Goal: Check status: Check status

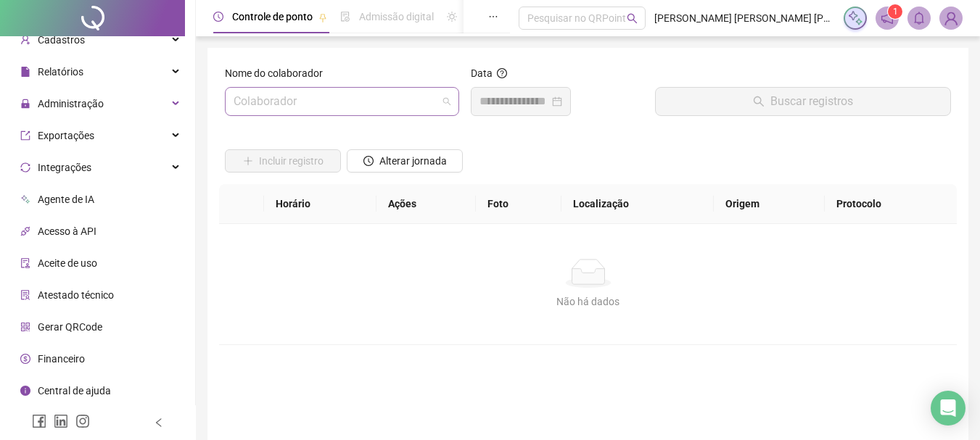
click at [386, 106] on input "search" at bounding box center [336, 102] width 204 height 28
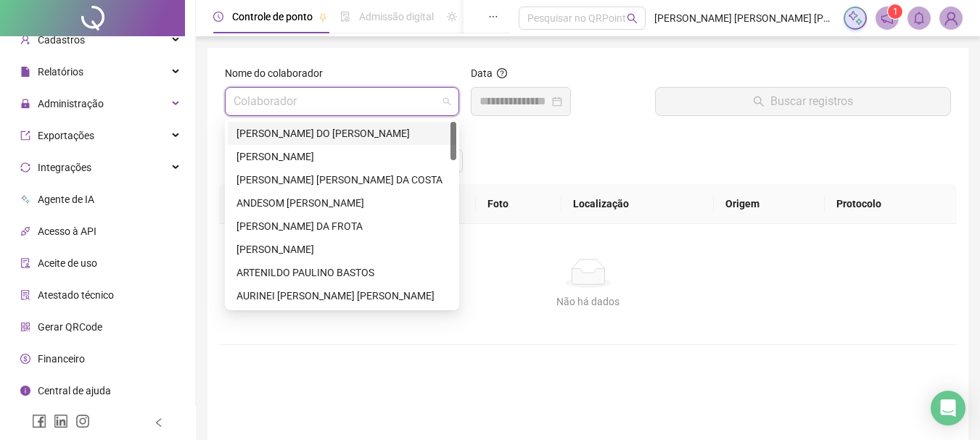
click at [326, 134] on div "[PERSON_NAME] DO [PERSON_NAME]" at bounding box center [342, 134] width 211 height 16
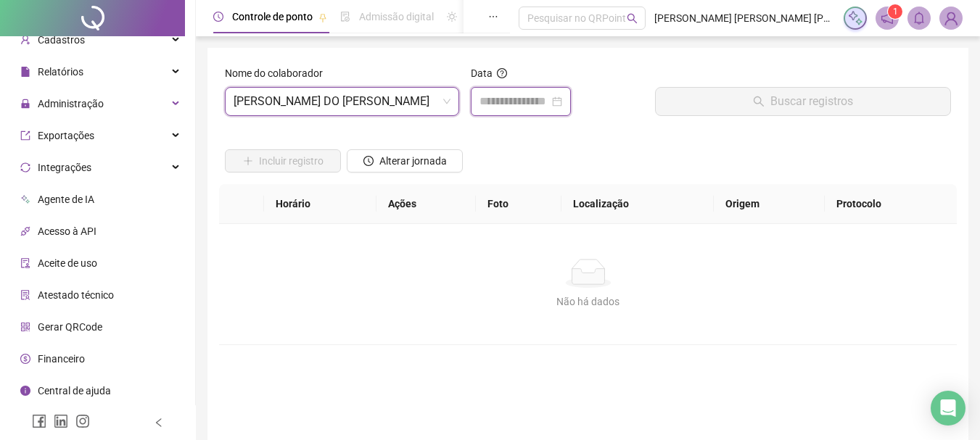
click at [490, 102] on input at bounding box center [515, 101] width 70 height 17
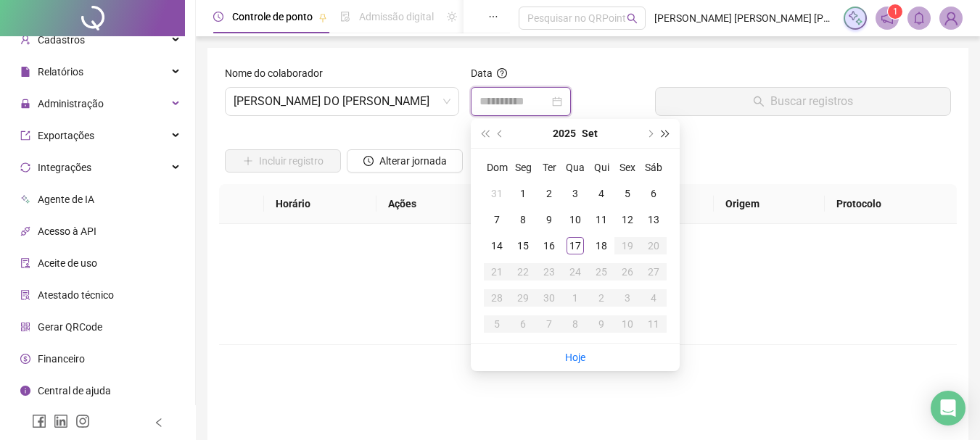
type input "**********"
click at [420, 97] on span "[PERSON_NAME] DO [PERSON_NAME]" at bounding box center [342, 102] width 217 height 28
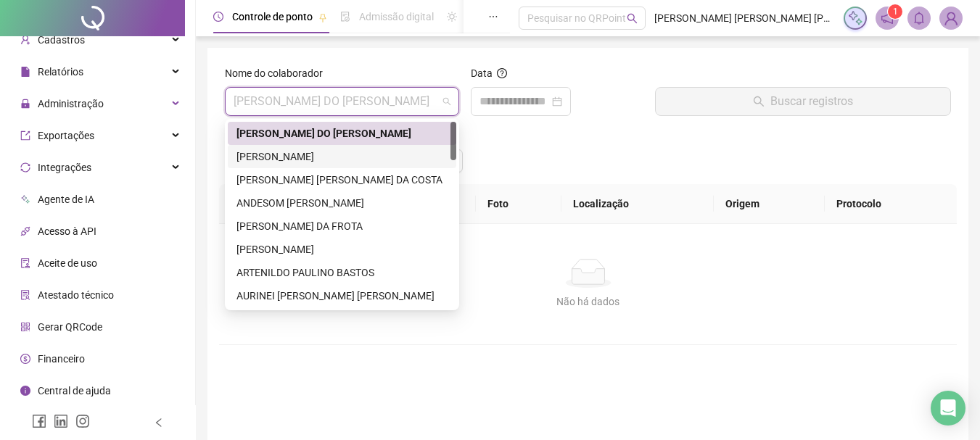
click at [390, 150] on div "[PERSON_NAME]" at bounding box center [342, 157] width 211 height 16
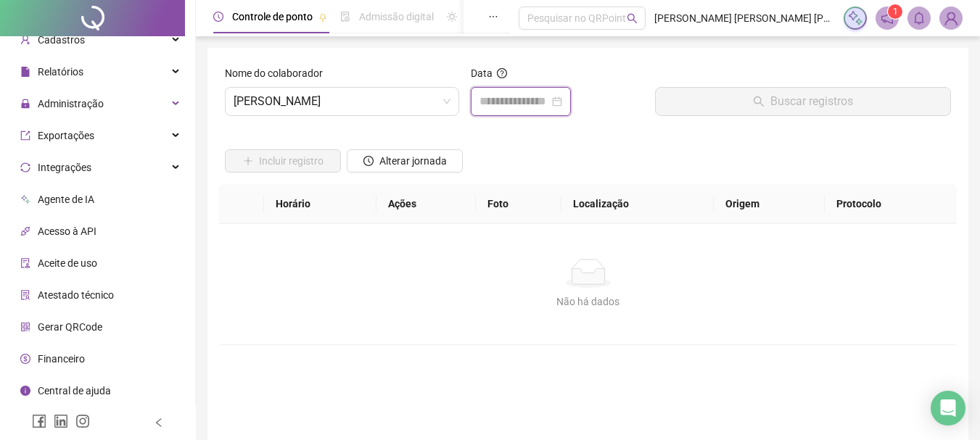
click at [501, 101] on input at bounding box center [515, 101] width 70 height 17
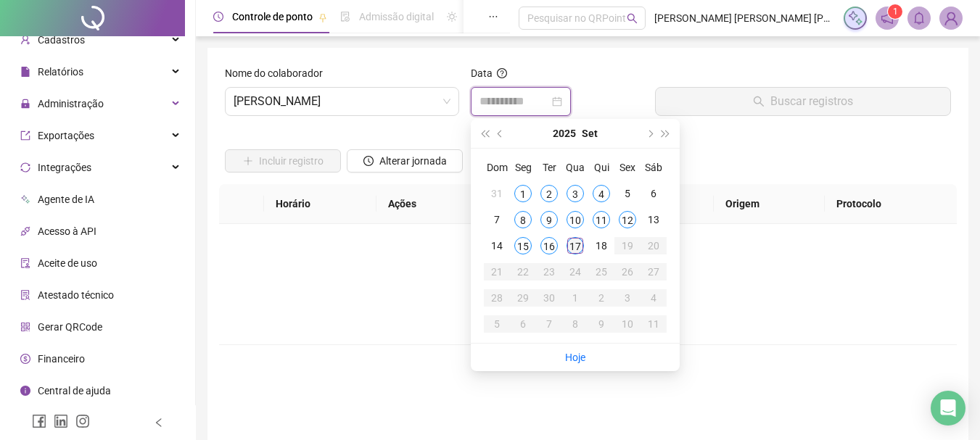
type input "**********"
click at [580, 240] on div "17" at bounding box center [575, 245] width 17 height 17
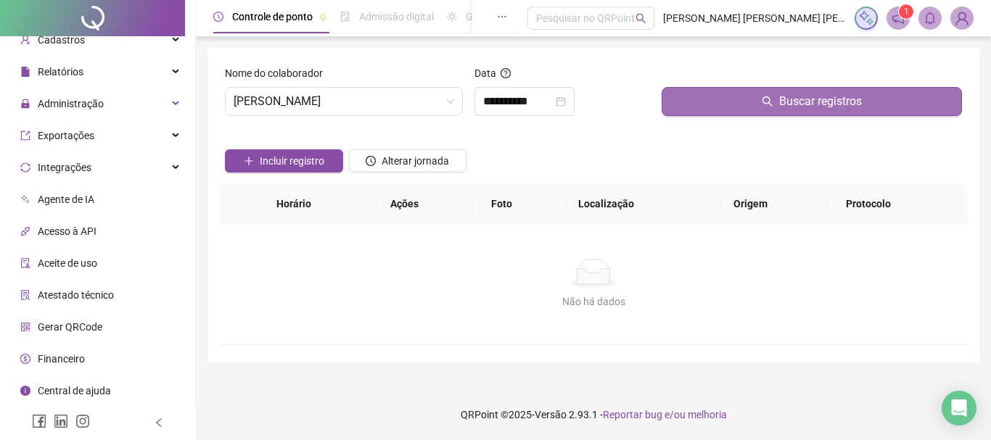
click at [689, 101] on button "Buscar registros" at bounding box center [812, 101] width 300 height 29
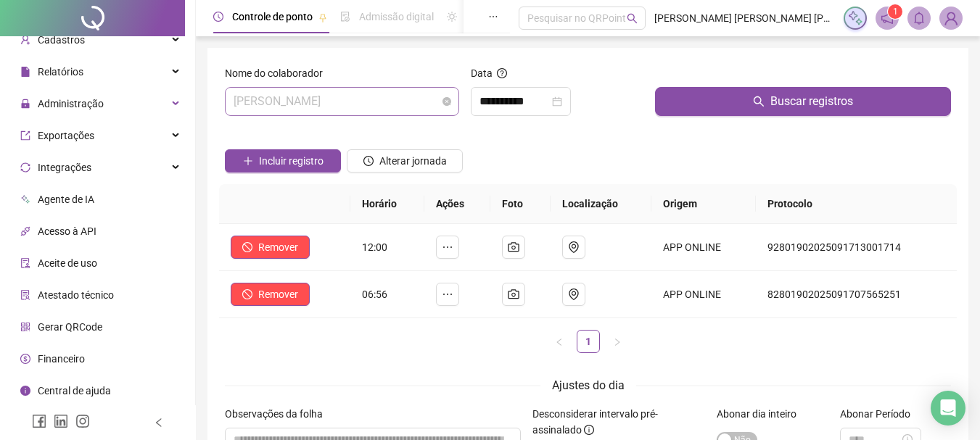
click at [340, 93] on span "[PERSON_NAME]" at bounding box center [342, 102] width 217 height 28
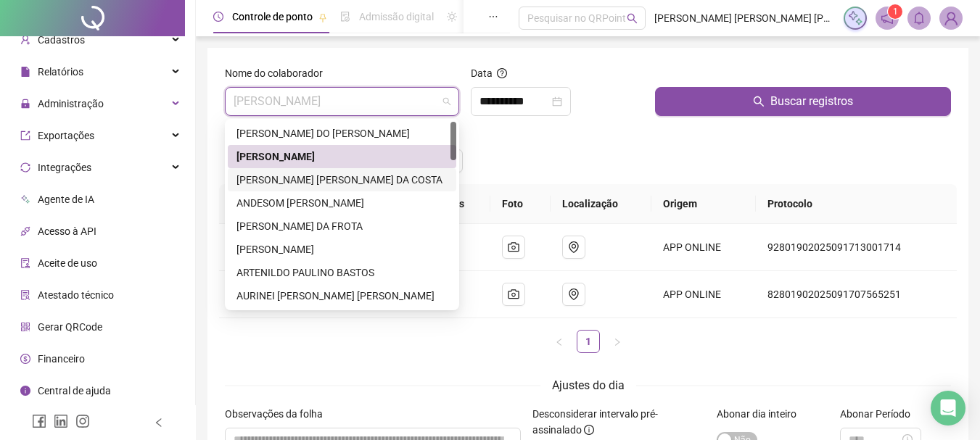
click at [303, 181] on div "[PERSON_NAME] [PERSON_NAME] DA COSTA" at bounding box center [342, 180] width 211 height 16
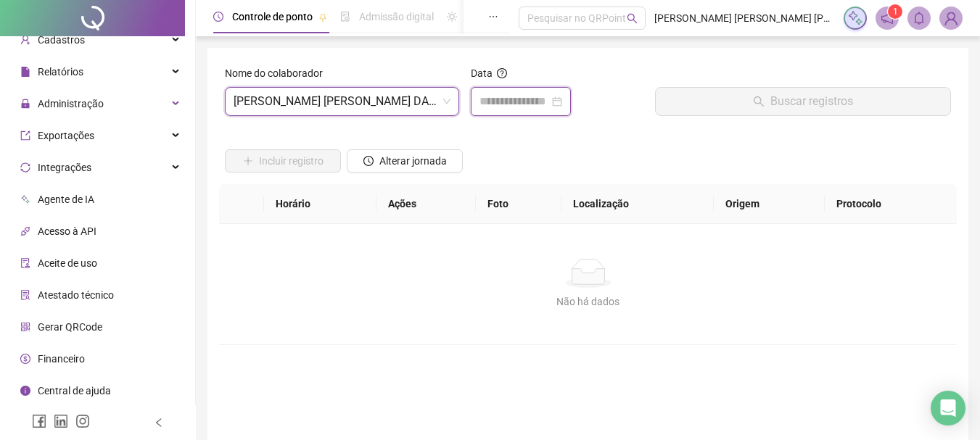
click at [501, 104] on input at bounding box center [515, 101] width 70 height 17
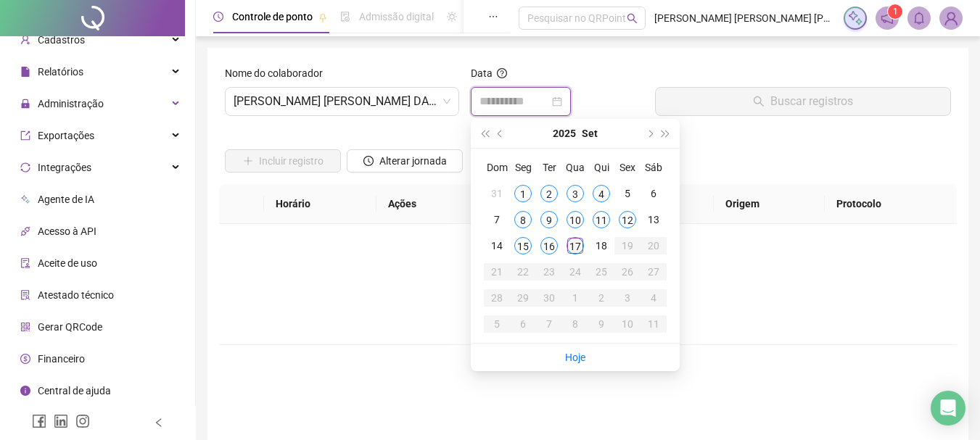
type input "**********"
click at [579, 244] on div "17" at bounding box center [575, 245] width 17 height 17
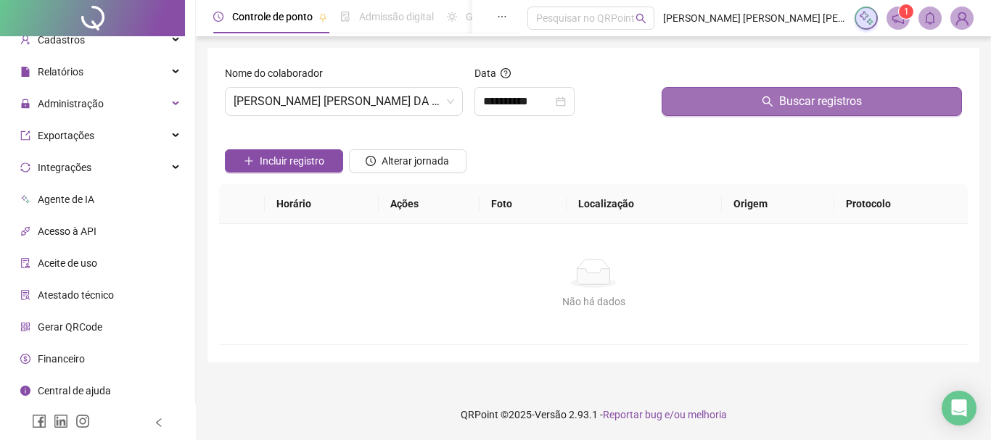
click at [704, 104] on button "Buscar registros" at bounding box center [812, 101] width 300 height 29
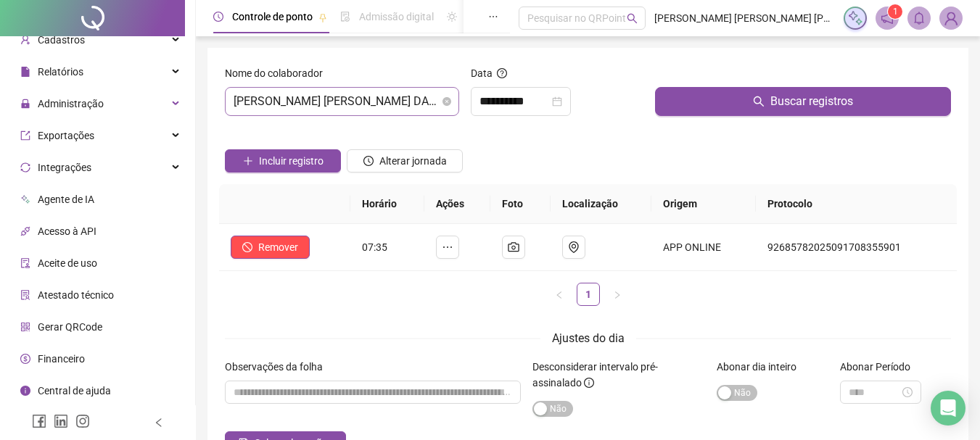
click at [440, 112] on span "[PERSON_NAME] [PERSON_NAME] DA COSTA" at bounding box center [342, 102] width 217 height 28
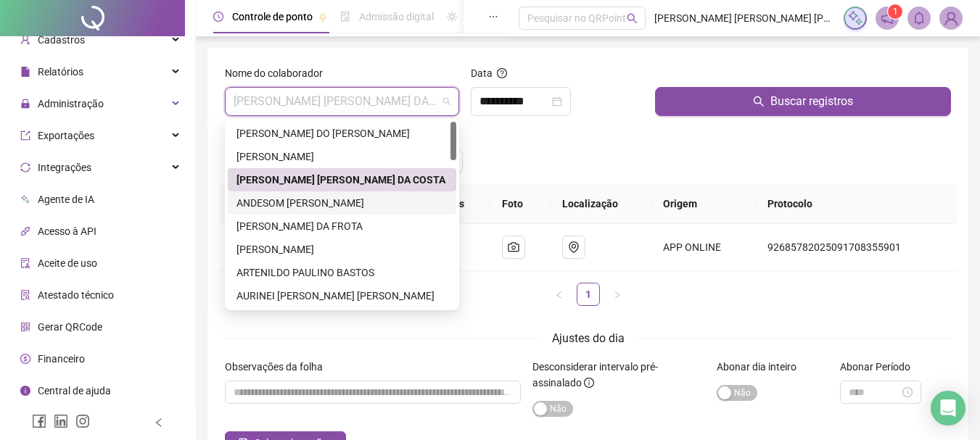
click at [345, 200] on div "ANDESOM [PERSON_NAME]" at bounding box center [342, 203] width 211 height 16
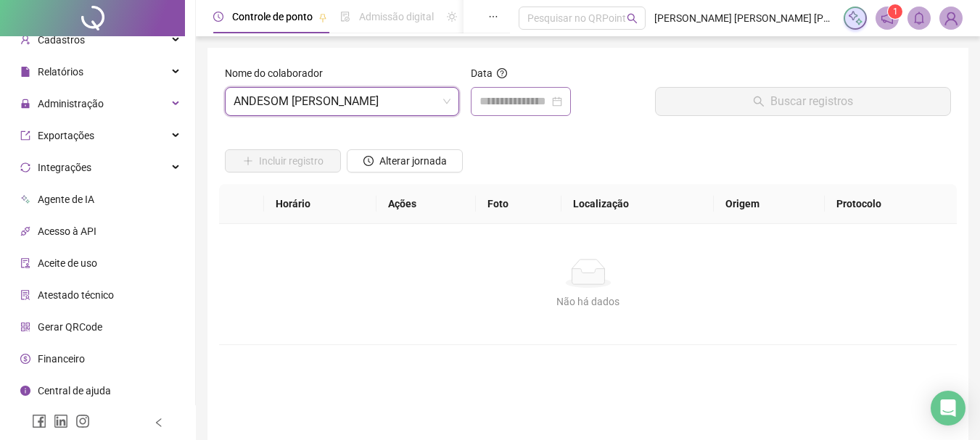
click at [514, 90] on div at bounding box center [521, 101] width 100 height 29
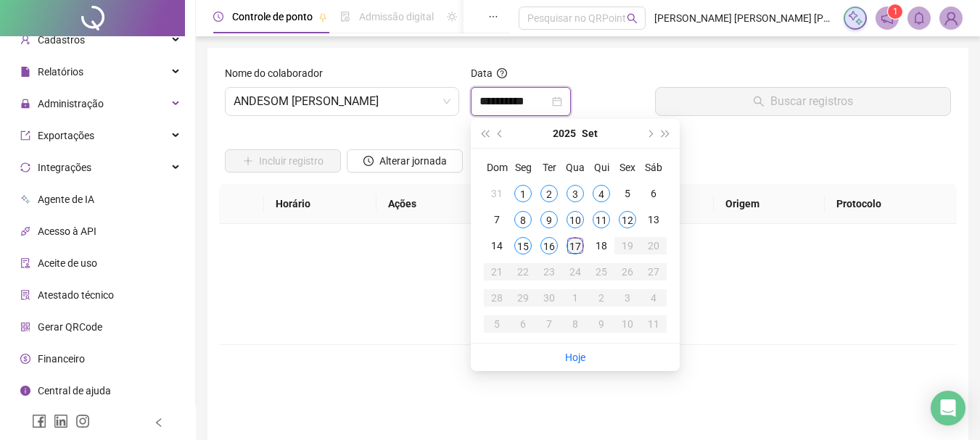
type input "**********"
click at [572, 253] on div "17" at bounding box center [575, 245] width 17 height 17
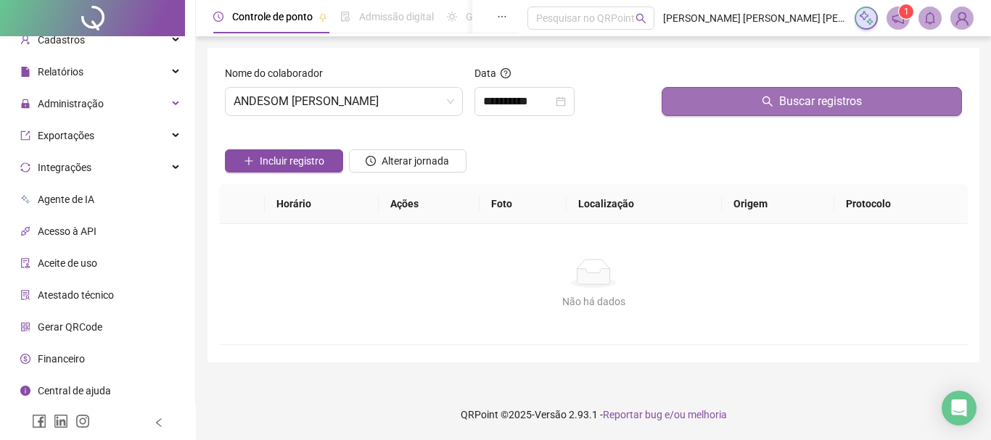
click at [688, 103] on button "Buscar registros" at bounding box center [812, 101] width 300 height 29
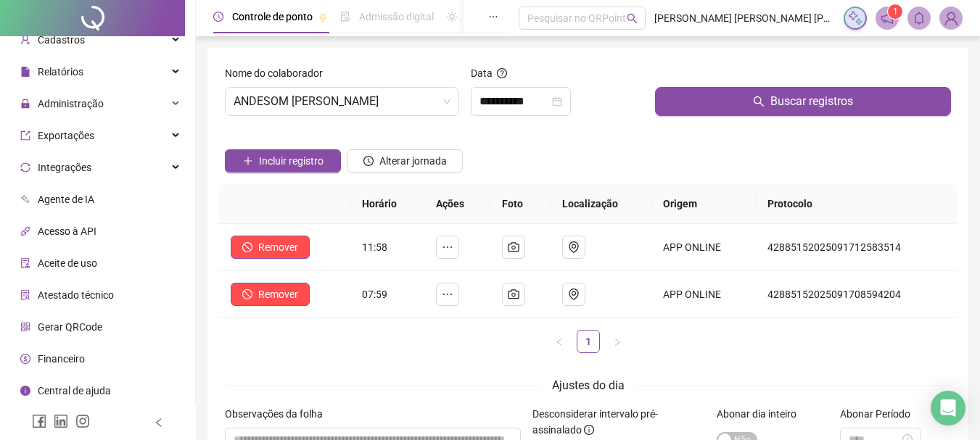
click at [606, 127] on div "**********" at bounding box center [557, 96] width 184 height 62
click at [403, 110] on span "ANDESOM [PERSON_NAME]" at bounding box center [342, 102] width 217 height 28
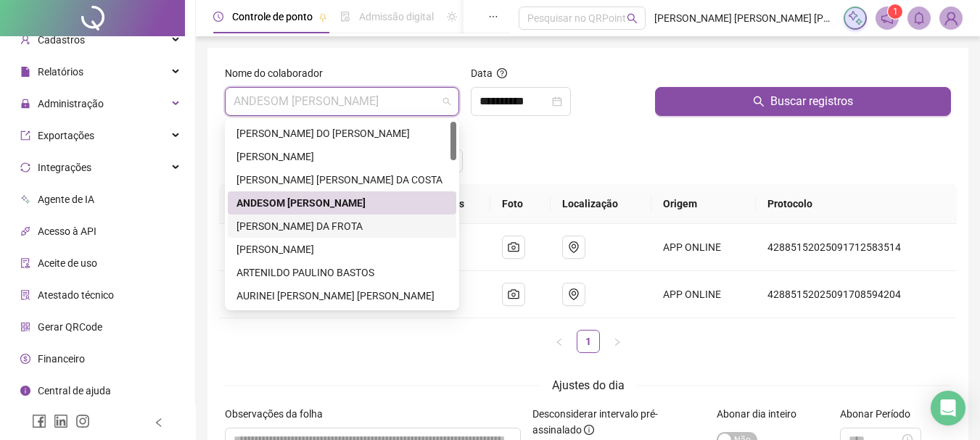
click at [313, 223] on div "[PERSON_NAME] DA FROTA" at bounding box center [342, 226] width 211 height 16
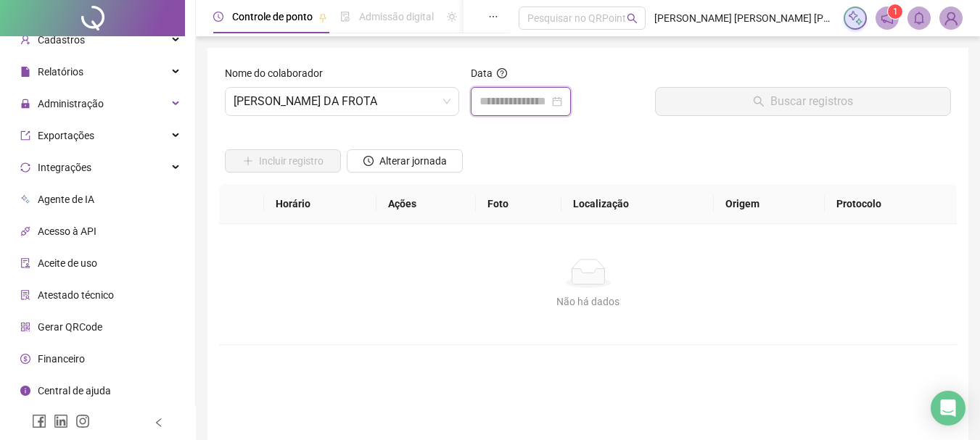
click at [520, 95] on input at bounding box center [515, 101] width 70 height 17
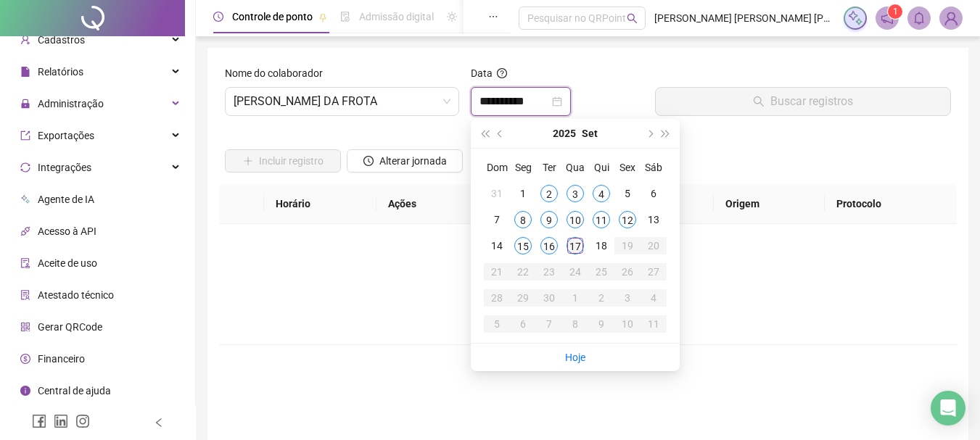
type input "**********"
click at [574, 252] on div "17" at bounding box center [575, 245] width 17 height 17
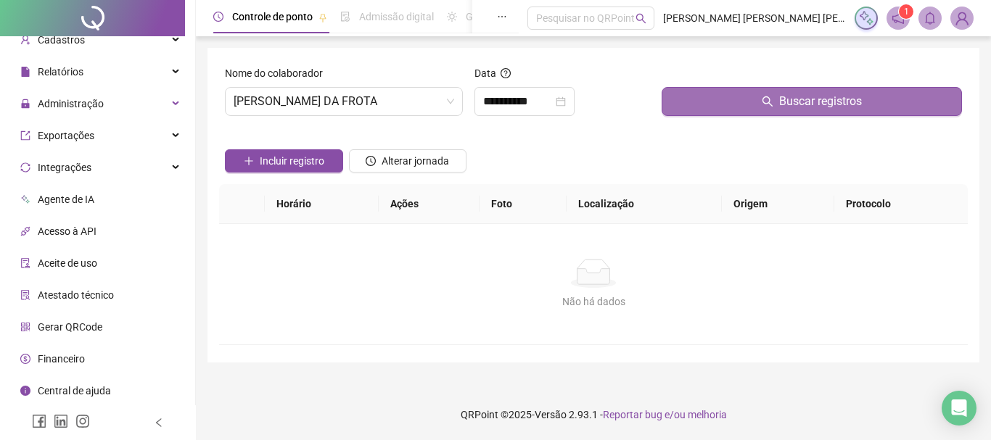
click at [710, 96] on button "Buscar registros" at bounding box center [812, 101] width 300 height 29
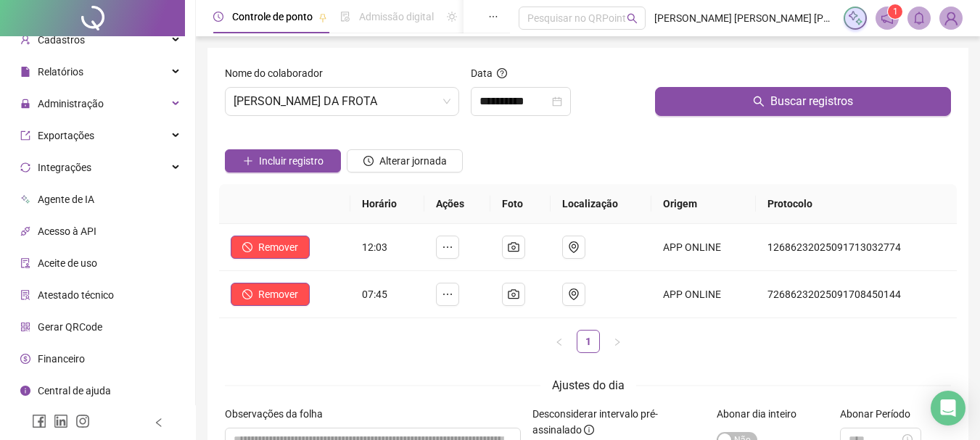
click at [606, 135] on div "Incluir registro Alterar jornada" at bounding box center [588, 156] width 732 height 57
click at [402, 110] on span "[PERSON_NAME] DA FROTA" at bounding box center [342, 102] width 217 height 28
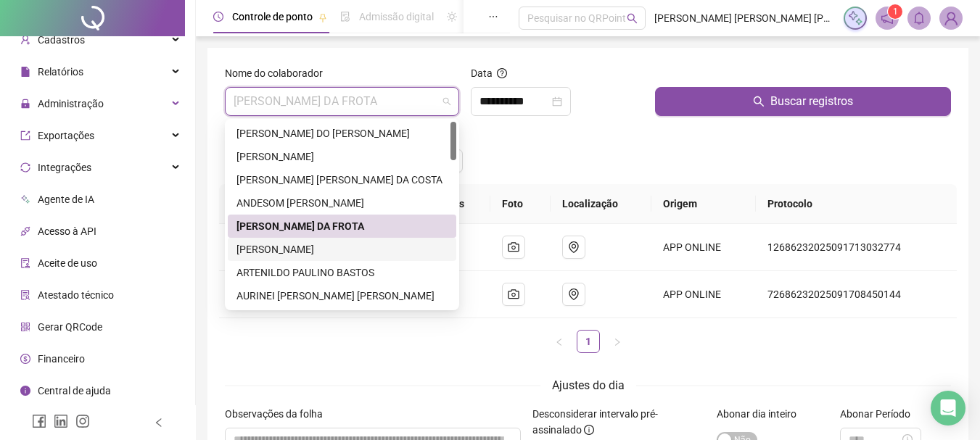
click at [307, 248] on div "[PERSON_NAME]" at bounding box center [342, 250] width 211 height 16
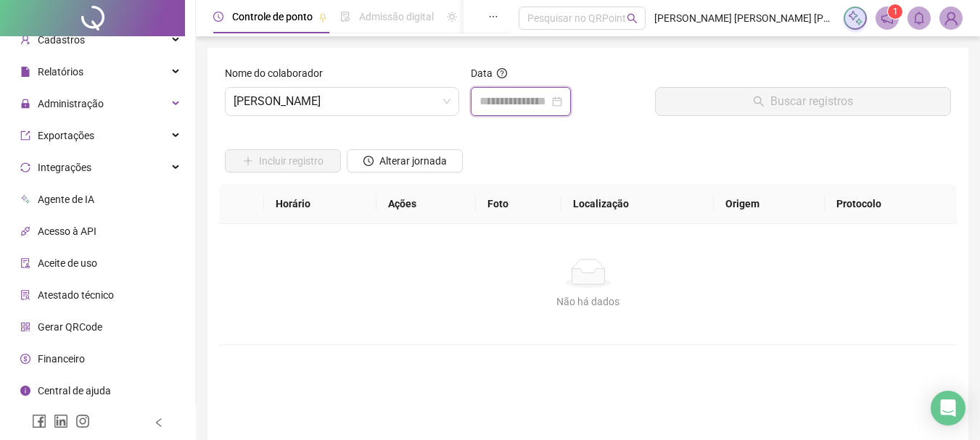
click at [509, 102] on input at bounding box center [515, 101] width 70 height 17
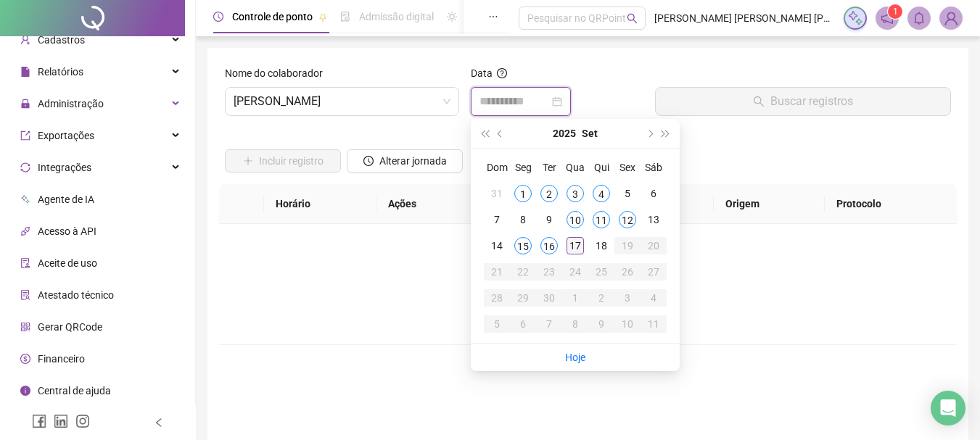
type input "**********"
click at [575, 249] on div "17" at bounding box center [575, 245] width 17 height 17
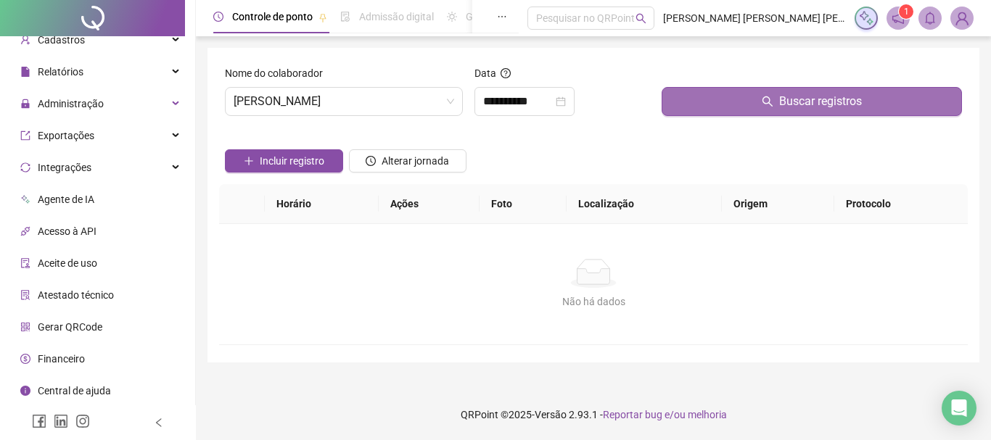
click at [759, 98] on button "Buscar registros" at bounding box center [812, 101] width 300 height 29
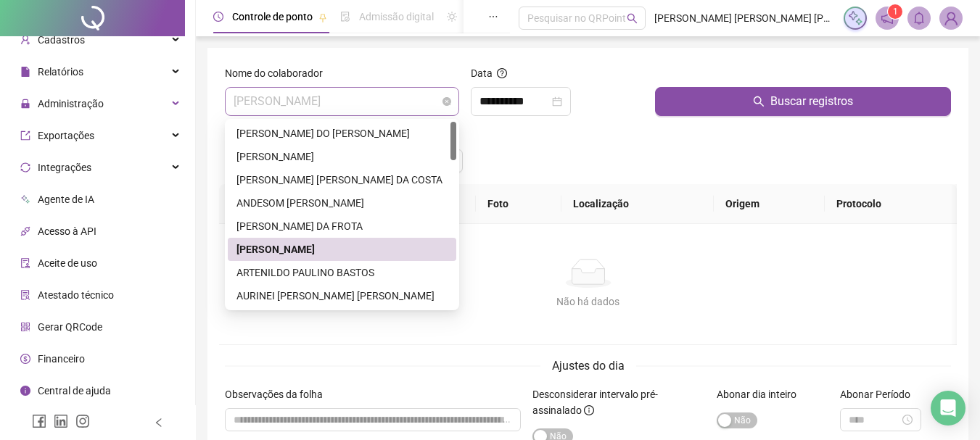
click at [409, 110] on span "[PERSON_NAME]" at bounding box center [342, 102] width 217 height 28
click at [318, 278] on div "ARTENILDO PAULINO BASTOS" at bounding box center [342, 273] width 211 height 16
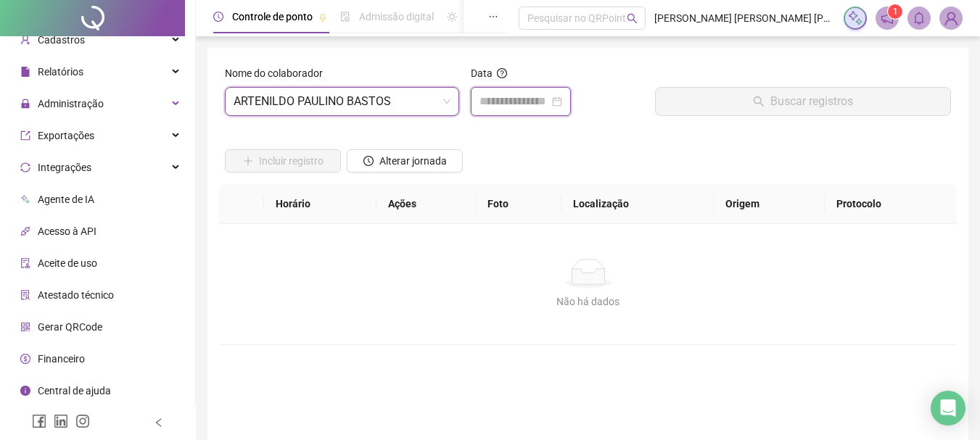
click at [505, 102] on input at bounding box center [515, 101] width 70 height 17
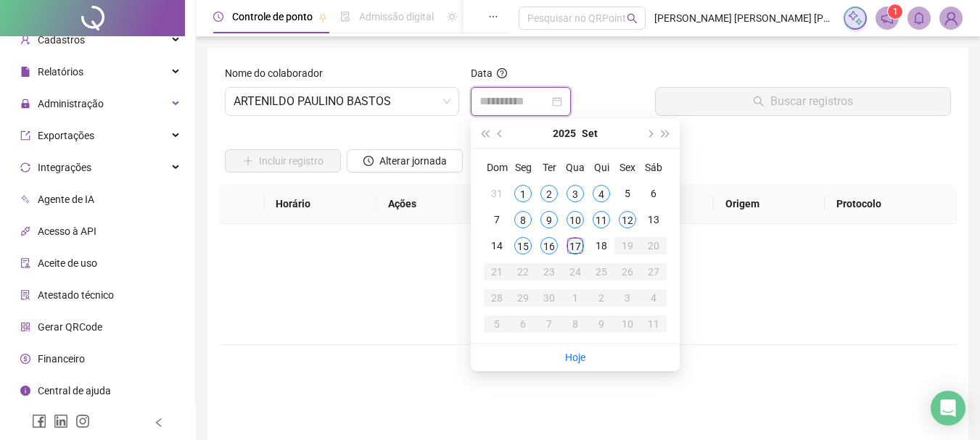
type input "**********"
click at [577, 247] on div "17" at bounding box center [575, 245] width 17 height 17
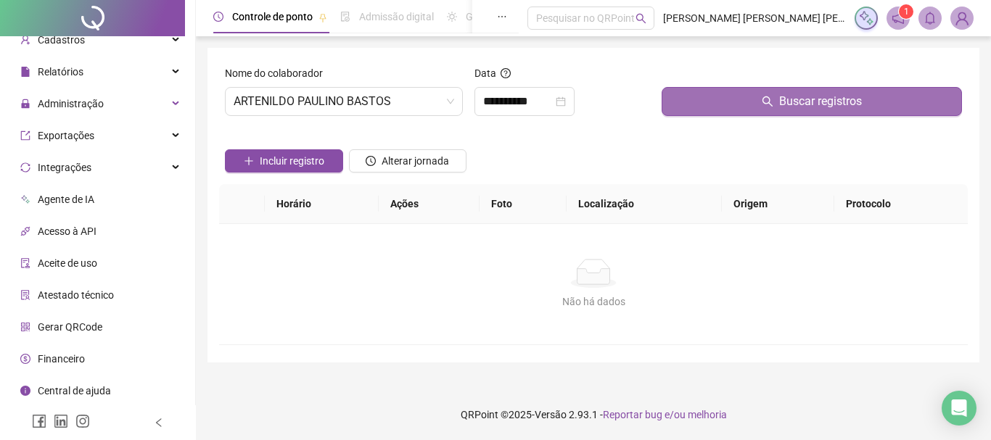
click at [691, 95] on button "Buscar registros" at bounding box center [812, 101] width 300 height 29
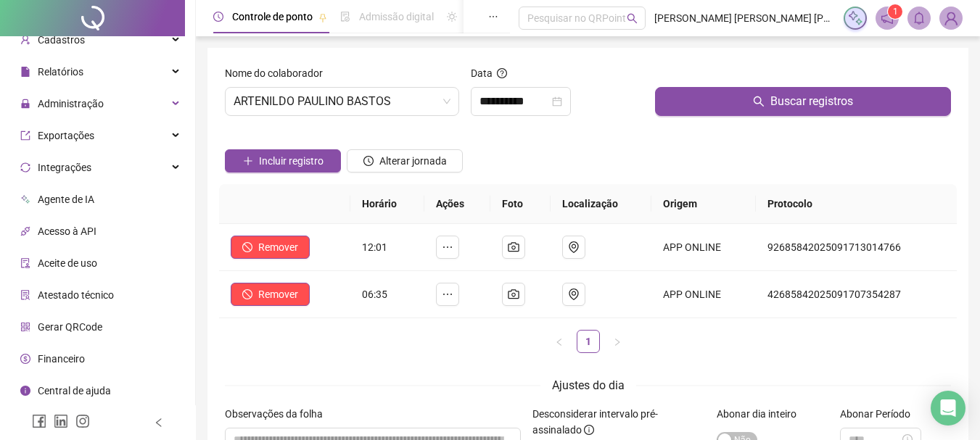
click at [602, 153] on div "Incluir registro Alterar jornada" at bounding box center [588, 156] width 732 height 57
click at [419, 103] on span "ARTENILDO PAULINO BASTOS" at bounding box center [342, 102] width 217 height 28
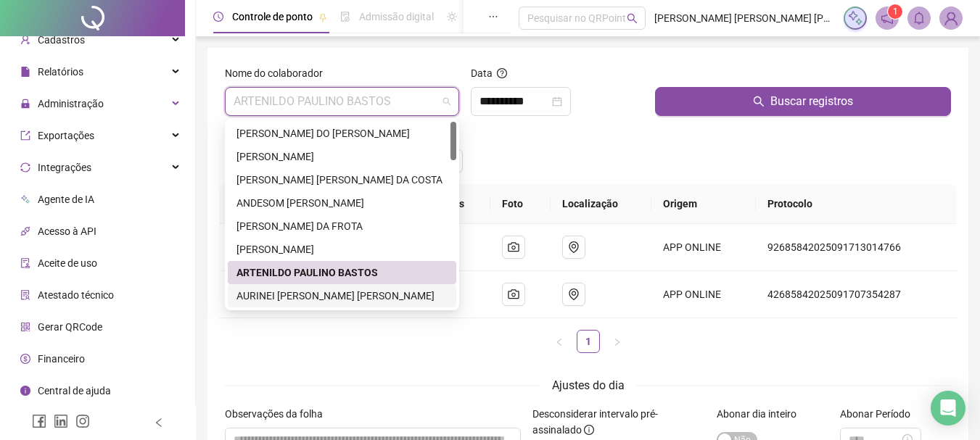
click at [321, 294] on div "AURINEI [PERSON_NAME] [PERSON_NAME]" at bounding box center [342, 296] width 211 height 16
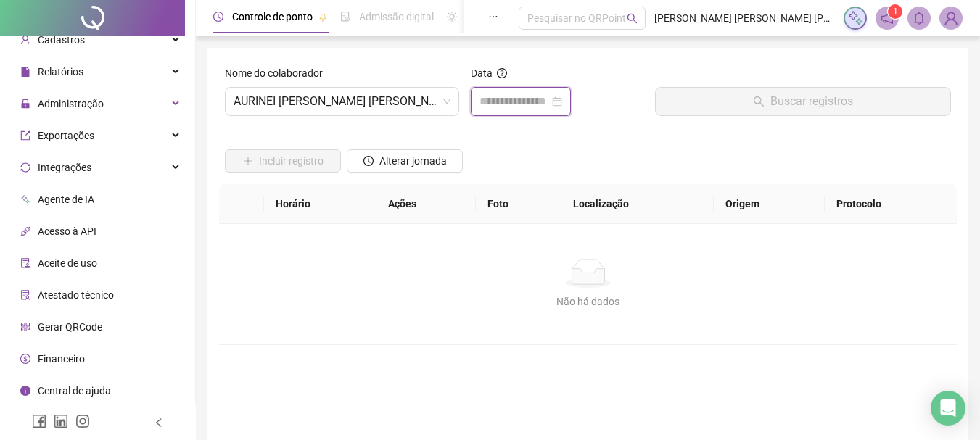
click at [508, 99] on input at bounding box center [515, 101] width 70 height 17
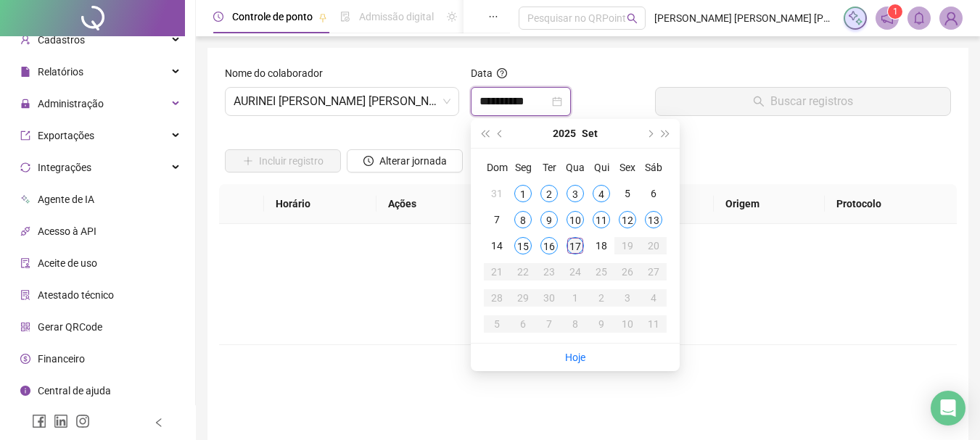
type input "**********"
click at [575, 246] on div "17" at bounding box center [575, 245] width 17 height 17
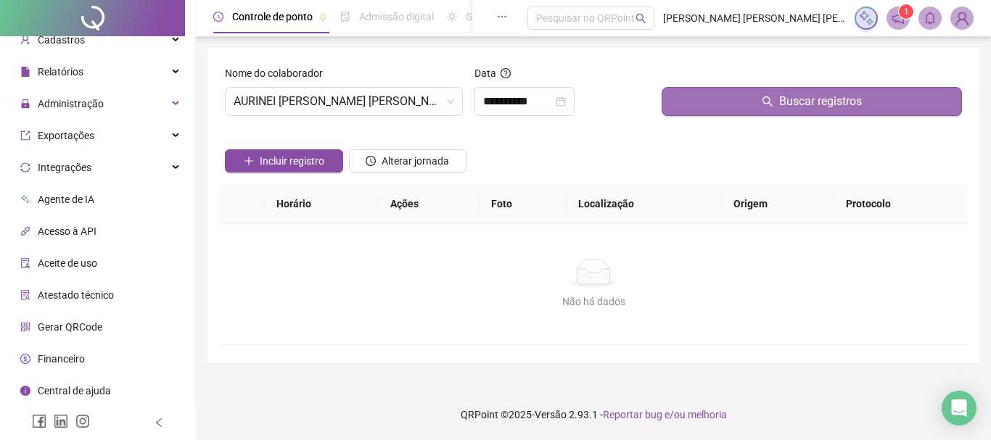
click at [728, 102] on button "Buscar registros" at bounding box center [812, 101] width 300 height 29
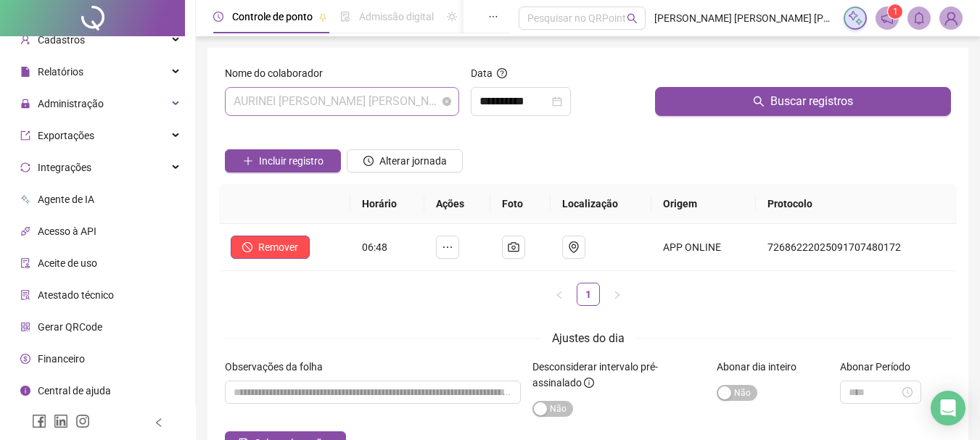
click at [401, 104] on span "AURINEI [PERSON_NAME] [PERSON_NAME]" at bounding box center [342, 102] width 217 height 28
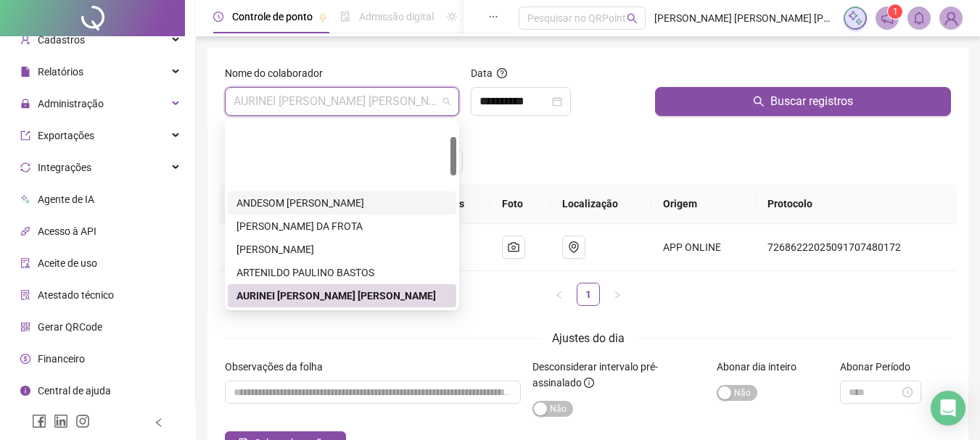
scroll to position [145, 0]
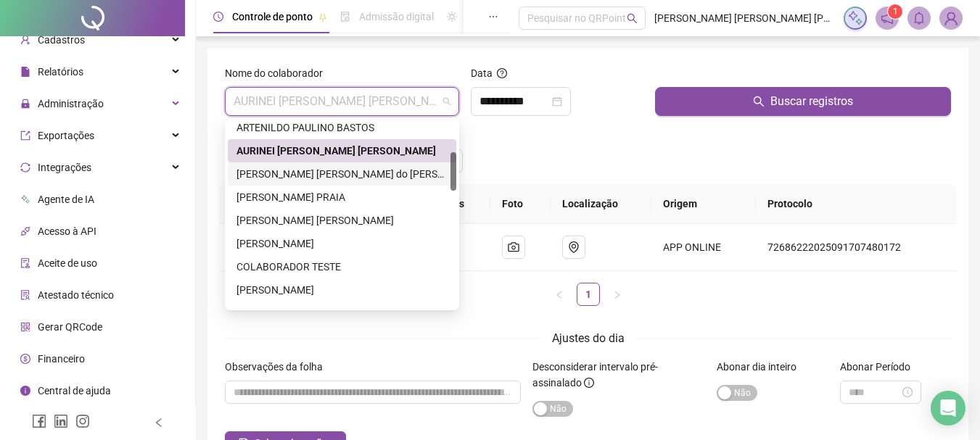
click at [305, 179] on div "[PERSON_NAME] [PERSON_NAME] do [PERSON_NAME]" at bounding box center [342, 174] width 211 height 16
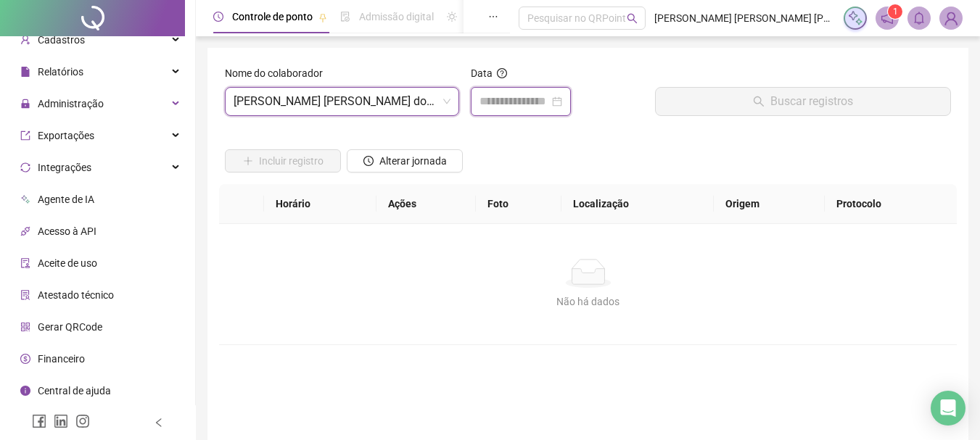
click at [519, 100] on input at bounding box center [515, 101] width 70 height 17
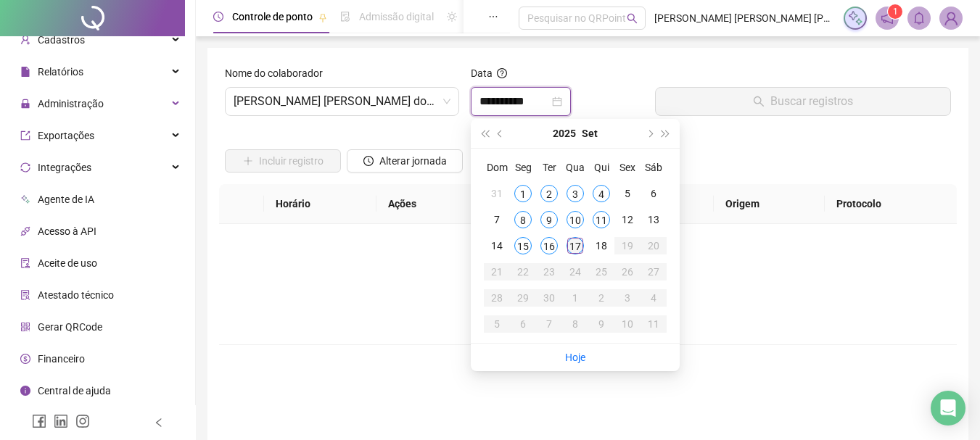
type input "**********"
click at [577, 249] on div "17" at bounding box center [575, 245] width 17 height 17
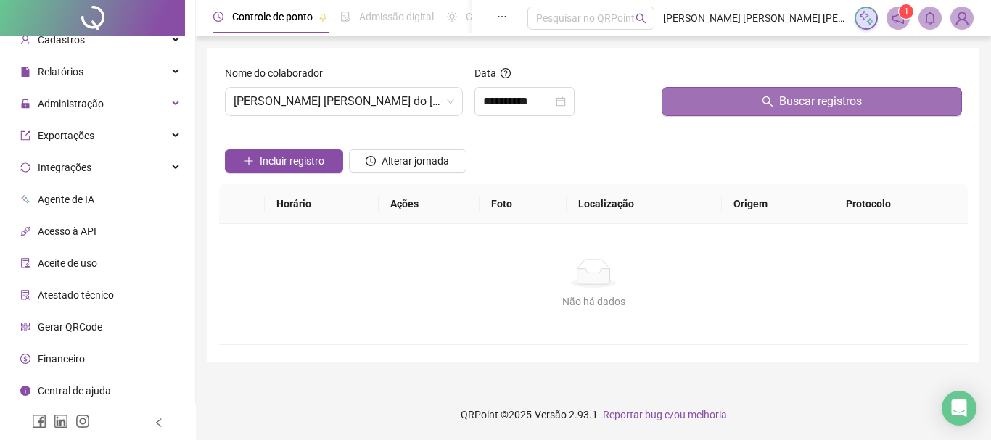
click at [776, 97] on button "Buscar registros" at bounding box center [812, 101] width 300 height 29
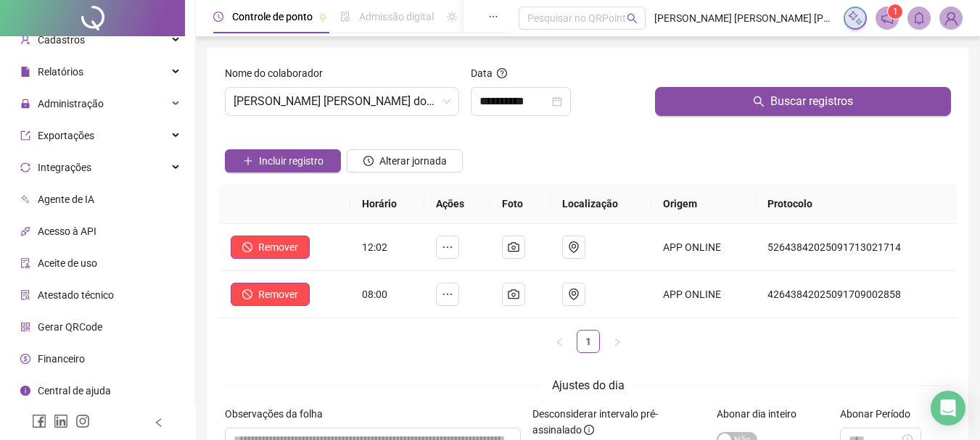
click at [573, 159] on div "Incluir registro Alterar jornada" at bounding box center [588, 156] width 732 height 57
click at [382, 96] on span "[PERSON_NAME] [PERSON_NAME] do [PERSON_NAME]" at bounding box center [342, 102] width 217 height 28
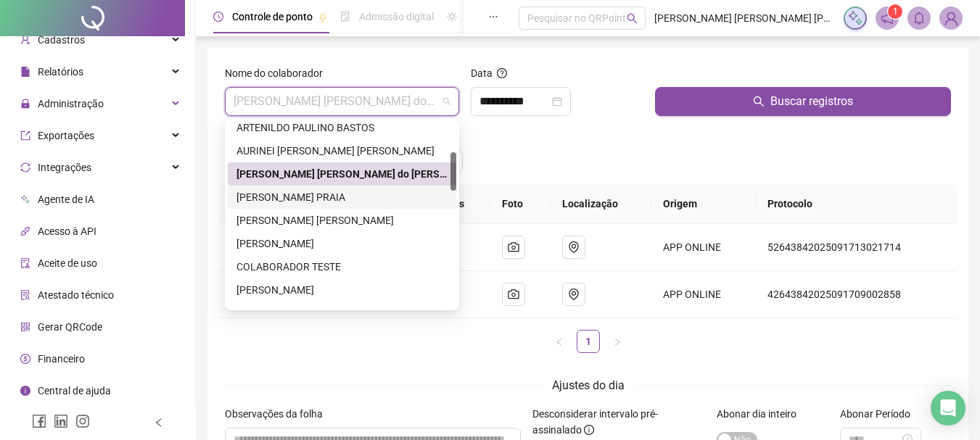
click at [325, 192] on div "[PERSON_NAME] PRAIA" at bounding box center [342, 197] width 211 height 16
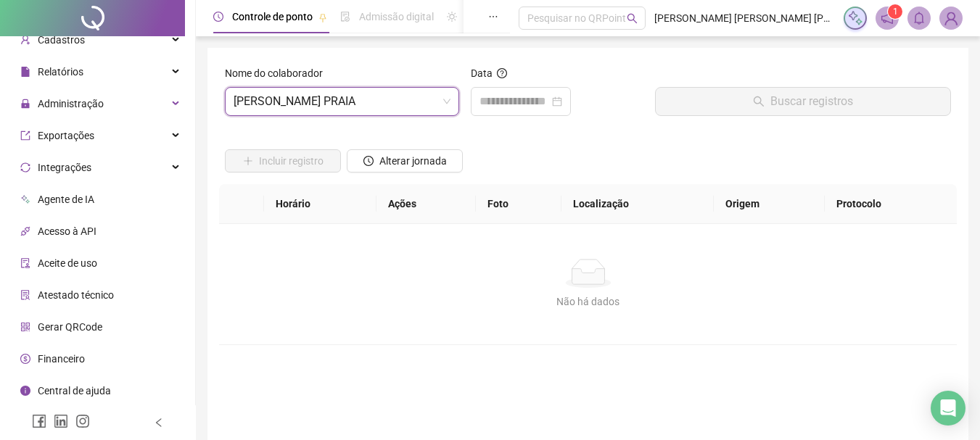
click at [520, 82] on div "Data" at bounding box center [557, 76] width 173 height 22
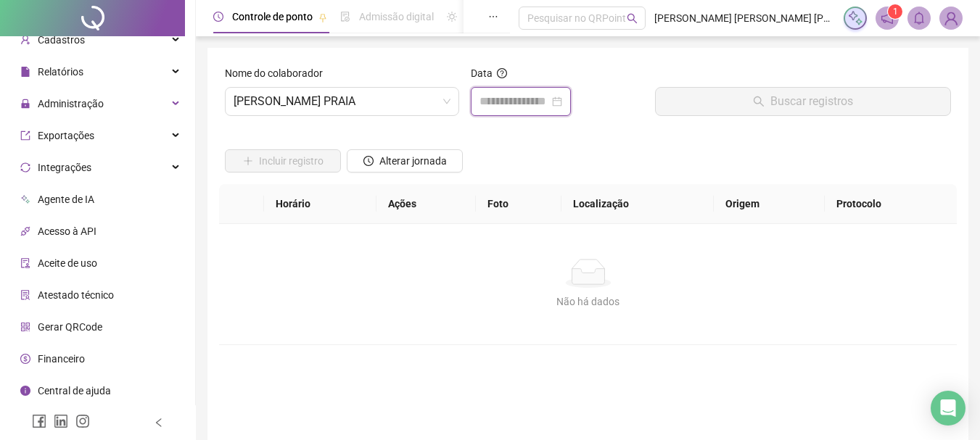
click at [515, 96] on input at bounding box center [515, 101] width 70 height 17
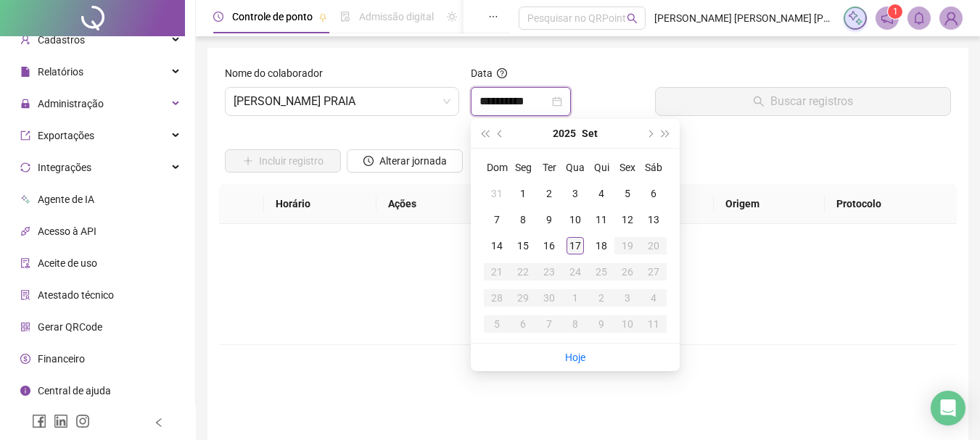
type input "**********"
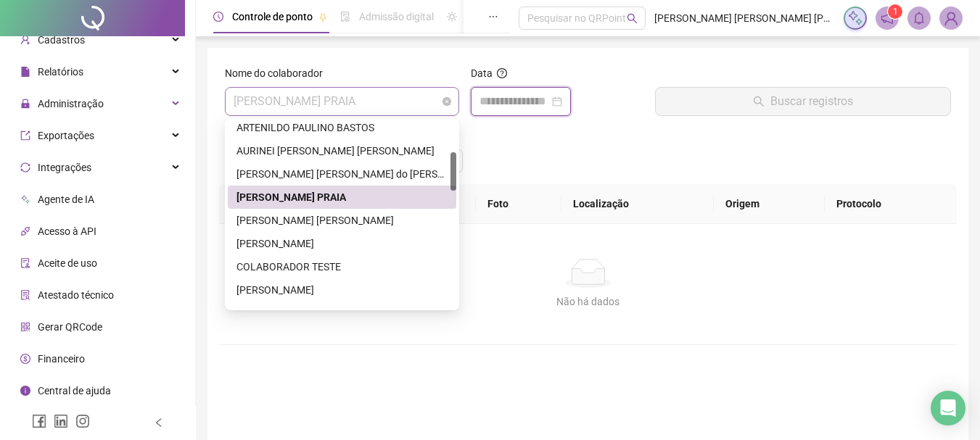
click at [389, 106] on span "[PERSON_NAME] PRAIA" at bounding box center [342, 102] width 217 height 28
click at [302, 225] on div "[PERSON_NAME] [PERSON_NAME]" at bounding box center [342, 221] width 211 height 16
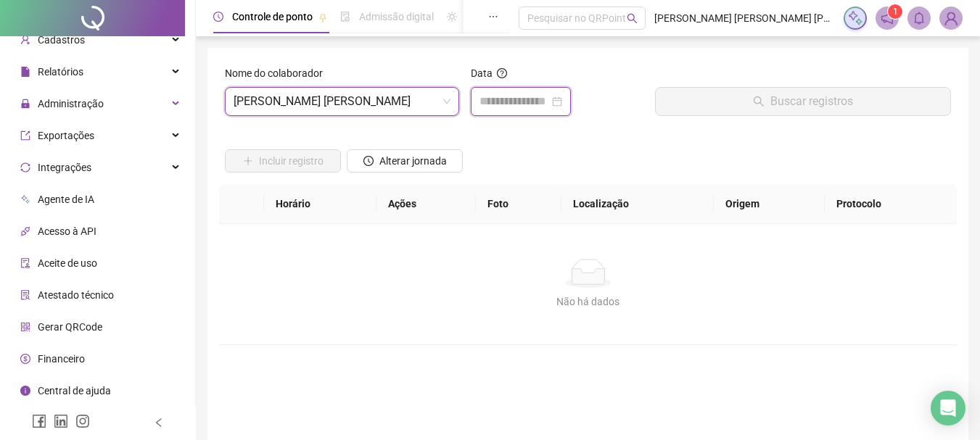
click at [503, 102] on input at bounding box center [515, 101] width 70 height 17
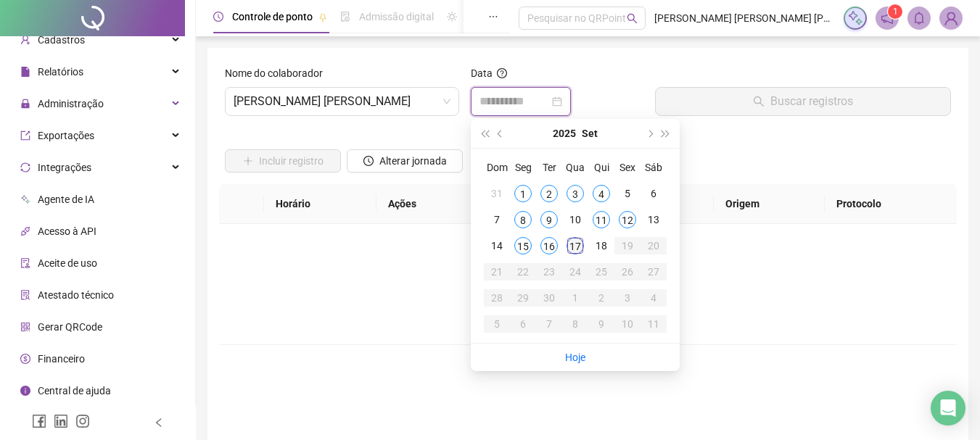
type input "**********"
click at [574, 239] on div "17" at bounding box center [575, 245] width 17 height 17
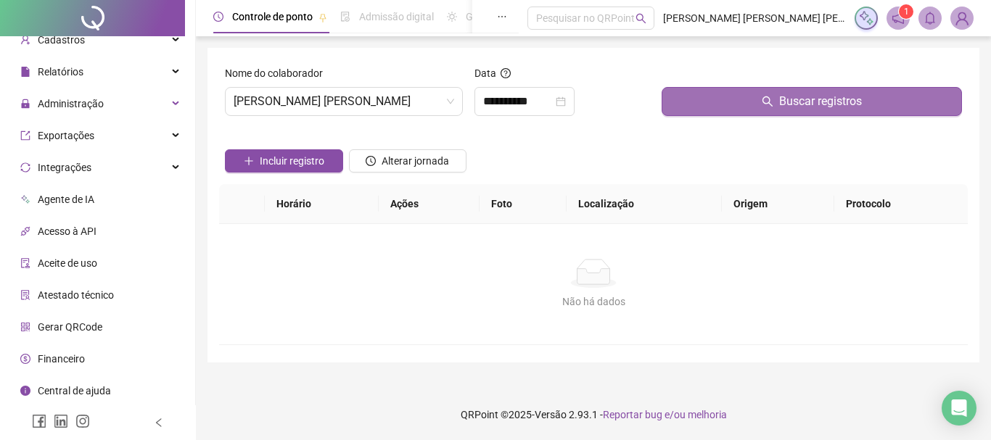
click at [705, 102] on button "Buscar registros" at bounding box center [812, 101] width 300 height 29
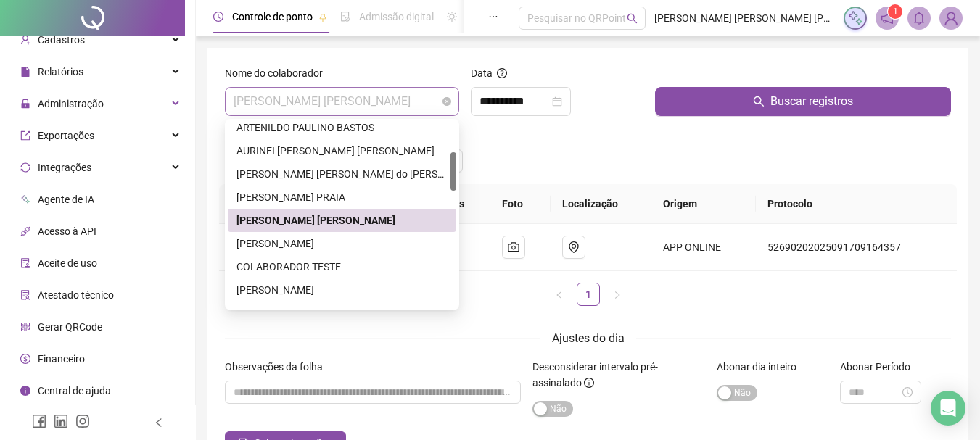
click at [418, 102] on span "[PERSON_NAME] [PERSON_NAME]" at bounding box center [342, 102] width 217 height 28
click at [287, 252] on div "[PERSON_NAME]" at bounding box center [342, 243] width 229 height 23
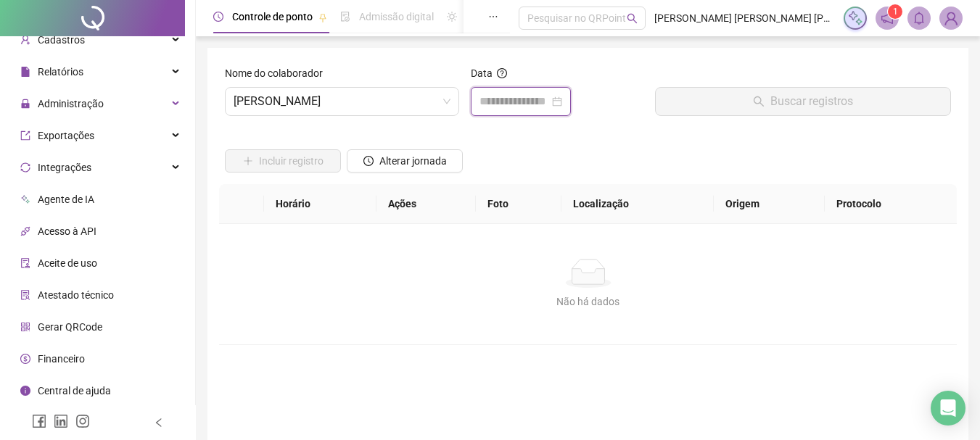
click at [521, 96] on input at bounding box center [515, 101] width 70 height 17
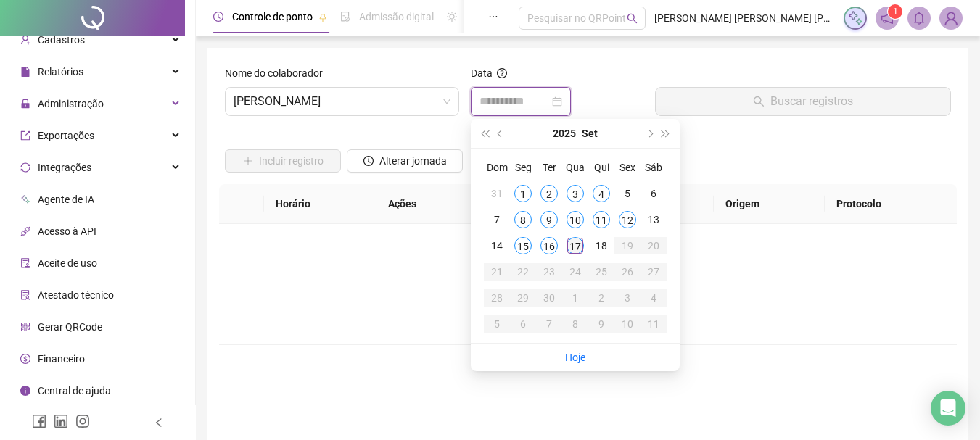
type input "**********"
click at [572, 250] on div "17" at bounding box center [575, 245] width 17 height 17
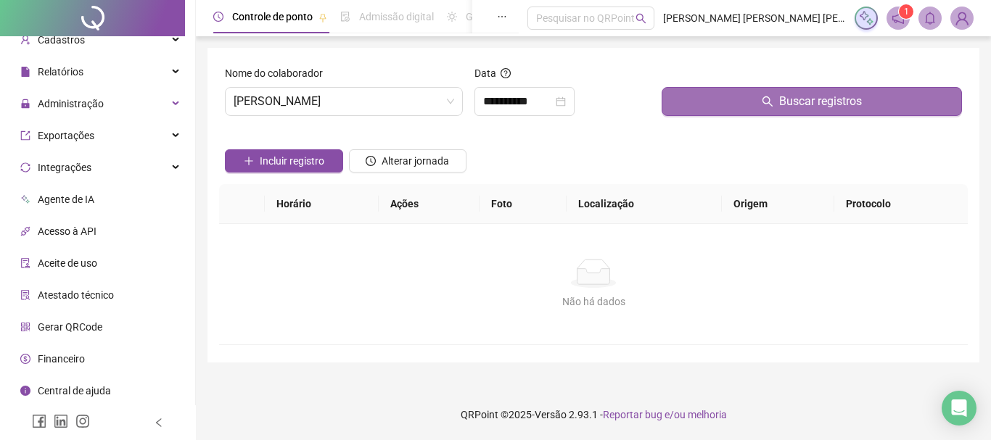
click at [699, 103] on button "Buscar registros" at bounding box center [812, 101] width 300 height 29
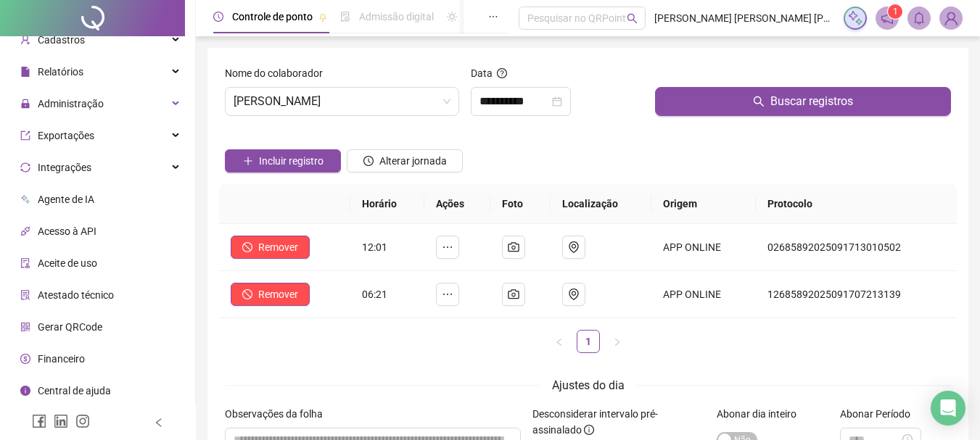
click at [607, 163] on div "Incluir registro Alterar jornada" at bounding box center [588, 156] width 732 height 57
click at [338, 100] on span "[PERSON_NAME]" at bounding box center [342, 102] width 217 height 28
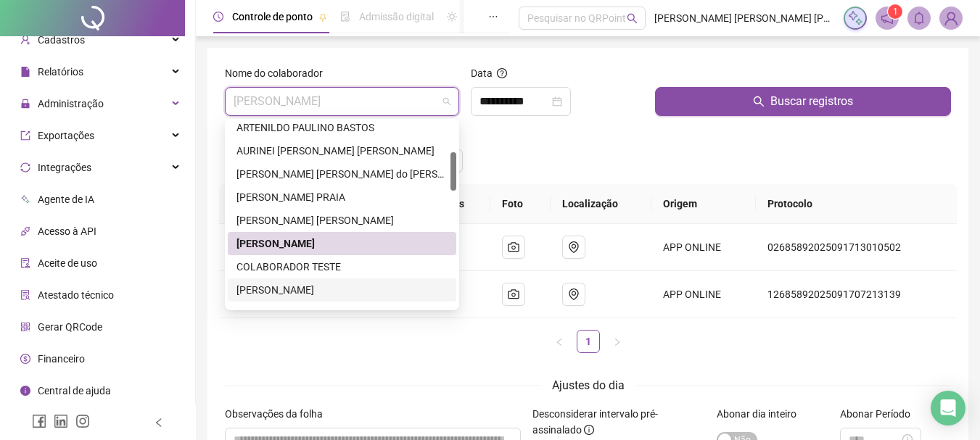
click at [282, 297] on div "[PERSON_NAME]" at bounding box center [342, 290] width 211 height 16
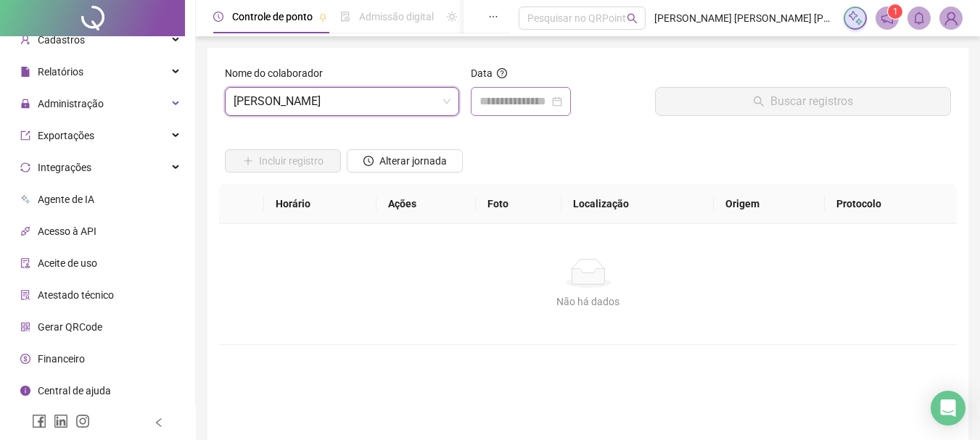
click at [535, 110] on div at bounding box center [521, 101] width 100 height 29
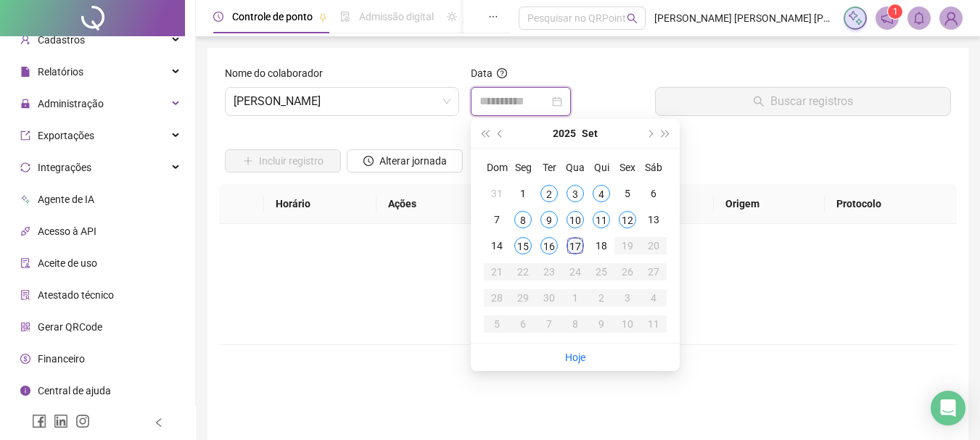
type input "**********"
click at [578, 244] on div "17" at bounding box center [575, 245] width 17 height 17
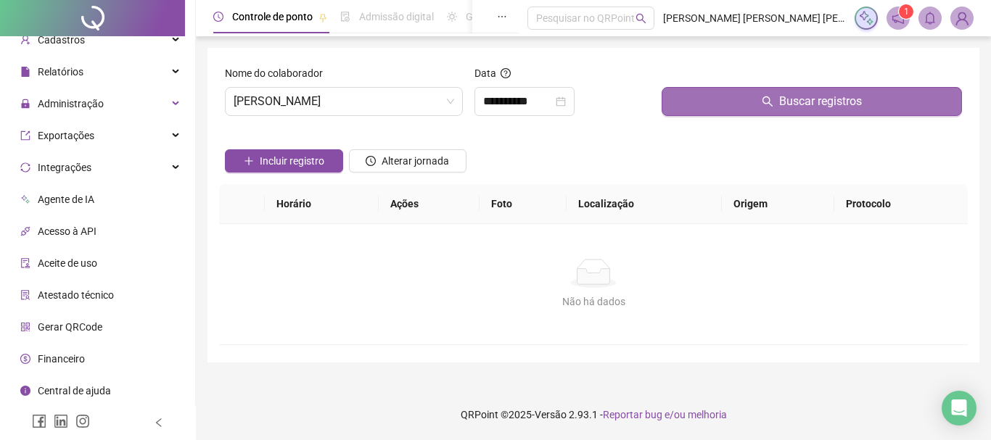
click at [717, 96] on button "Buscar registros" at bounding box center [812, 101] width 300 height 29
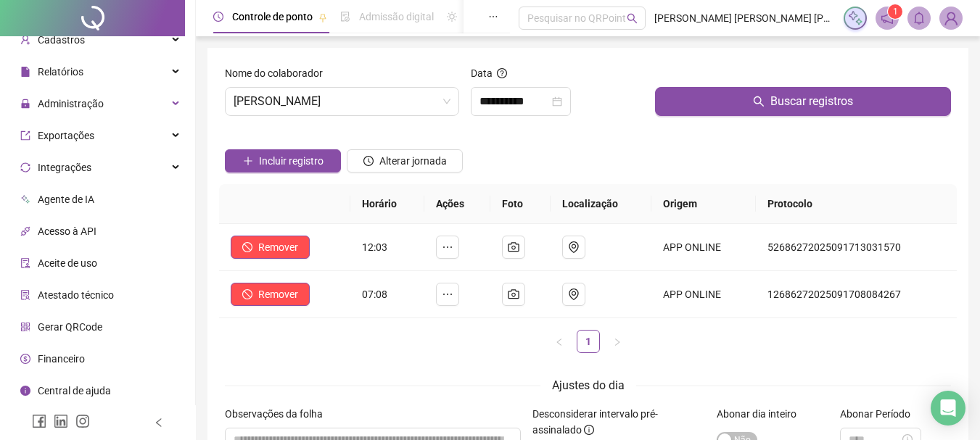
click at [577, 153] on div "Incluir registro Alterar jornada" at bounding box center [588, 156] width 732 height 57
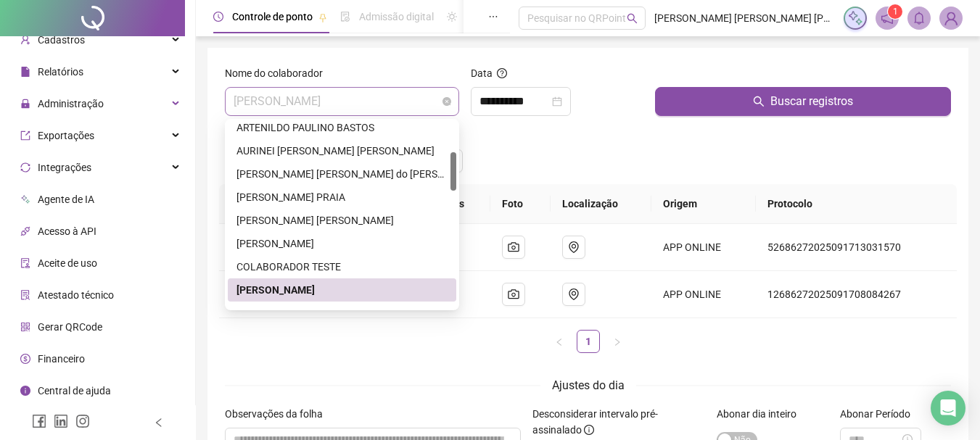
click at [396, 102] on span "[PERSON_NAME]" at bounding box center [342, 102] width 217 height 28
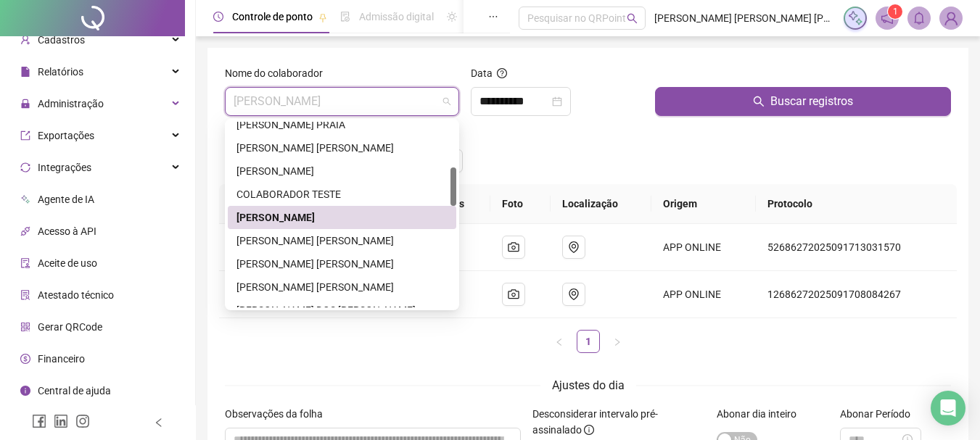
scroll to position [290, 0]
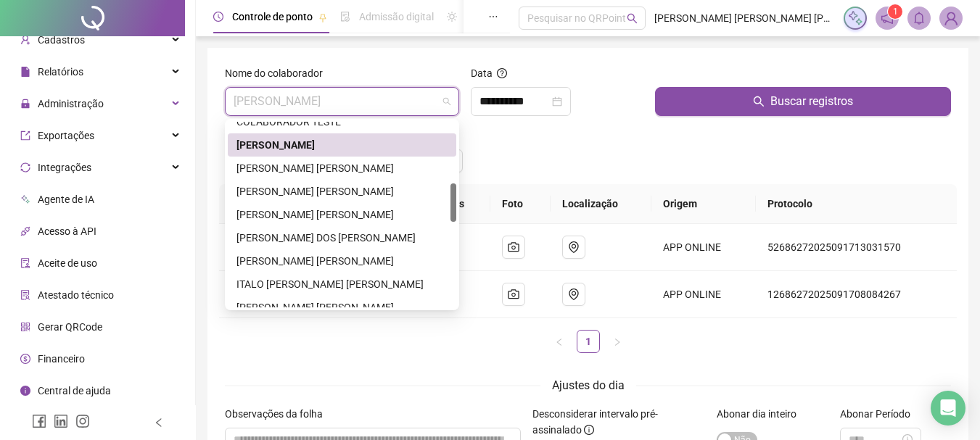
click at [398, 168] on div "[PERSON_NAME] [PERSON_NAME]" at bounding box center [342, 168] width 211 height 16
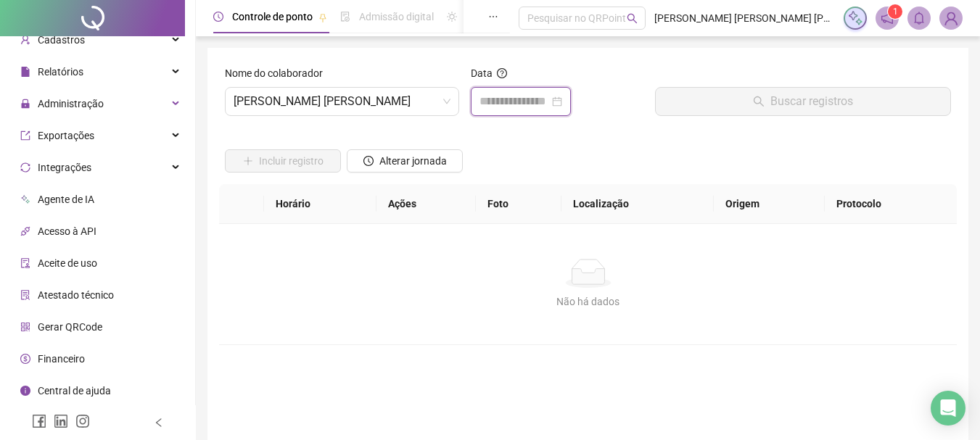
click at [497, 107] on input at bounding box center [515, 101] width 70 height 17
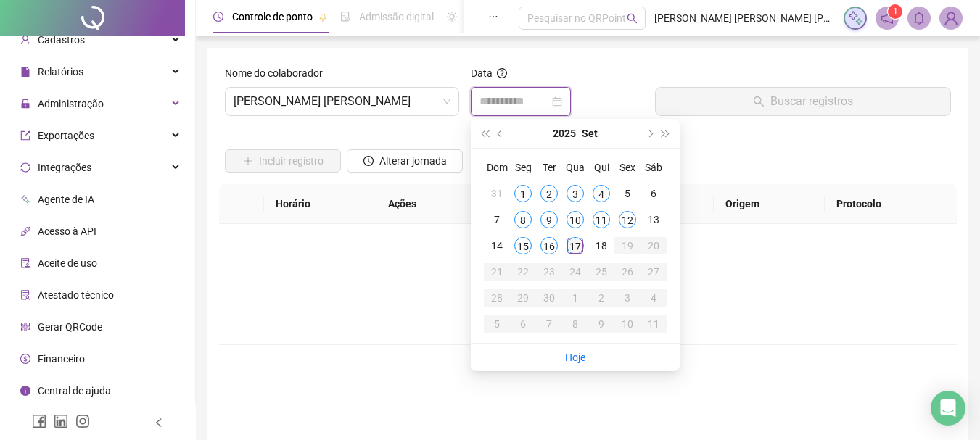
type input "**********"
click at [572, 247] on div "17" at bounding box center [575, 245] width 17 height 17
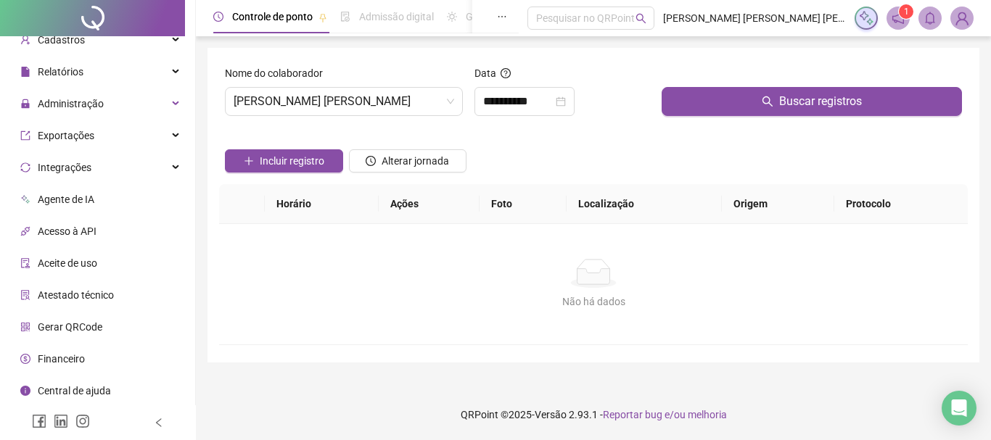
click at [694, 84] on div at bounding box center [812, 76] width 300 height 22
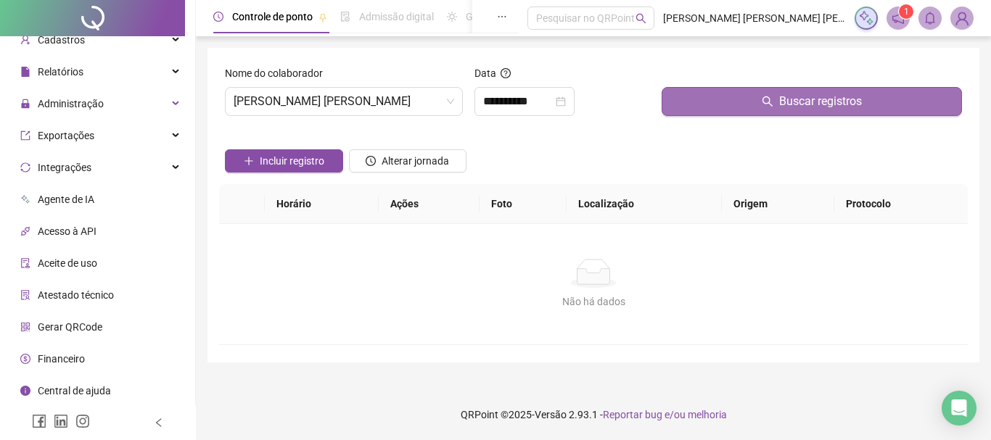
click at [688, 101] on button "Buscar registros" at bounding box center [812, 101] width 300 height 29
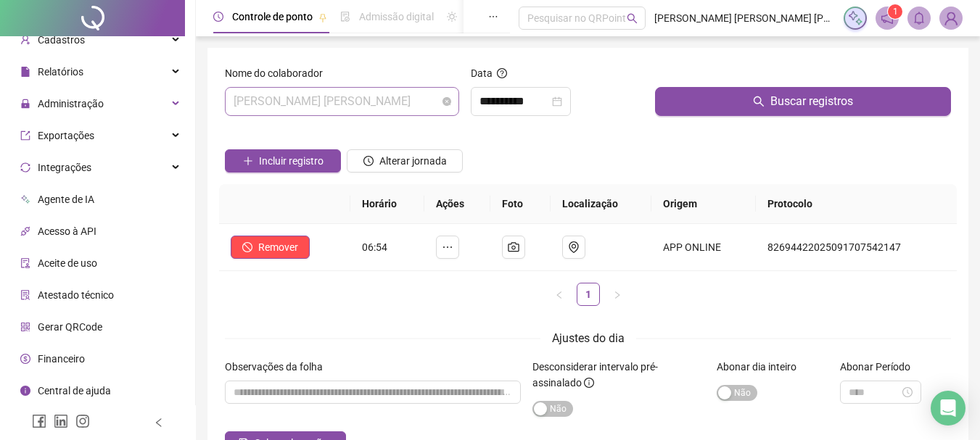
click at [414, 108] on span "[PERSON_NAME] [PERSON_NAME]" at bounding box center [342, 102] width 217 height 28
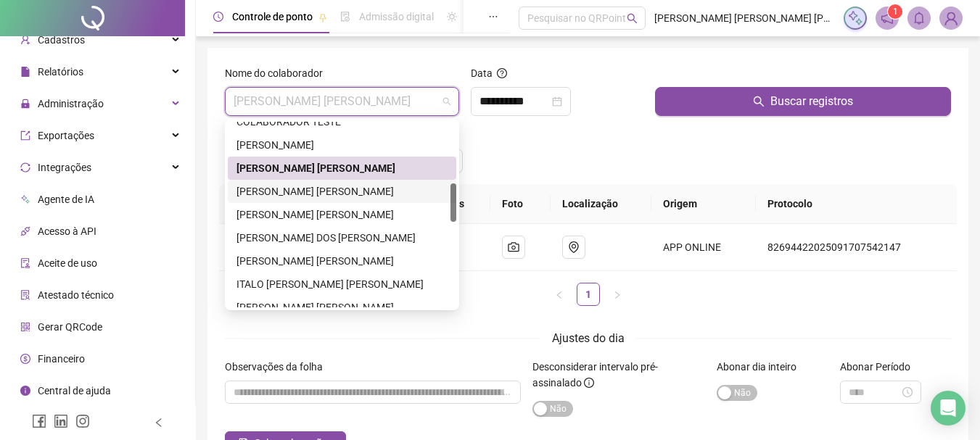
click at [339, 180] on div "[PERSON_NAME] [PERSON_NAME]" at bounding box center [342, 191] width 229 height 23
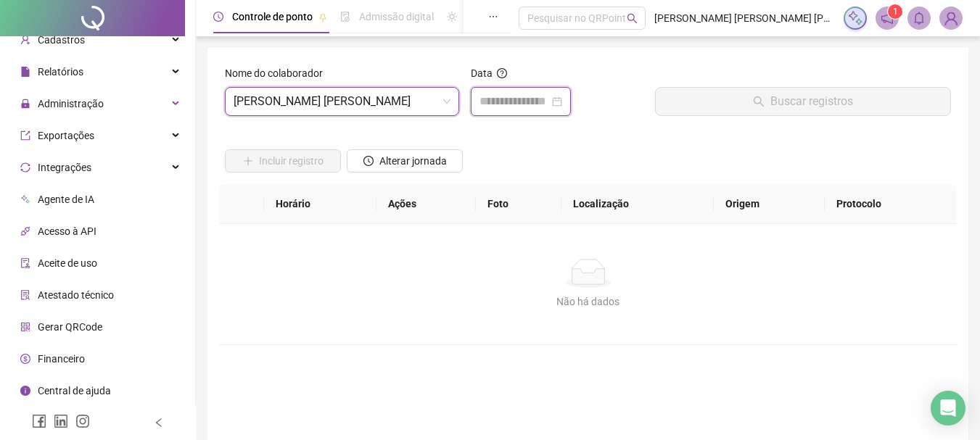
click at [528, 106] on input at bounding box center [515, 101] width 70 height 17
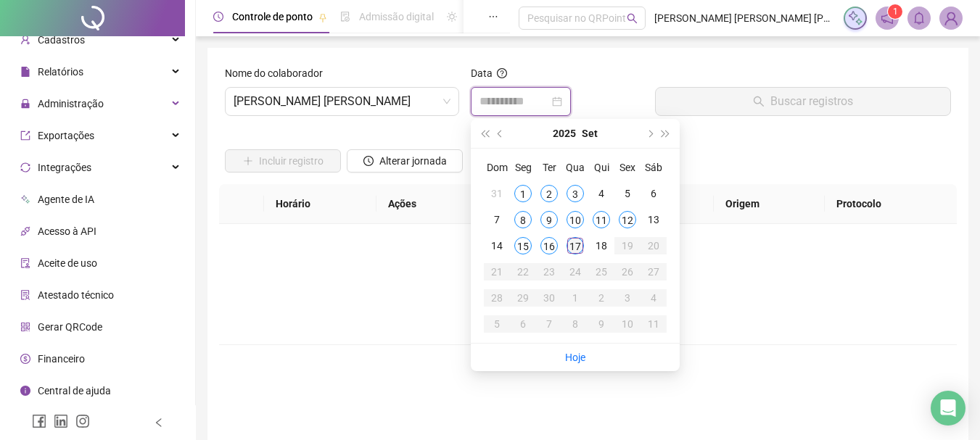
type input "**********"
click at [576, 241] on div "17" at bounding box center [575, 245] width 17 height 17
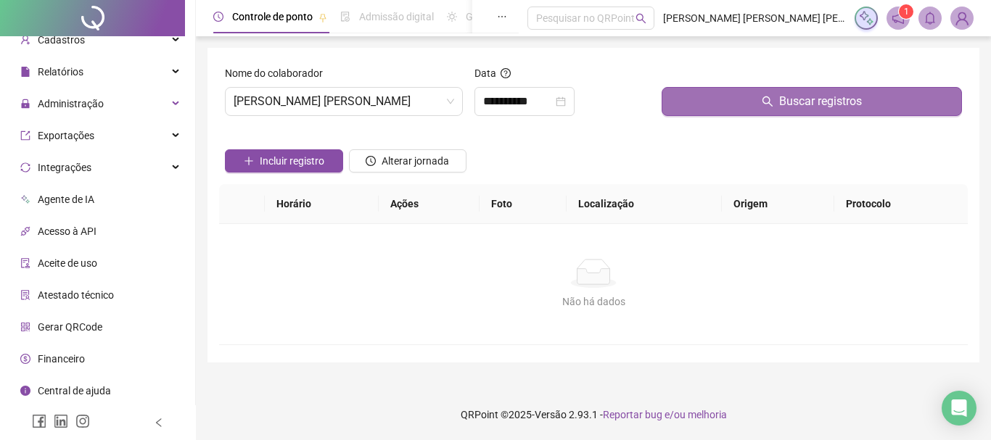
click at [686, 111] on button "Buscar registros" at bounding box center [812, 101] width 300 height 29
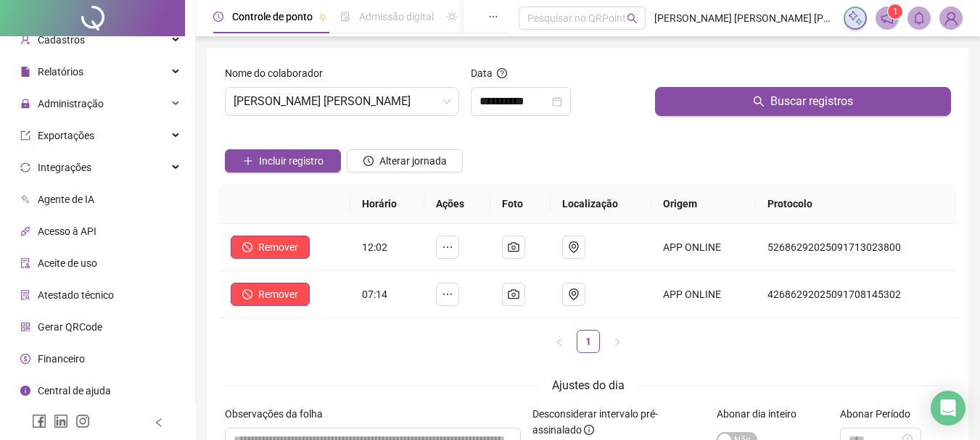
click at [598, 170] on div "Incluir registro Alterar jornada" at bounding box center [588, 156] width 732 height 57
click at [387, 96] on span "[PERSON_NAME] [PERSON_NAME]" at bounding box center [342, 102] width 217 height 28
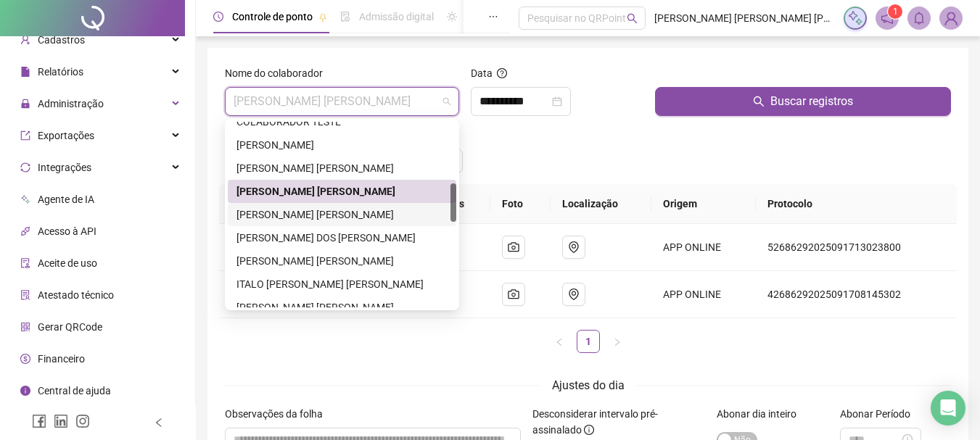
click at [326, 215] on div "[PERSON_NAME] [PERSON_NAME]" at bounding box center [342, 215] width 211 height 16
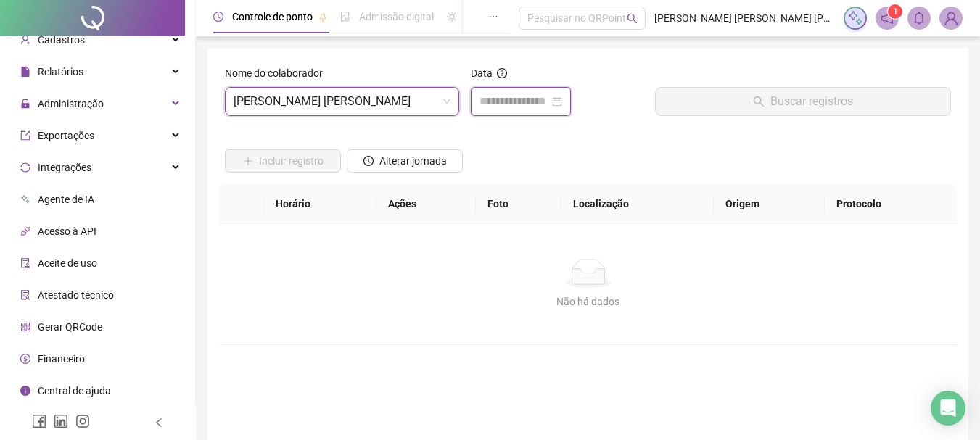
click at [488, 107] on input at bounding box center [515, 101] width 70 height 17
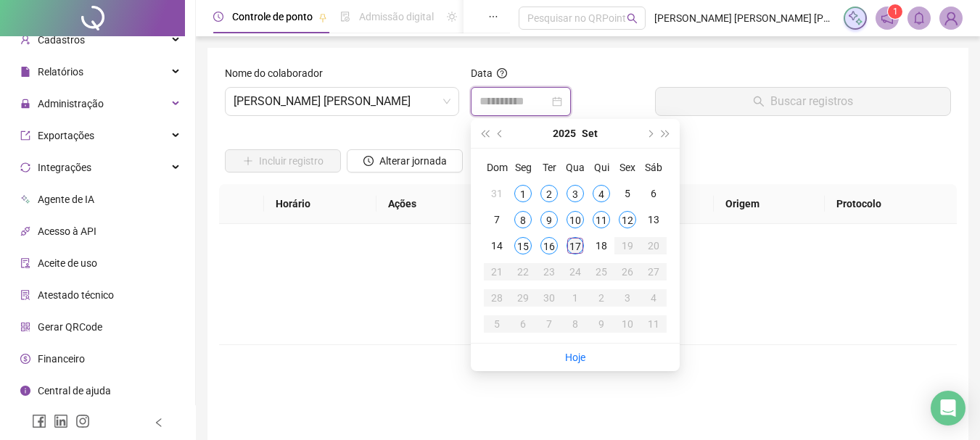
type input "**********"
click at [577, 247] on div "17" at bounding box center [575, 245] width 17 height 17
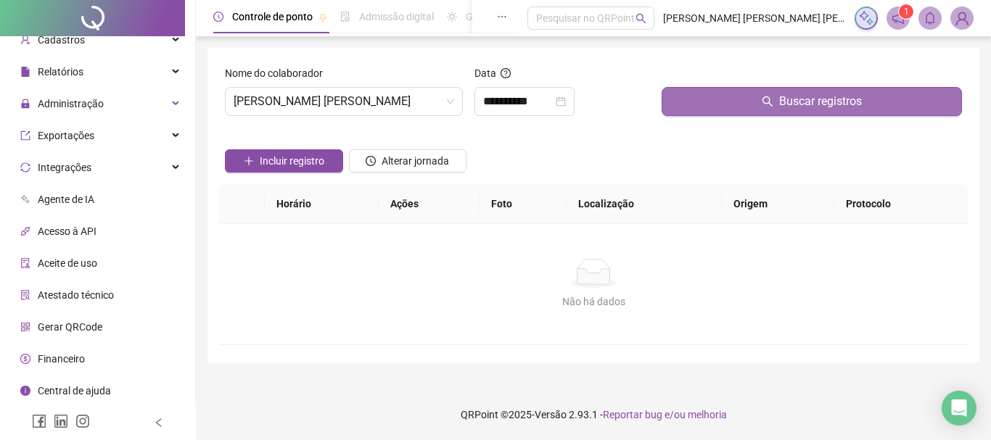
click at [735, 99] on button "Buscar registros" at bounding box center [812, 101] width 300 height 29
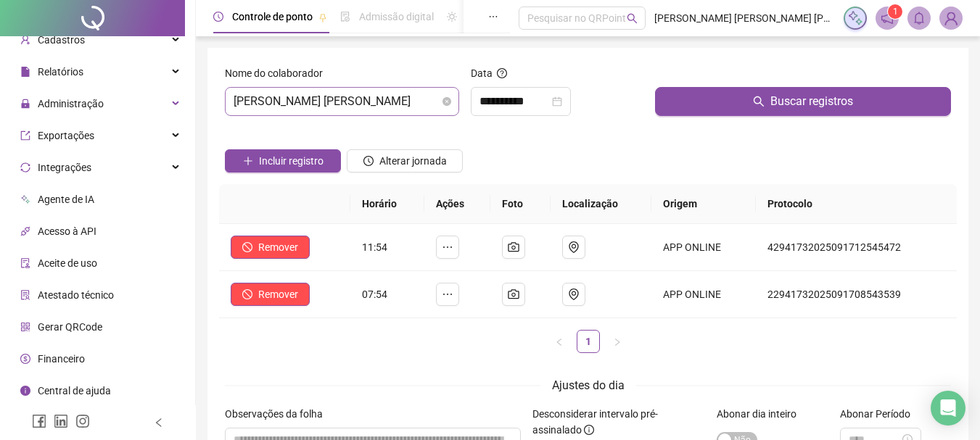
click at [406, 106] on span "[PERSON_NAME] [PERSON_NAME]" at bounding box center [342, 102] width 217 height 28
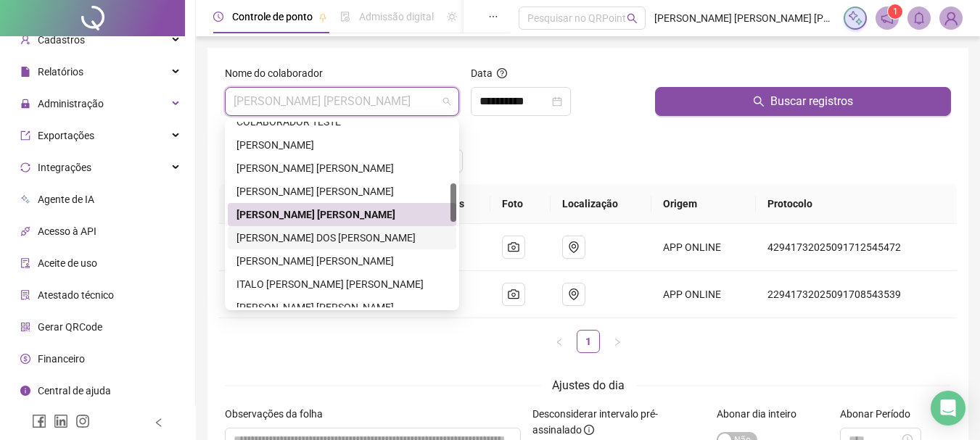
click at [362, 247] on div "[PERSON_NAME] DOS [PERSON_NAME]" at bounding box center [342, 237] width 229 height 23
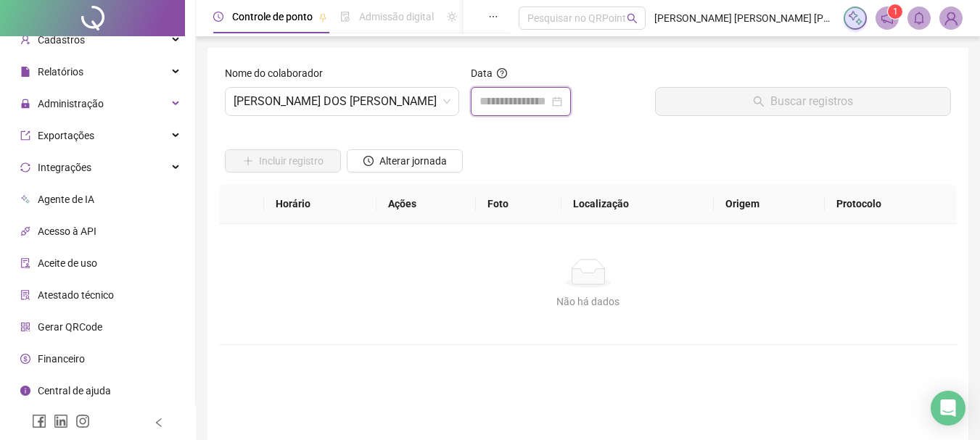
click at [486, 96] on input at bounding box center [515, 101] width 70 height 17
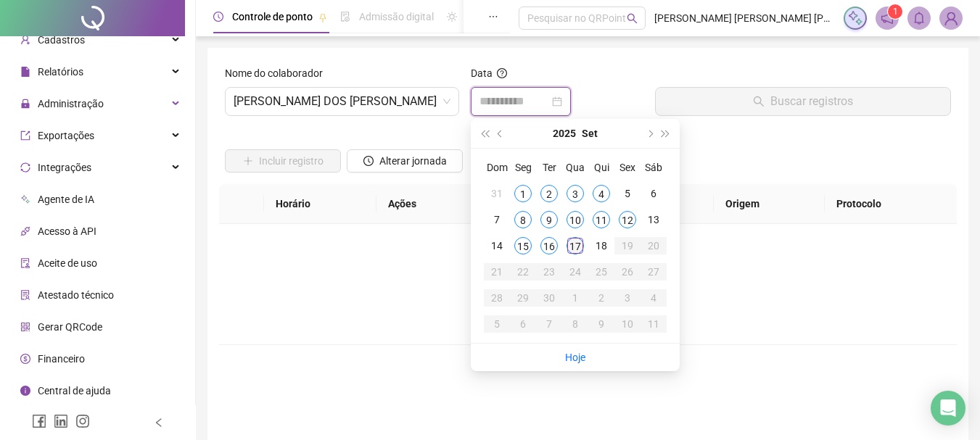
type input "**********"
click at [574, 240] on div "17" at bounding box center [575, 245] width 17 height 17
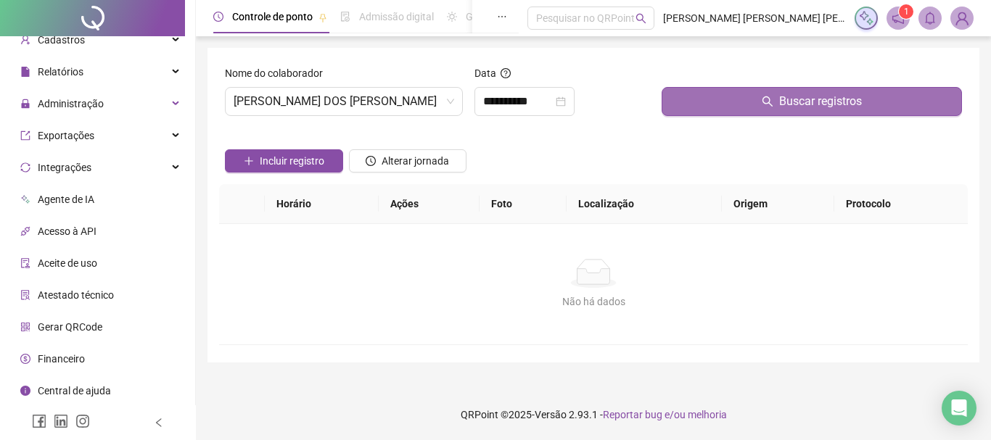
click at [670, 99] on button "Buscar registros" at bounding box center [812, 101] width 300 height 29
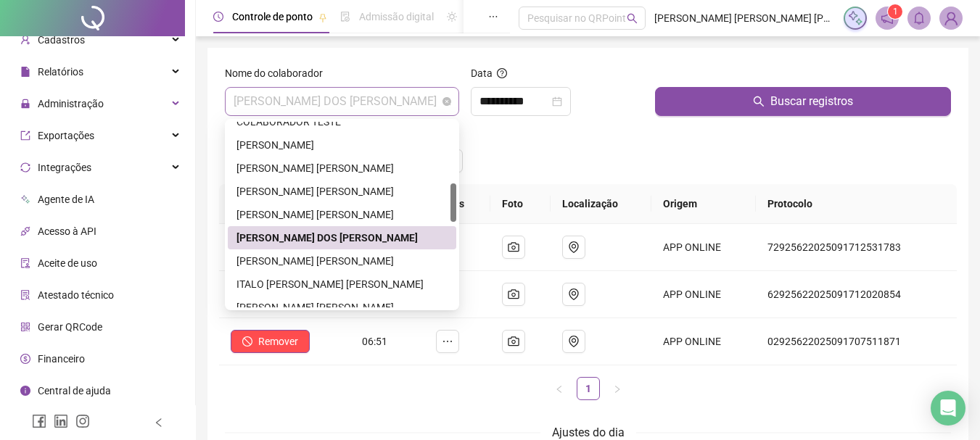
click at [416, 104] on span "[PERSON_NAME] DOS [PERSON_NAME]" at bounding box center [342, 102] width 217 height 28
click at [331, 258] on div "[PERSON_NAME] [PERSON_NAME]" at bounding box center [342, 261] width 211 height 16
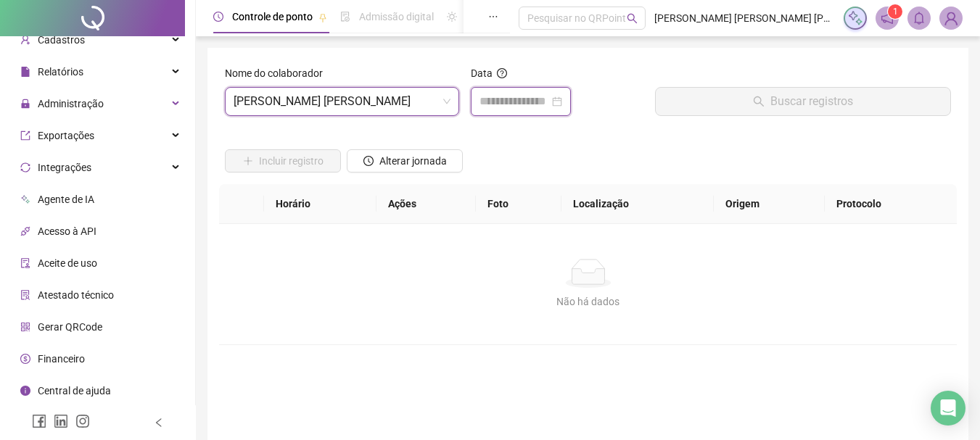
click at [493, 102] on input at bounding box center [515, 101] width 70 height 17
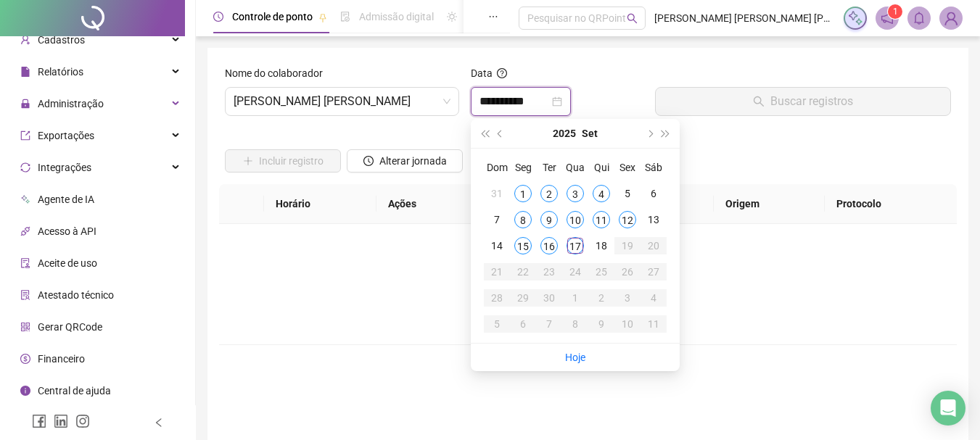
type input "**********"
click at [574, 245] on div "17" at bounding box center [575, 245] width 17 height 17
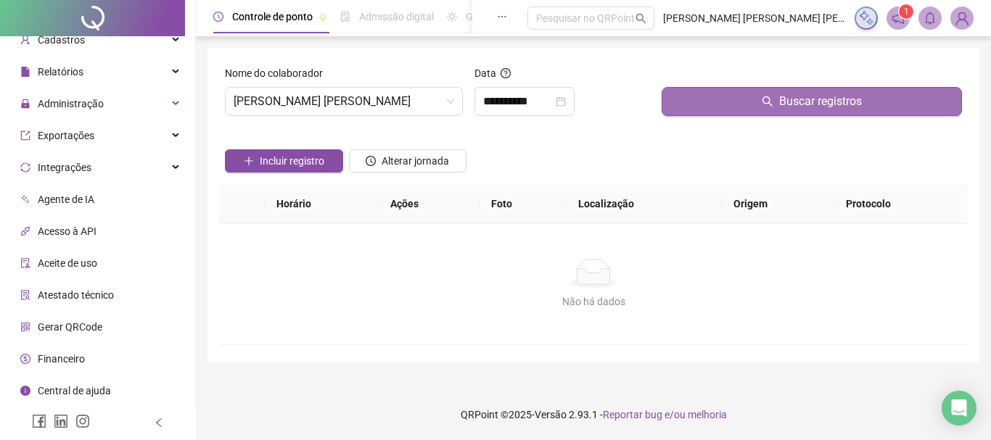
click at [713, 104] on button "Buscar registros" at bounding box center [812, 101] width 300 height 29
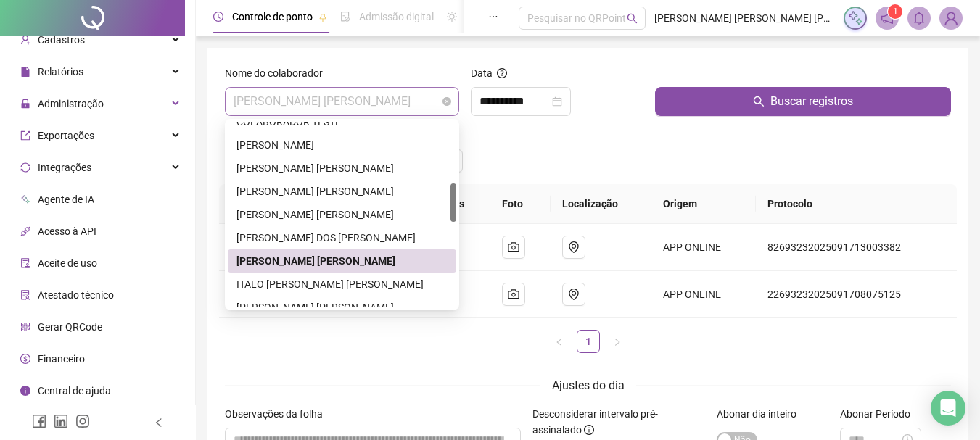
click at [369, 102] on span "[PERSON_NAME] [PERSON_NAME]" at bounding box center [342, 102] width 217 height 28
click at [324, 281] on div "ITALO [PERSON_NAME] [PERSON_NAME]" at bounding box center [342, 284] width 211 height 16
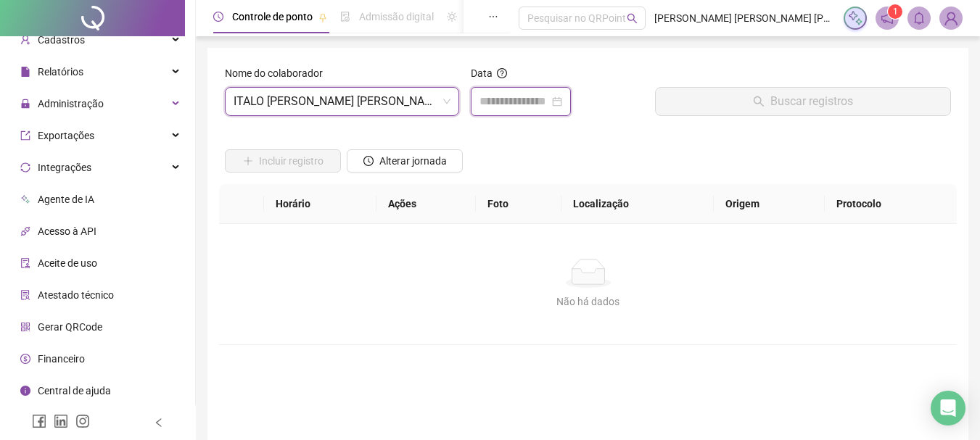
click at [480, 108] on input at bounding box center [515, 101] width 70 height 17
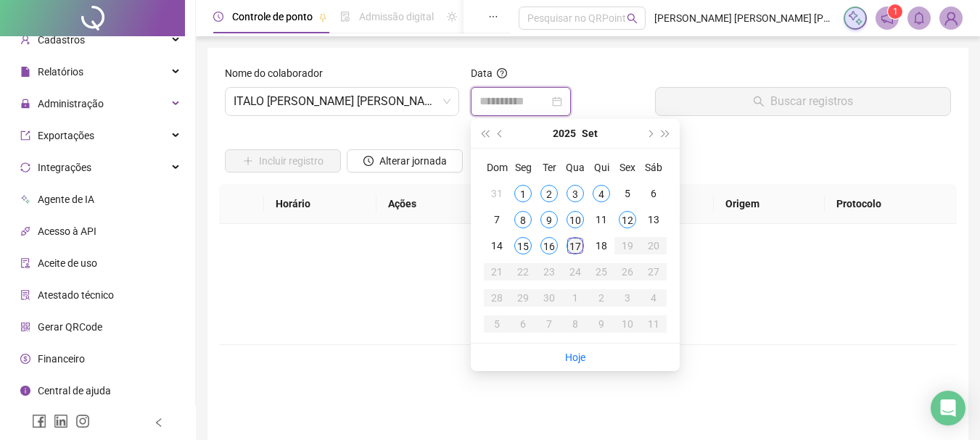
type input "**********"
click at [573, 251] on div "17" at bounding box center [575, 245] width 17 height 17
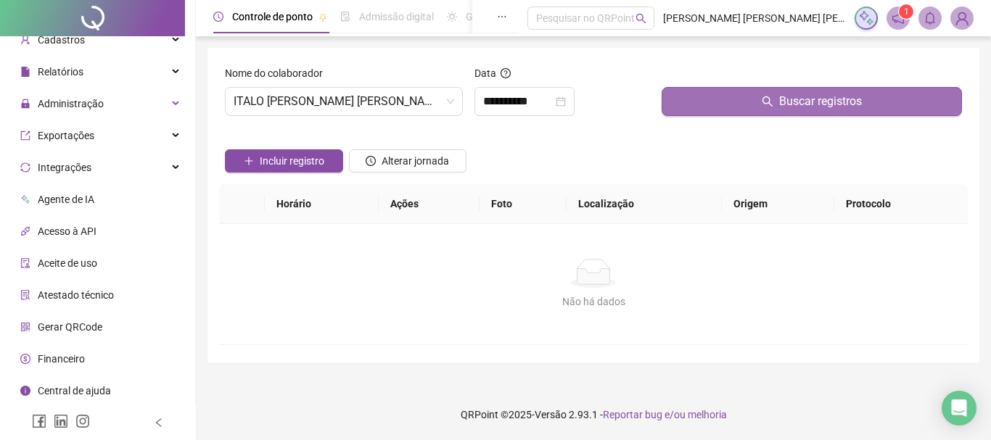
click at [676, 98] on button "Buscar registros" at bounding box center [812, 101] width 300 height 29
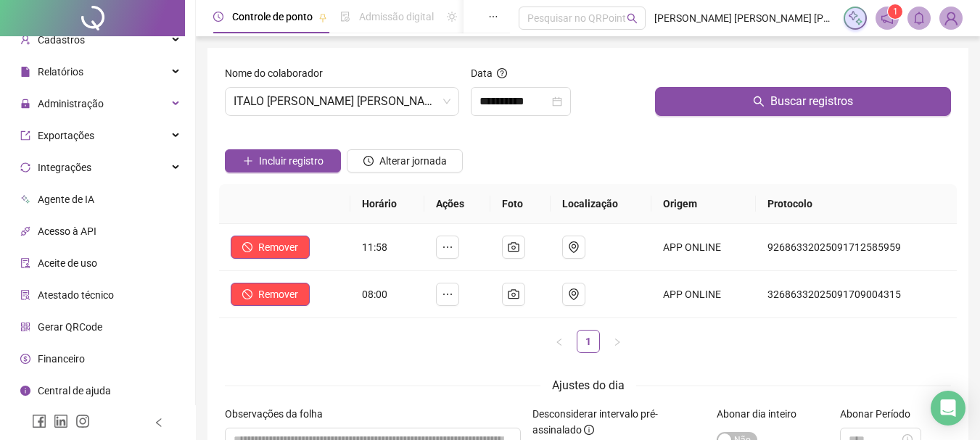
click at [564, 170] on div "Incluir registro Alterar jornada" at bounding box center [588, 156] width 732 height 57
click at [379, 104] on span "ITALO [PERSON_NAME] [PERSON_NAME]" at bounding box center [342, 102] width 217 height 28
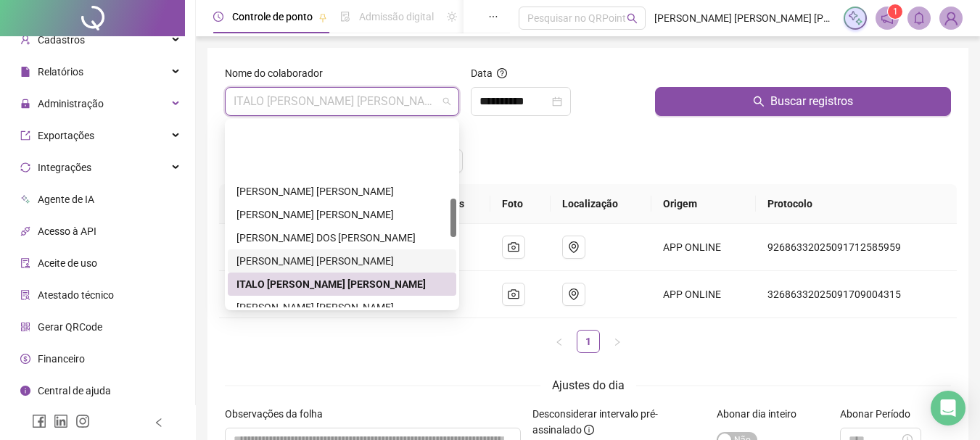
scroll to position [435, 0]
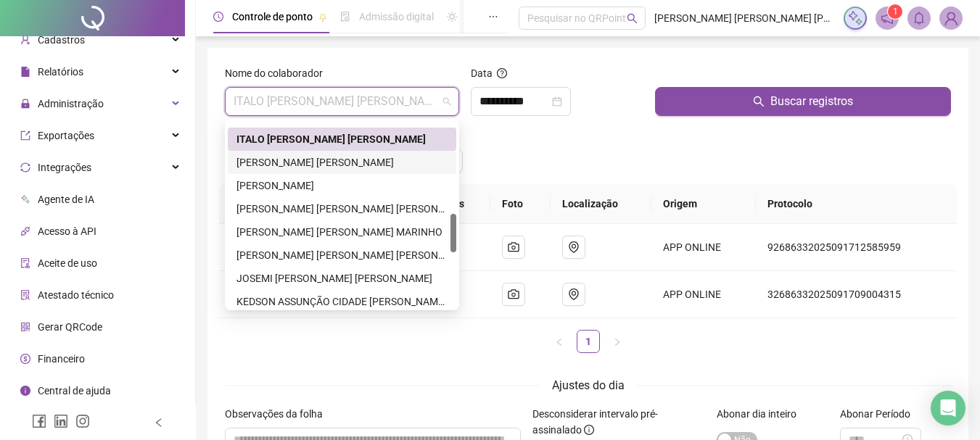
click at [324, 156] on div "[PERSON_NAME] [PERSON_NAME]" at bounding box center [342, 163] width 211 height 16
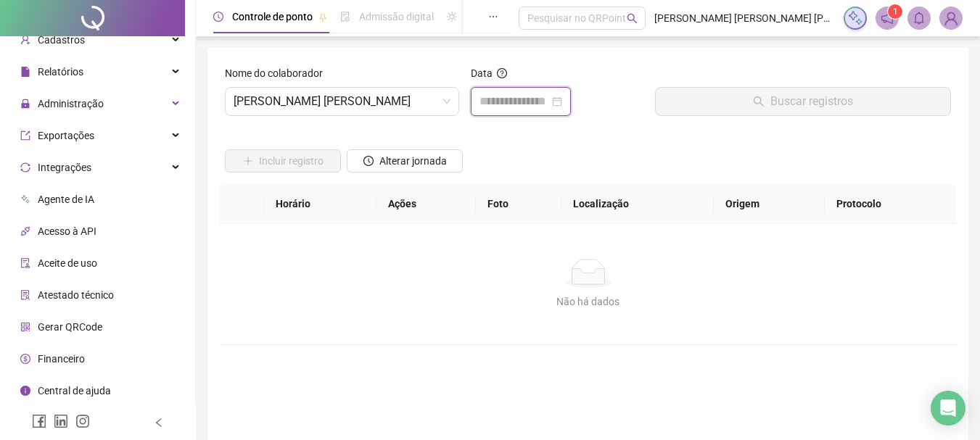
click at [490, 104] on input at bounding box center [515, 101] width 70 height 17
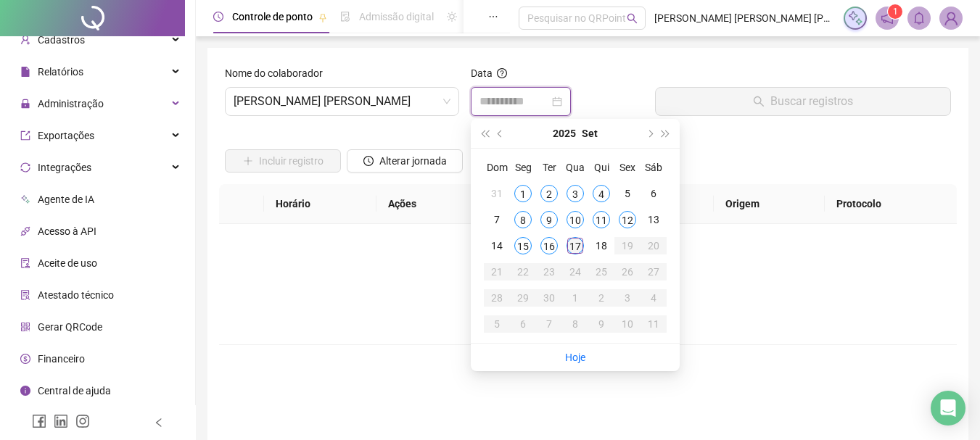
type input "**********"
click at [573, 245] on div "17" at bounding box center [575, 245] width 17 height 17
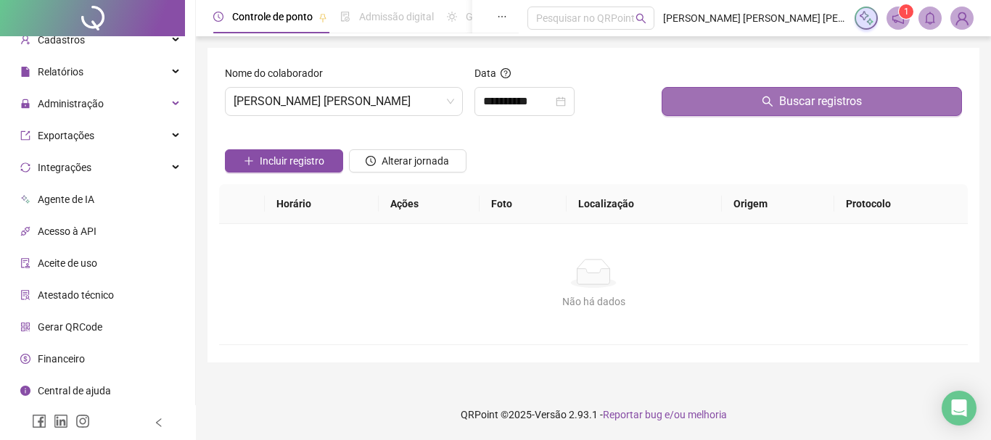
click at [696, 93] on button "Buscar registros" at bounding box center [812, 101] width 300 height 29
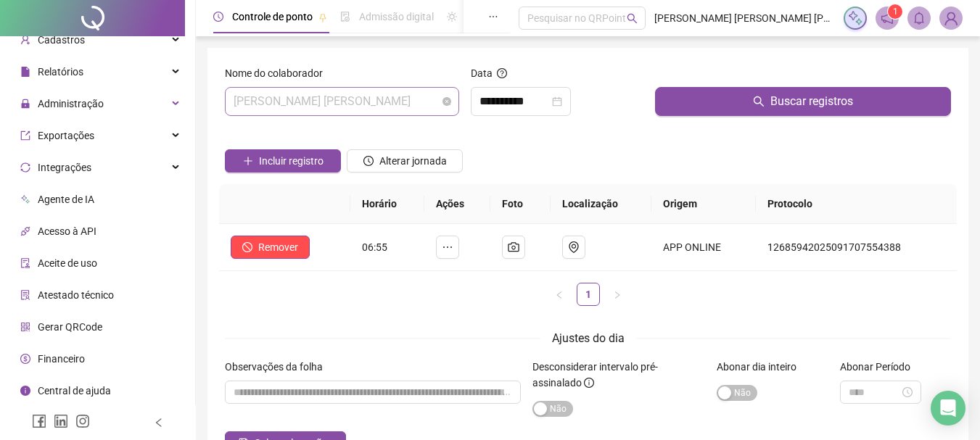
click at [417, 96] on span "[PERSON_NAME] [PERSON_NAME]" at bounding box center [342, 102] width 217 height 28
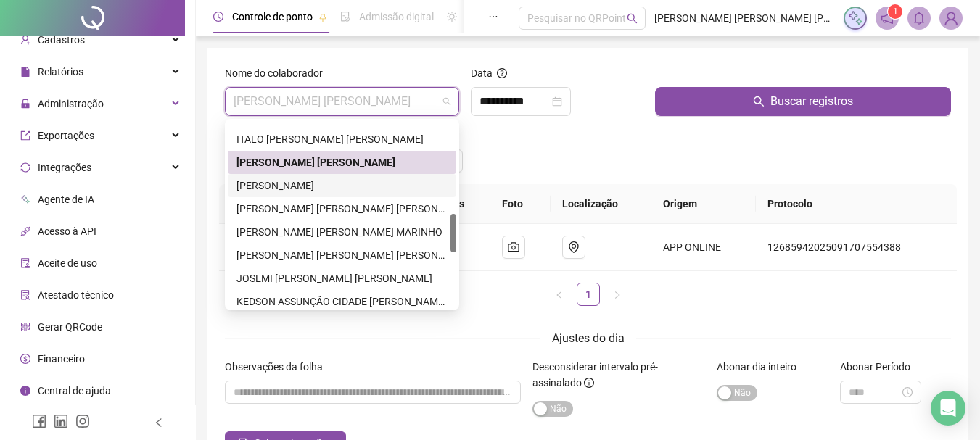
click at [362, 183] on div "[PERSON_NAME]" at bounding box center [342, 186] width 211 height 16
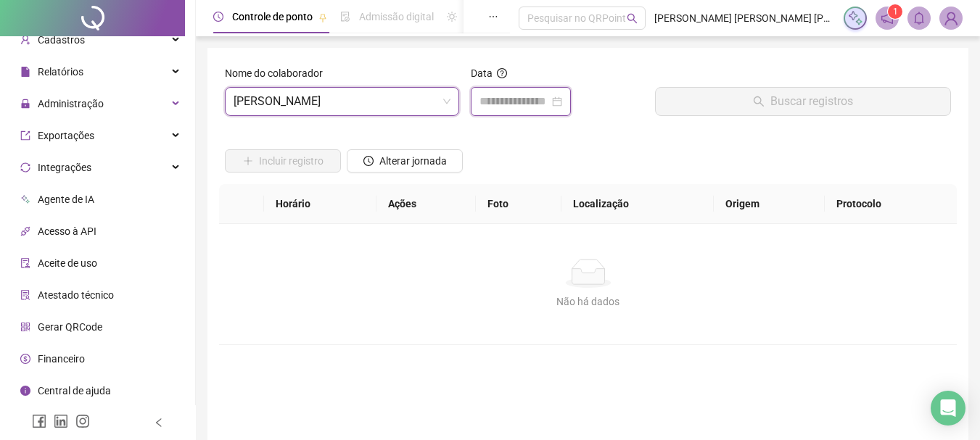
click at [520, 99] on input at bounding box center [515, 101] width 70 height 17
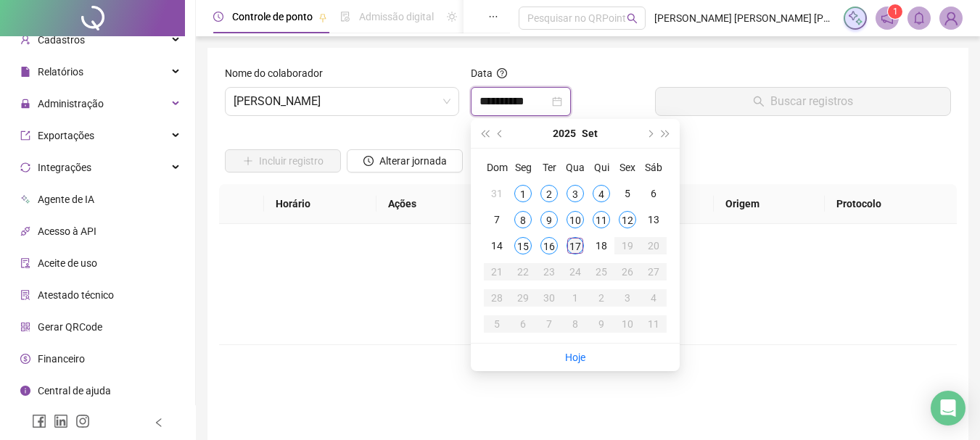
type input "**********"
click at [572, 239] on div "17" at bounding box center [575, 245] width 17 height 17
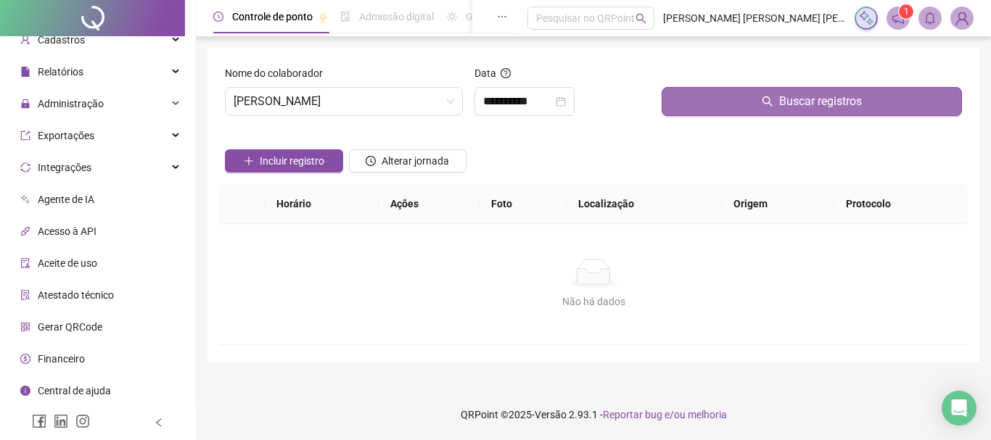
click at [732, 103] on button "Buscar registros" at bounding box center [812, 101] width 300 height 29
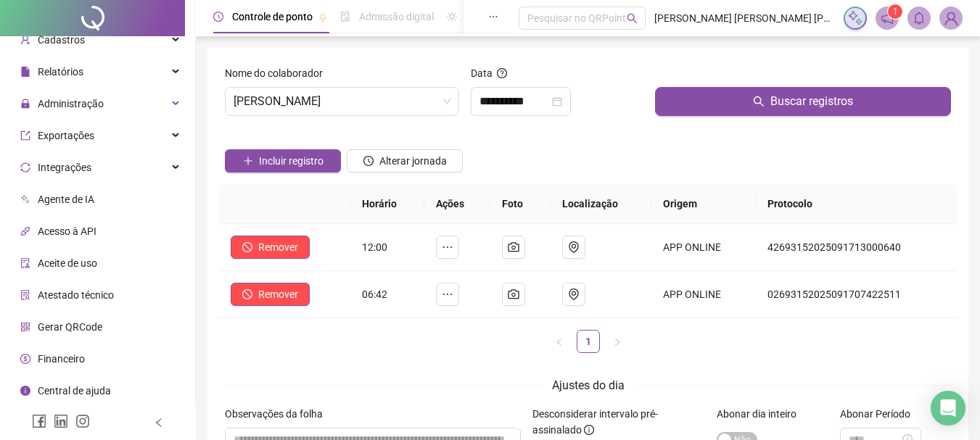
click at [588, 168] on div "Incluir registro Alterar jornada" at bounding box center [588, 156] width 732 height 57
click at [413, 105] on span "[PERSON_NAME]" at bounding box center [342, 102] width 217 height 28
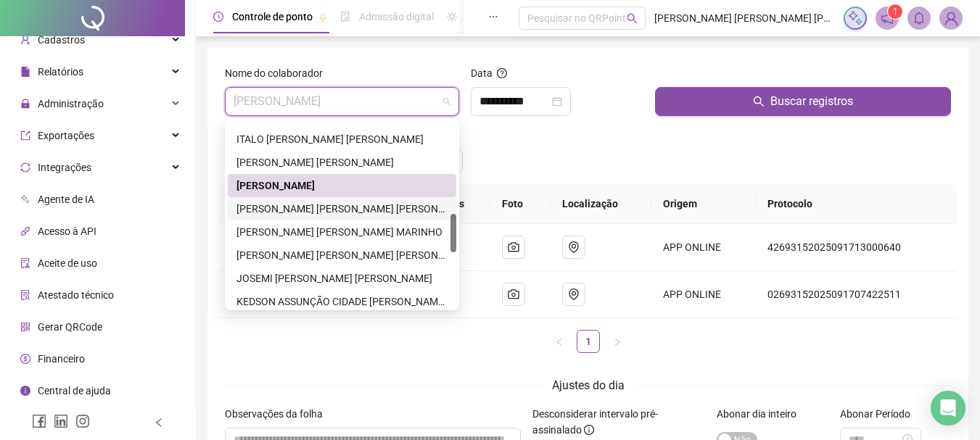
click at [343, 205] on div "[PERSON_NAME] [PERSON_NAME] [PERSON_NAME]" at bounding box center [342, 209] width 211 height 16
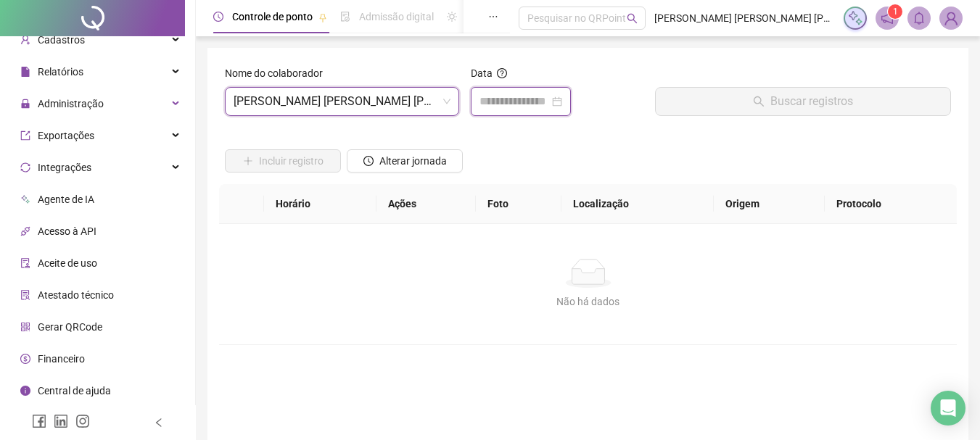
click at [495, 98] on input at bounding box center [515, 101] width 70 height 17
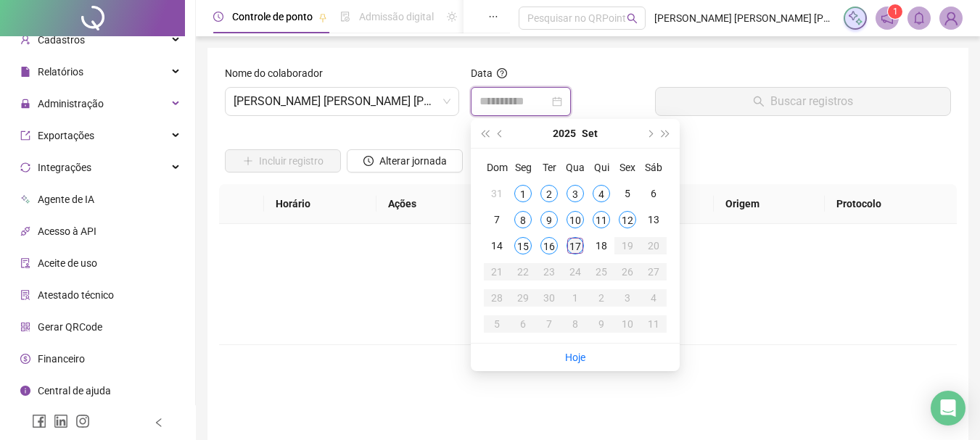
type input "**********"
click at [572, 249] on div "17" at bounding box center [575, 245] width 17 height 17
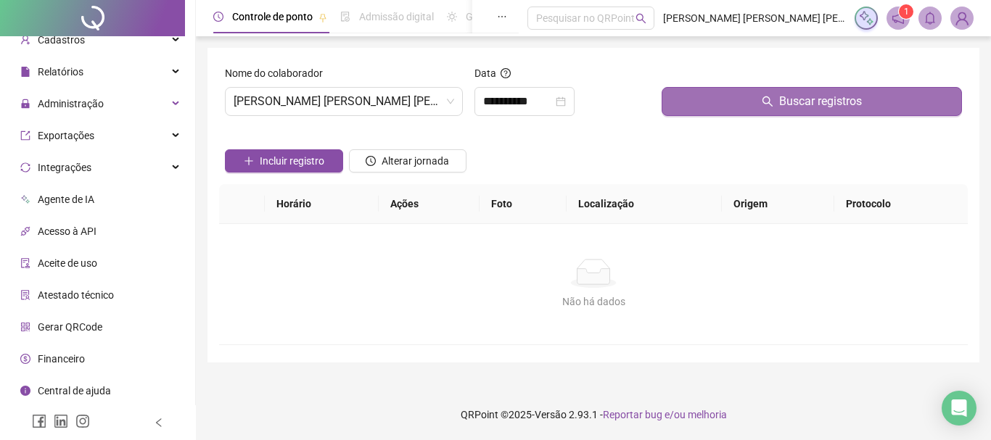
click at [705, 96] on button "Buscar registros" at bounding box center [812, 101] width 300 height 29
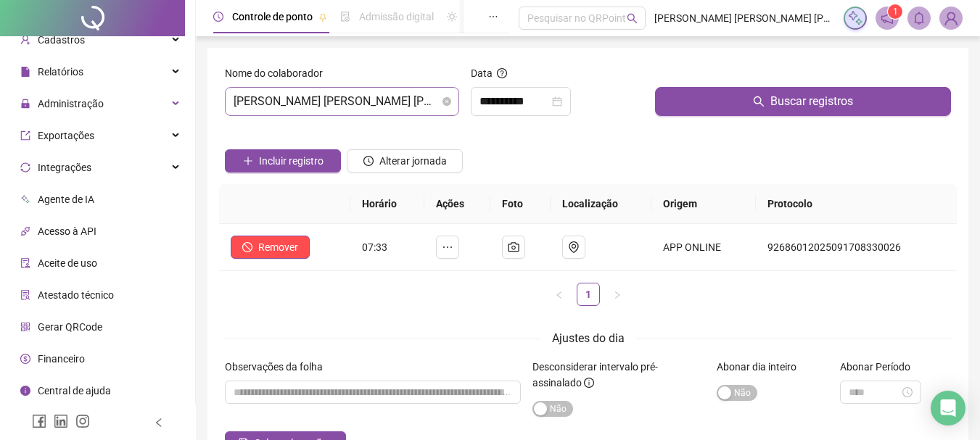
click at [392, 104] on span "[PERSON_NAME] [PERSON_NAME] [PERSON_NAME]" at bounding box center [342, 102] width 217 height 28
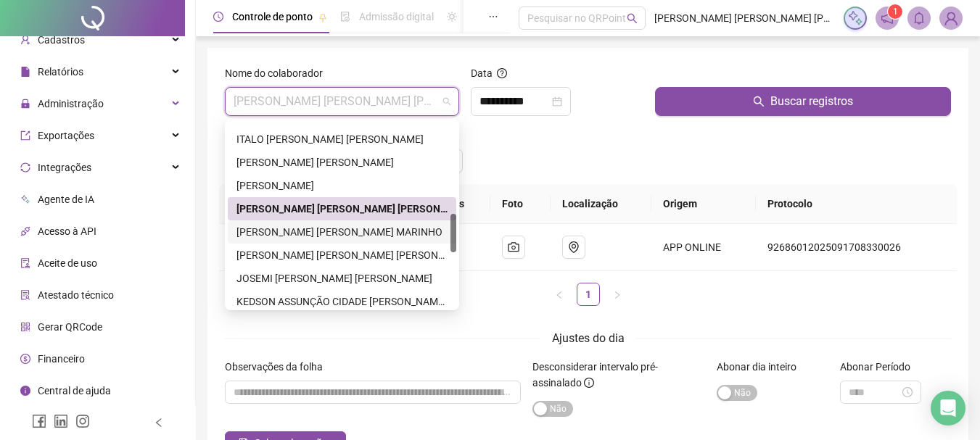
click at [330, 239] on div "[PERSON_NAME] [PERSON_NAME] MARINHO" at bounding box center [342, 232] width 211 height 16
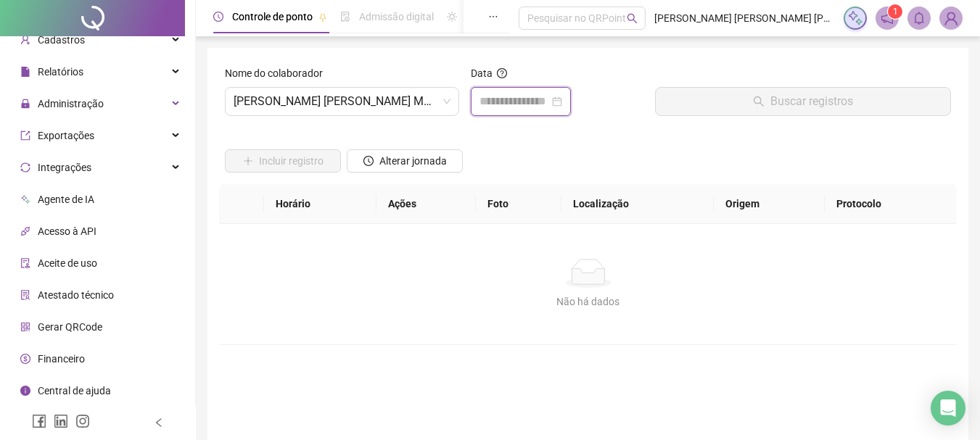
click at [498, 99] on input at bounding box center [515, 101] width 70 height 17
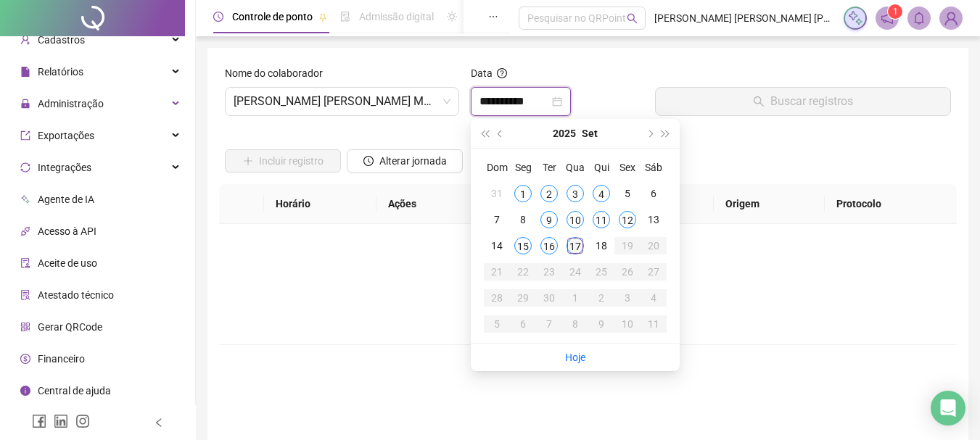
type input "**********"
click at [577, 240] on div "17" at bounding box center [575, 245] width 17 height 17
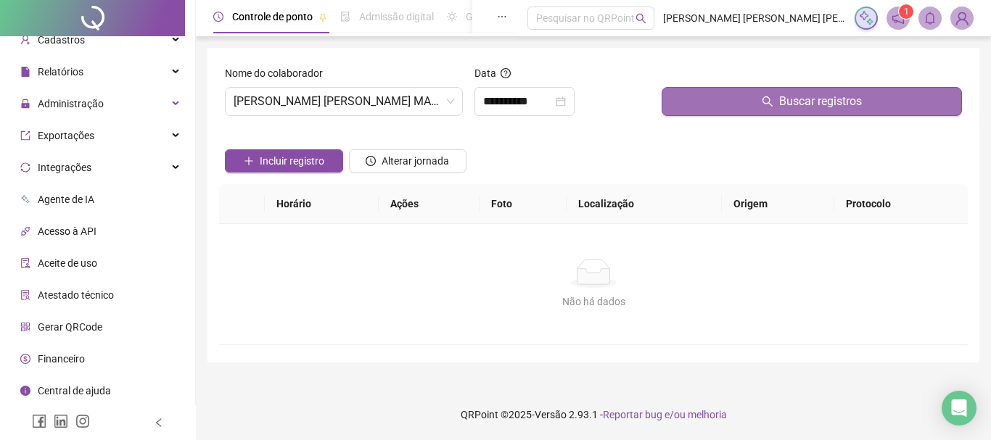
click at [720, 91] on button "Buscar registros" at bounding box center [812, 101] width 300 height 29
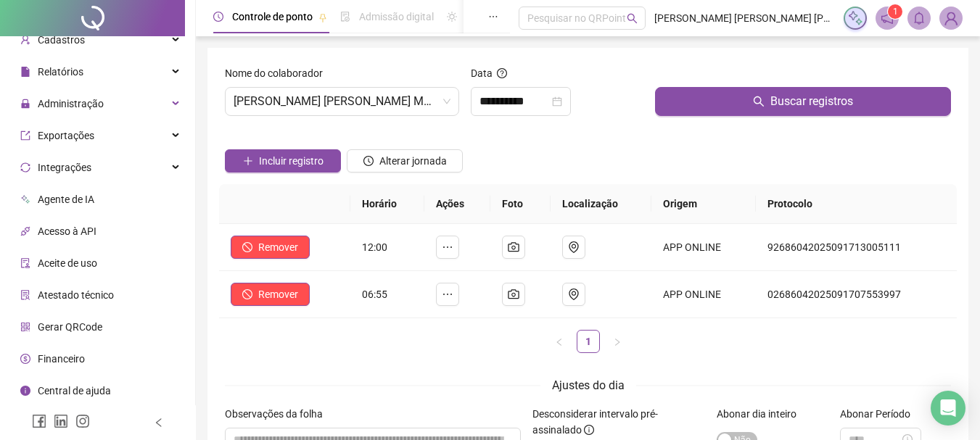
click at [590, 157] on div "Incluir registro Alterar jornada" at bounding box center [588, 156] width 732 height 57
click at [344, 96] on span "[PERSON_NAME] [PERSON_NAME] MARINHO" at bounding box center [342, 102] width 217 height 28
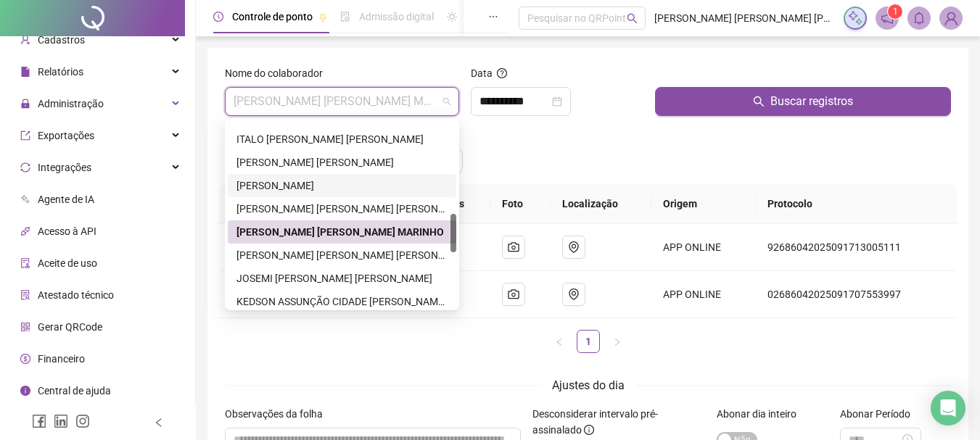
scroll to position [508, 0]
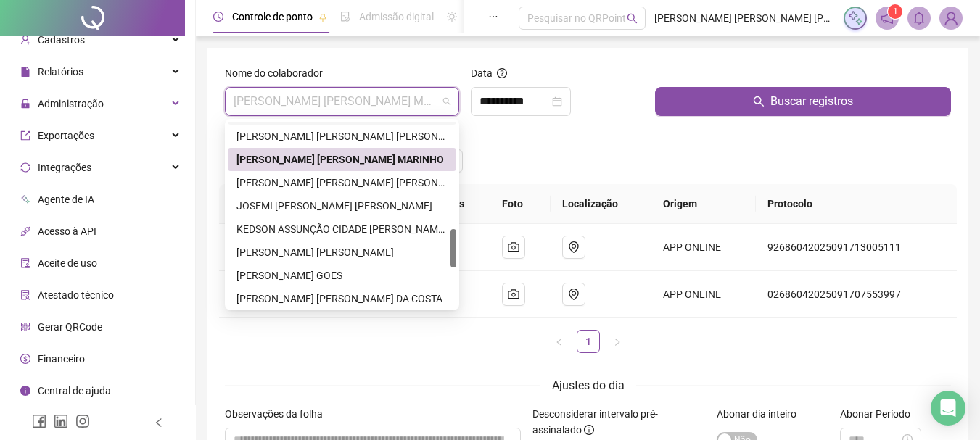
click at [390, 186] on div "[PERSON_NAME] [PERSON_NAME] [PERSON_NAME]" at bounding box center [342, 183] width 211 height 16
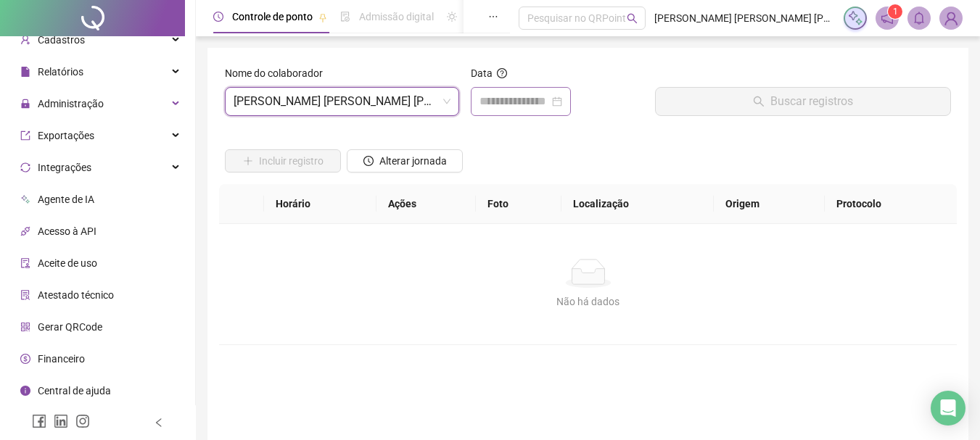
click at [477, 99] on div at bounding box center [521, 101] width 100 height 29
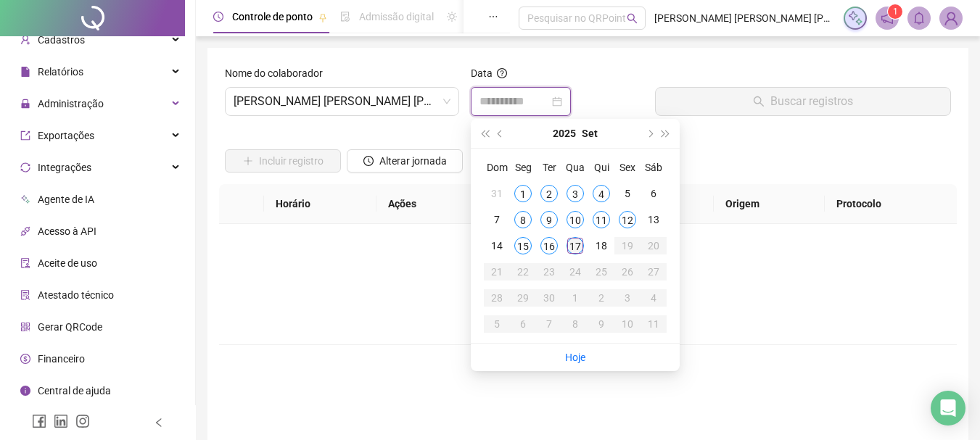
type input "**********"
click at [577, 252] on div "17" at bounding box center [575, 245] width 17 height 17
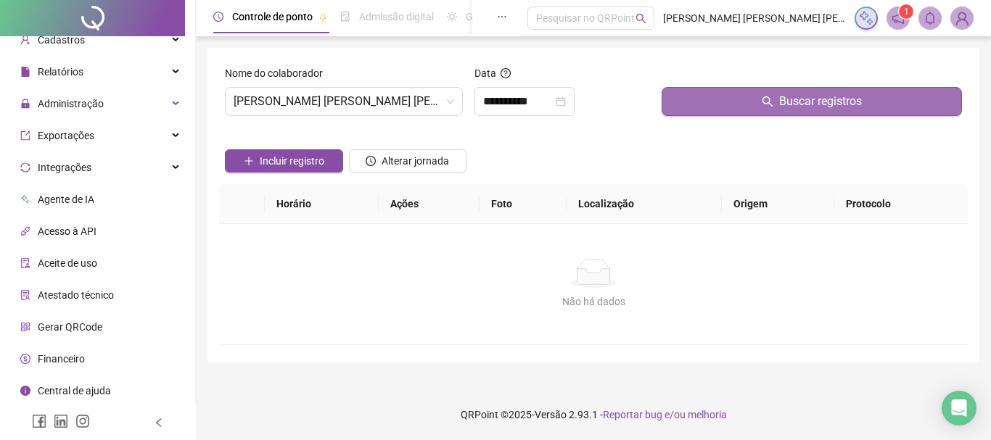
click at [696, 105] on button "Buscar registros" at bounding box center [812, 101] width 300 height 29
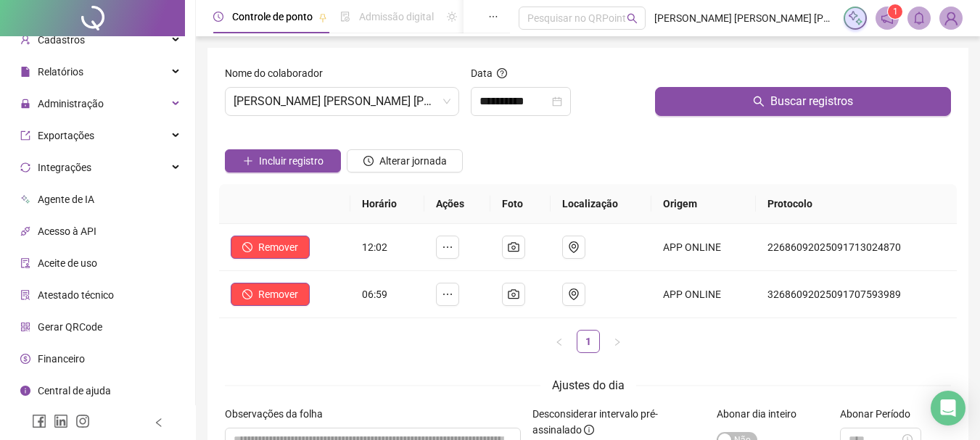
click at [583, 162] on div "Incluir registro Alterar jornada" at bounding box center [588, 156] width 732 height 57
click at [358, 96] on span "[PERSON_NAME] [PERSON_NAME] [PERSON_NAME]" at bounding box center [342, 102] width 217 height 28
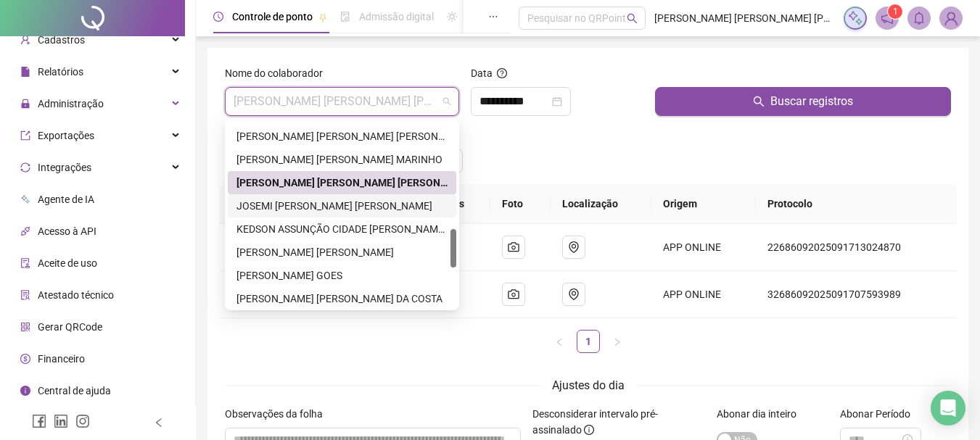
click at [371, 210] on div "JOSEMI [PERSON_NAME] [PERSON_NAME]" at bounding box center [342, 206] width 211 height 16
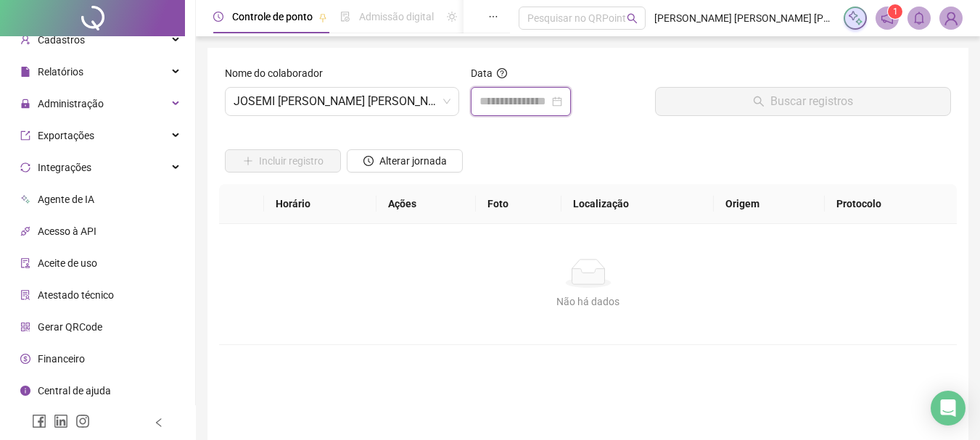
click at [506, 108] on input at bounding box center [515, 101] width 70 height 17
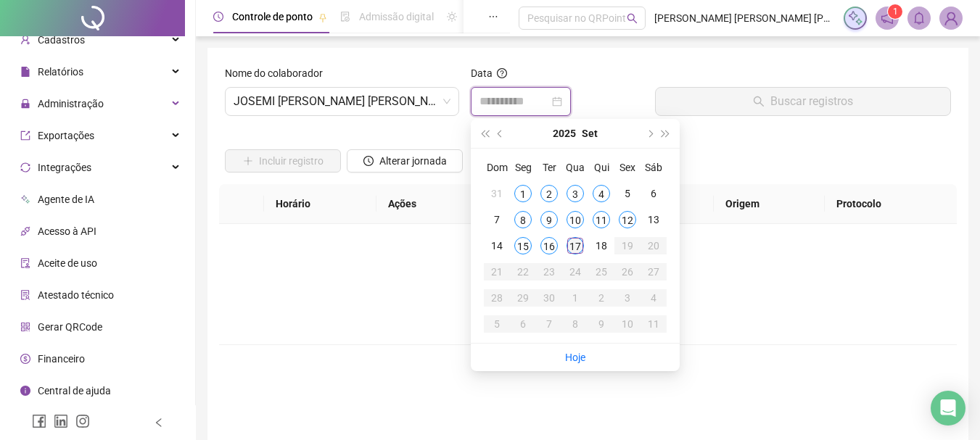
type input "**********"
click at [575, 237] on td "17" at bounding box center [575, 246] width 26 height 26
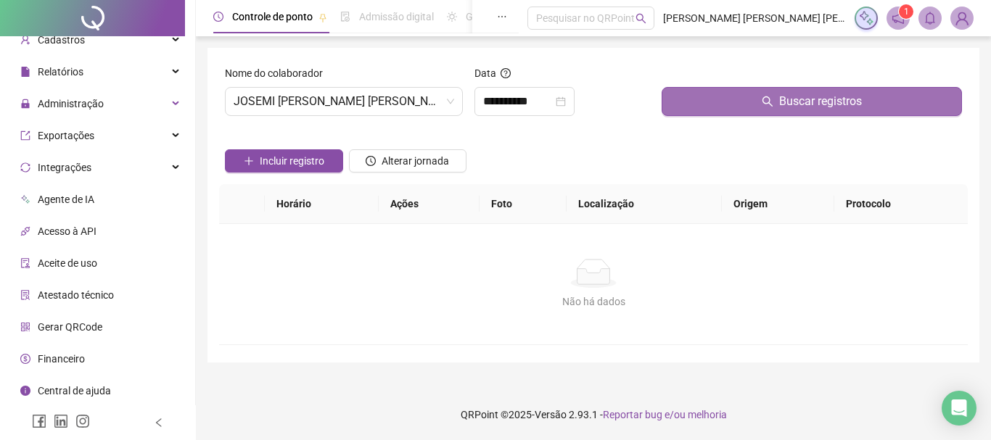
click at [702, 96] on button "Buscar registros" at bounding box center [812, 101] width 300 height 29
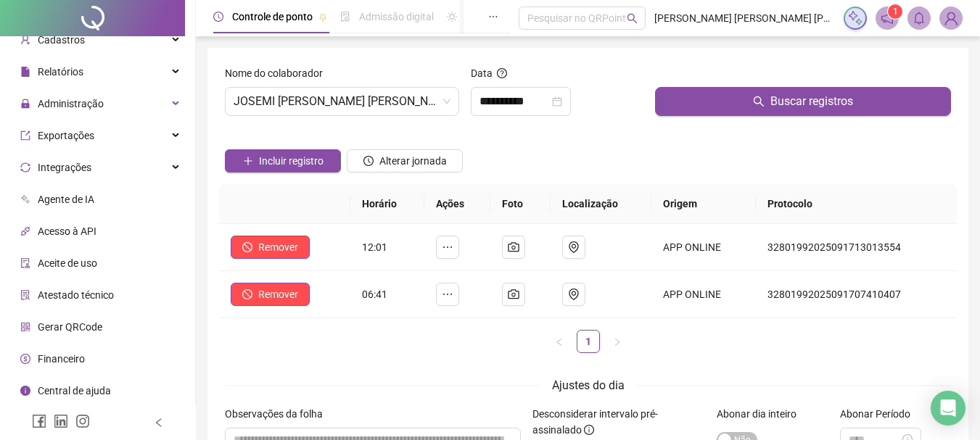
click at [579, 156] on div "Incluir registro Alterar jornada" at bounding box center [588, 156] width 732 height 57
click at [348, 108] on span "JOSEMI [PERSON_NAME] [PERSON_NAME]" at bounding box center [342, 102] width 217 height 28
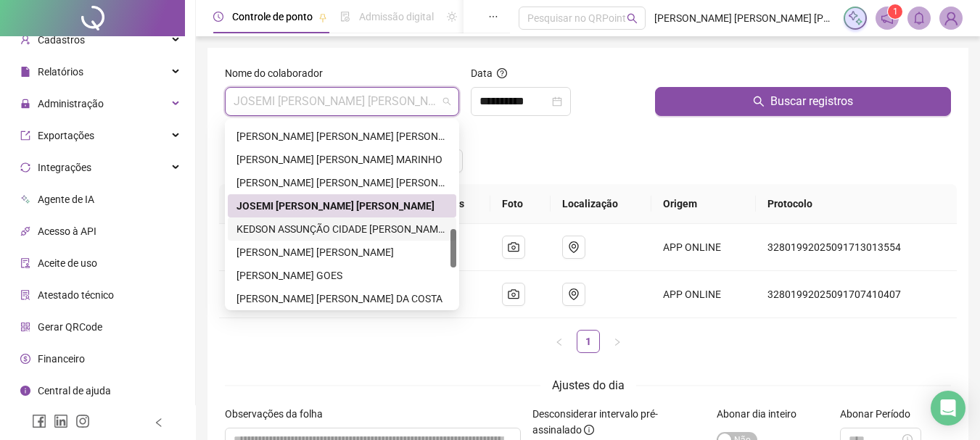
click at [287, 226] on div "KEDSON ASSUNÇÃO CIDADE [PERSON_NAME][GEOGRAPHIC_DATA]" at bounding box center [342, 229] width 211 height 16
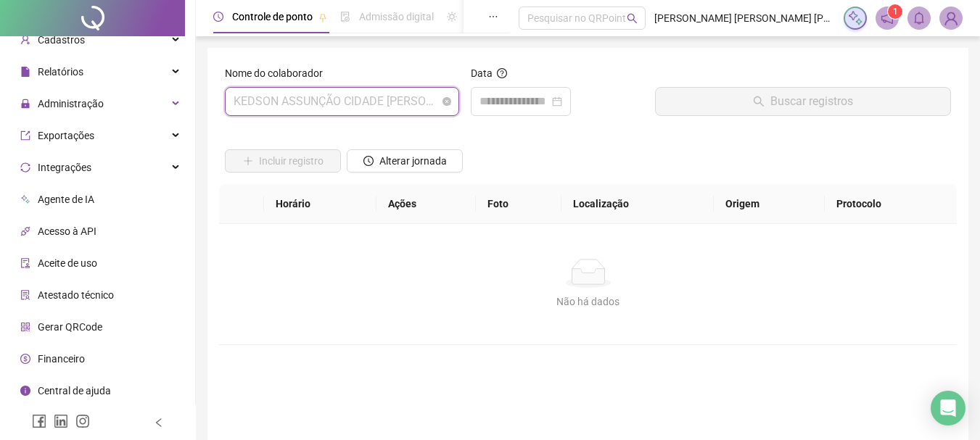
click at [286, 99] on span "KEDSON ASSUNÇÃO CIDADE [PERSON_NAME][GEOGRAPHIC_DATA]" at bounding box center [342, 102] width 217 height 28
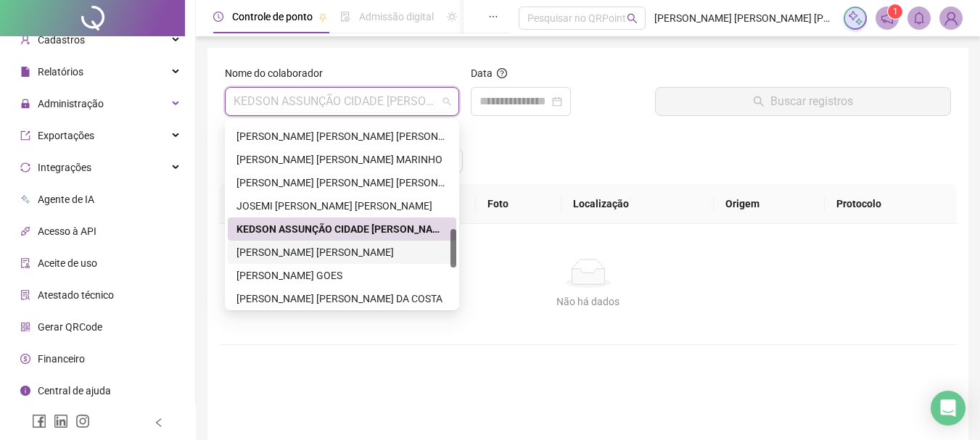
click at [266, 251] on div "[PERSON_NAME] [PERSON_NAME]" at bounding box center [342, 252] width 211 height 16
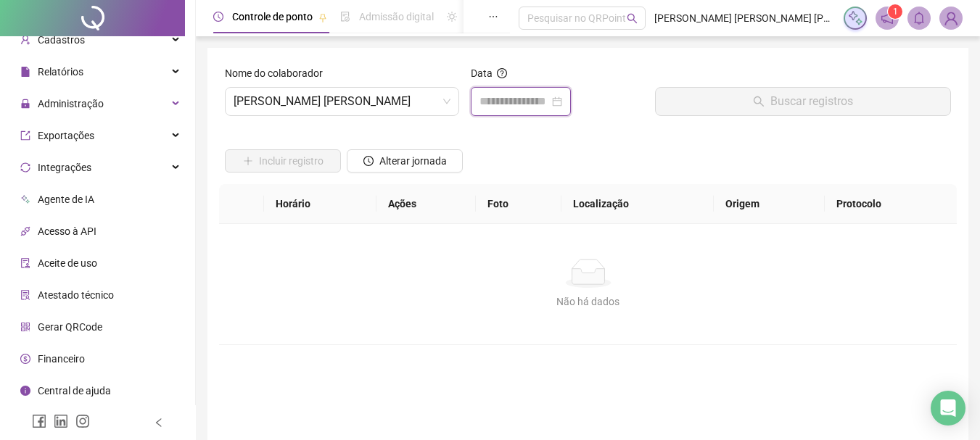
click at [509, 96] on input at bounding box center [515, 101] width 70 height 17
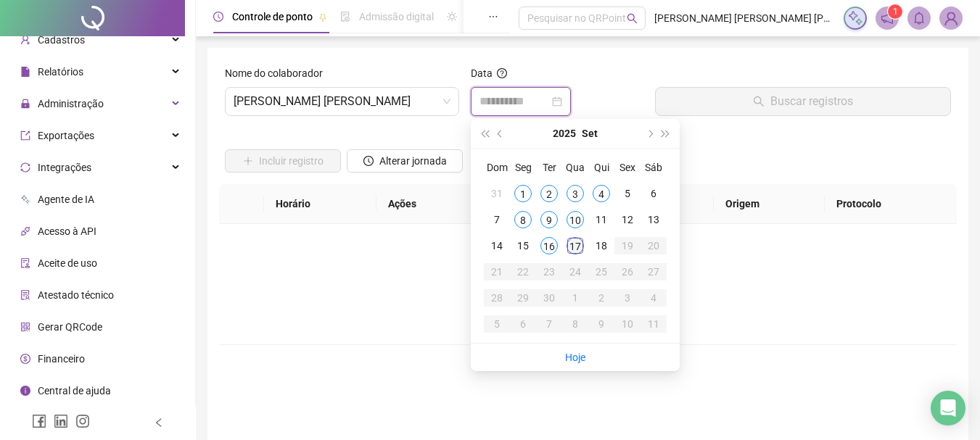
type input "**********"
click at [571, 246] on div "17" at bounding box center [575, 245] width 17 height 17
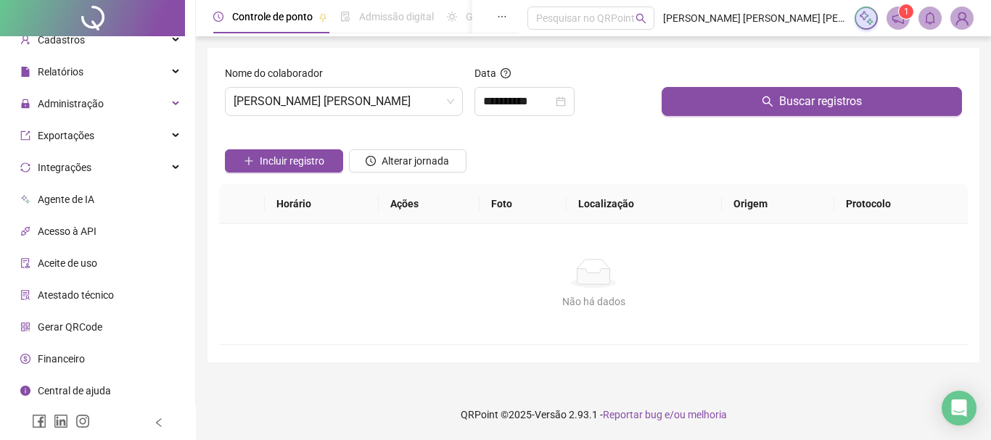
click at [704, 116] on div "Buscar registros" at bounding box center [812, 96] width 312 height 62
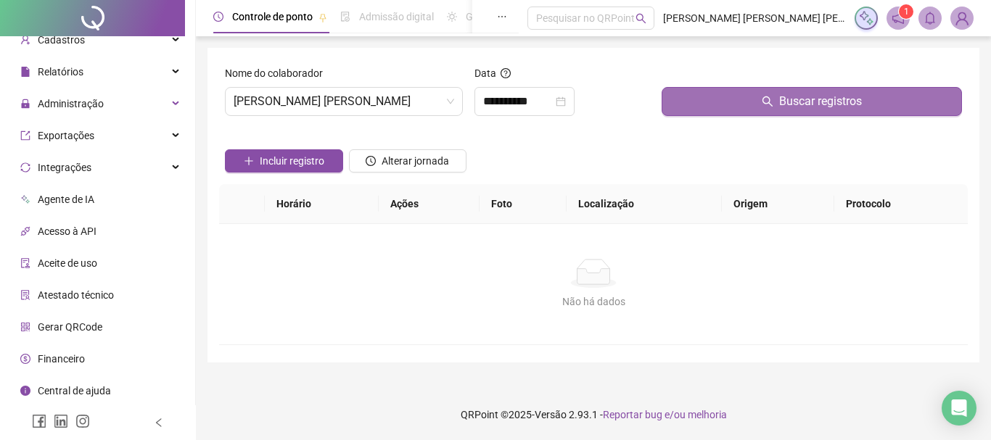
click at [707, 90] on button "Buscar registros" at bounding box center [812, 101] width 300 height 29
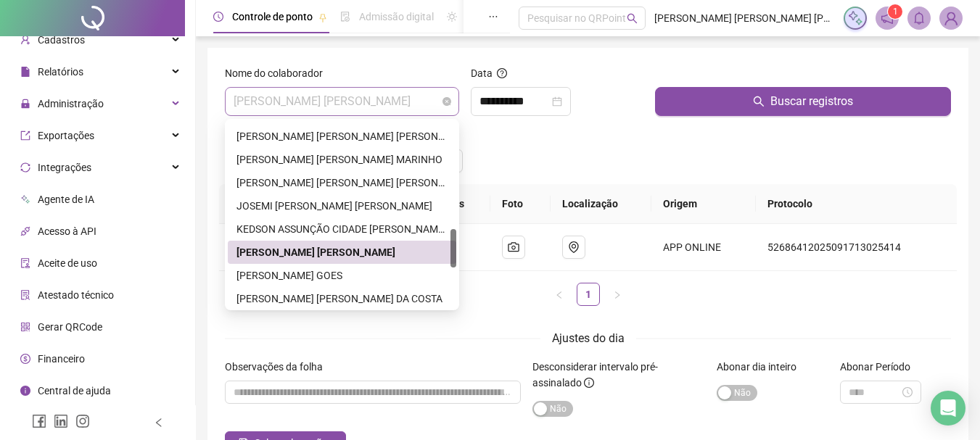
click at [411, 103] on span "[PERSON_NAME] [PERSON_NAME]" at bounding box center [342, 102] width 217 height 28
click at [255, 270] on div "[PERSON_NAME] GOES" at bounding box center [342, 276] width 211 height 16
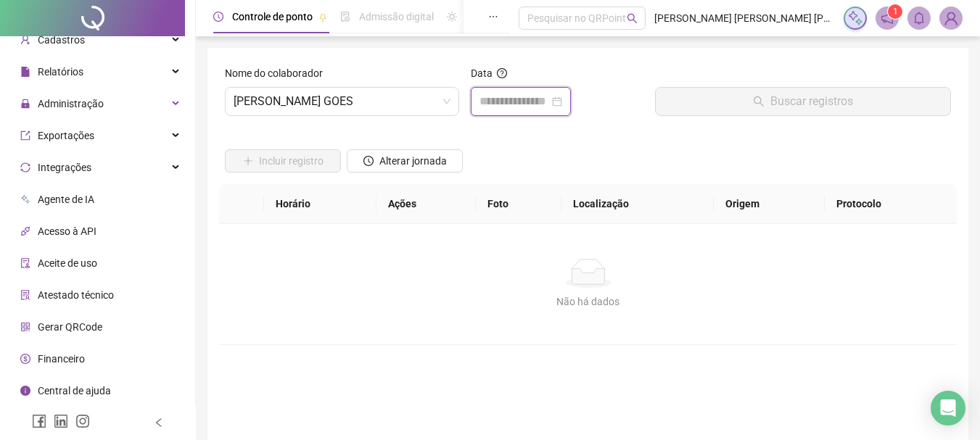
click at [517, 110] on input at bounding box center [515, 101] width 70 height 17
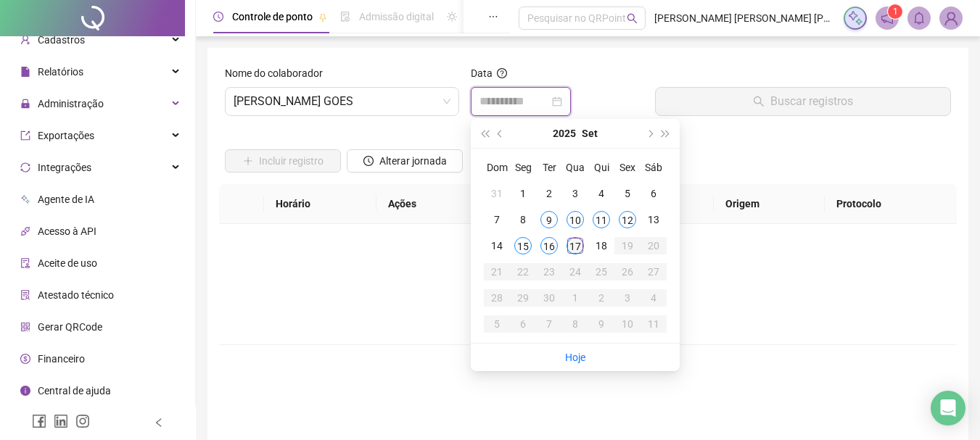
type input "**********"
click at [578, 247] on div "17" at bounding box center [575, 245] width 17 height 17
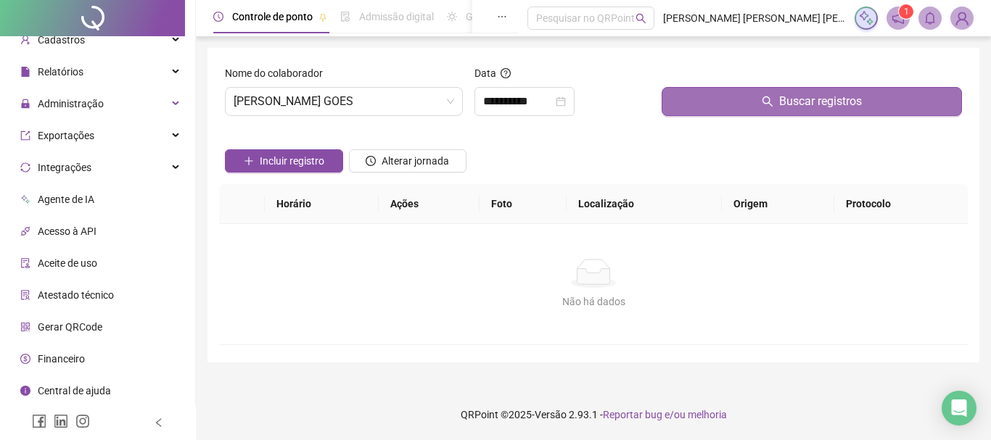
click at [715, 94] on button "Buscar registros" at bounding box center [812, 101] width 300 height 29
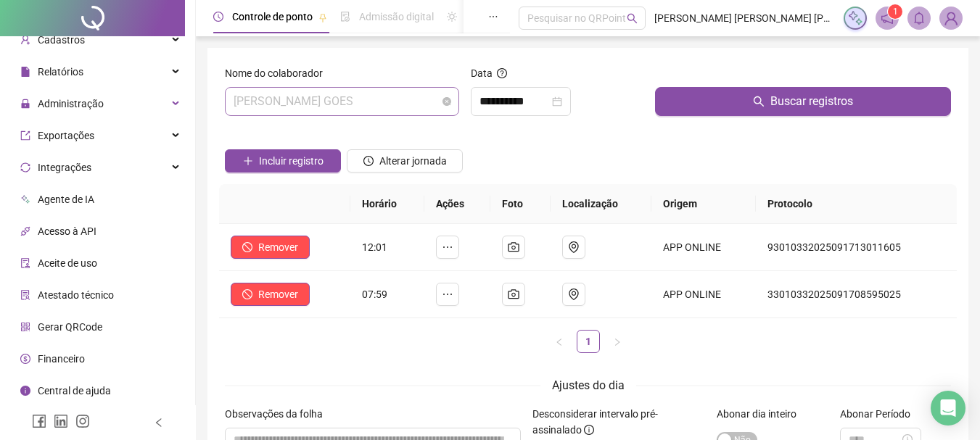
click at [390, 102] on span "[PERSON_NAME] GOES" at bounding box center [342, 102] width 217 height 28
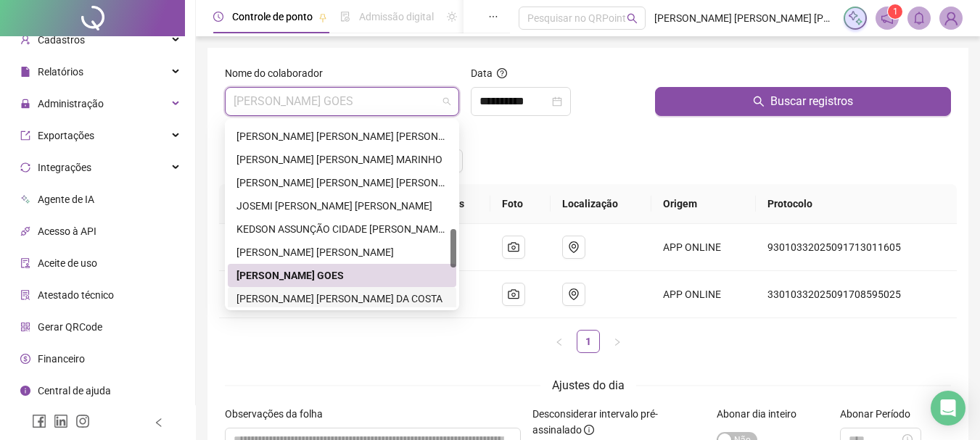
click at [286, 296] on div "[PERSON_NAME] [PERSON_NAME] DA COSTA" at bounding box center [342, 299] width 211 height 16
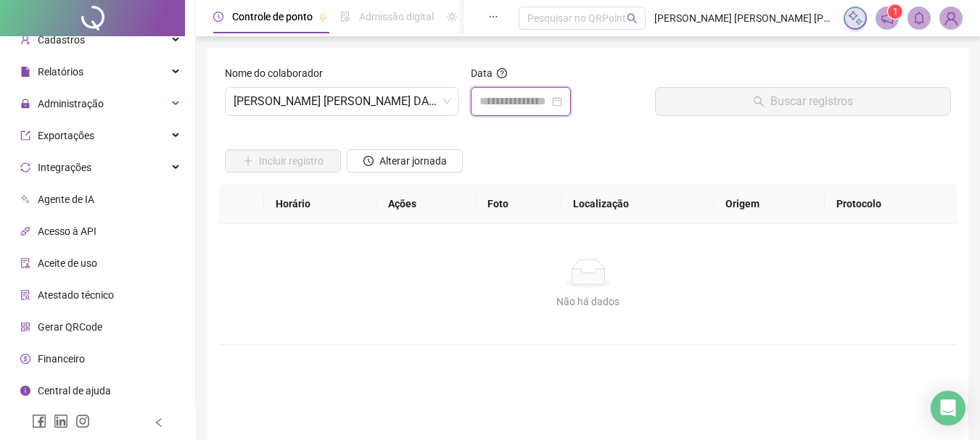
click at [488, 103] on input at bounding box center [515, 101] width 70 height 17
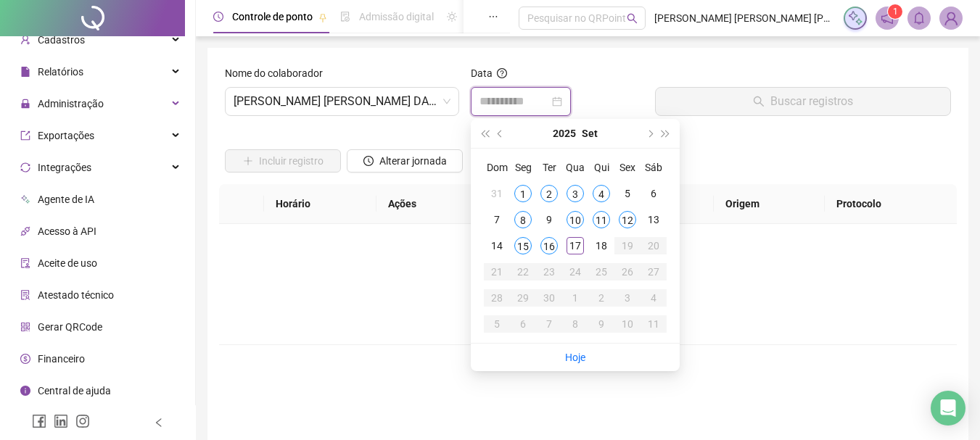
type input "**********"
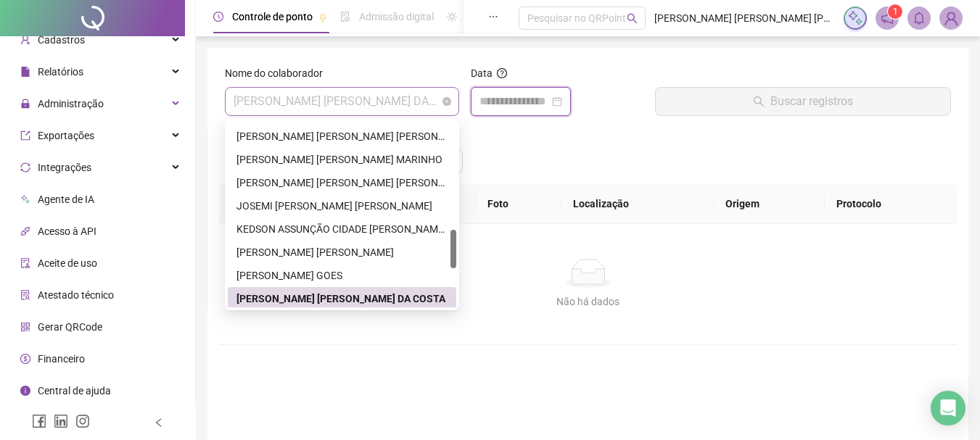
scroll to position [511, 0]
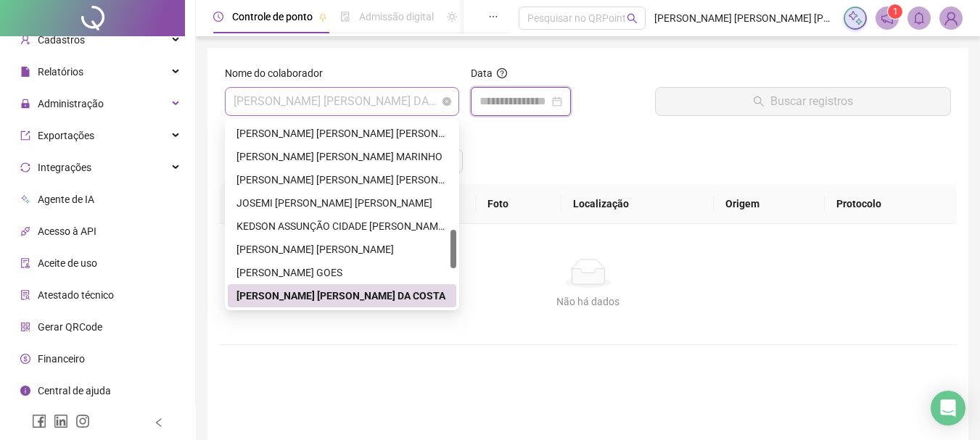
click at [406, 97] on span "[PERSON_NAME] [PERSON_NAME] DA COSTA" at bounding box center [342, 102] width 217 height 28
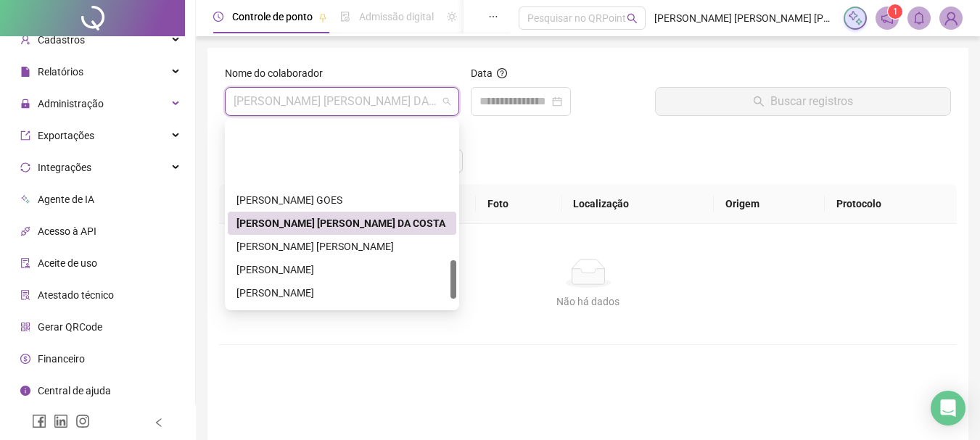
scroll to position [656, 0]
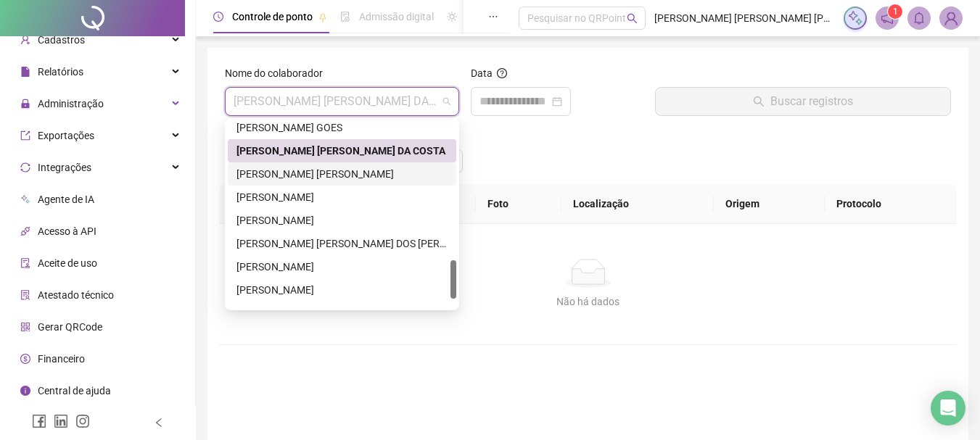
click at [333, 181] on div "[PERSON_NAME] [PERSON_NAME]" at bounding box center [342, 174] width 211 height 16
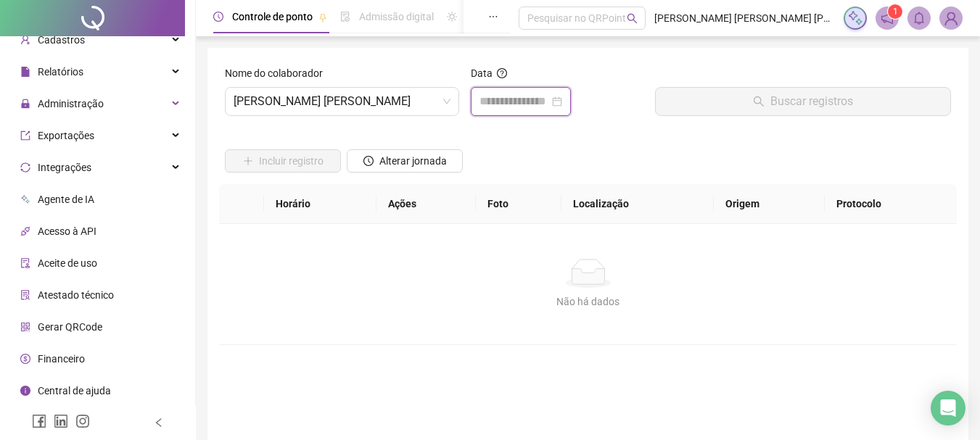
click at [507, 109] on input at bounding box center [515, 101] width 70 height 17
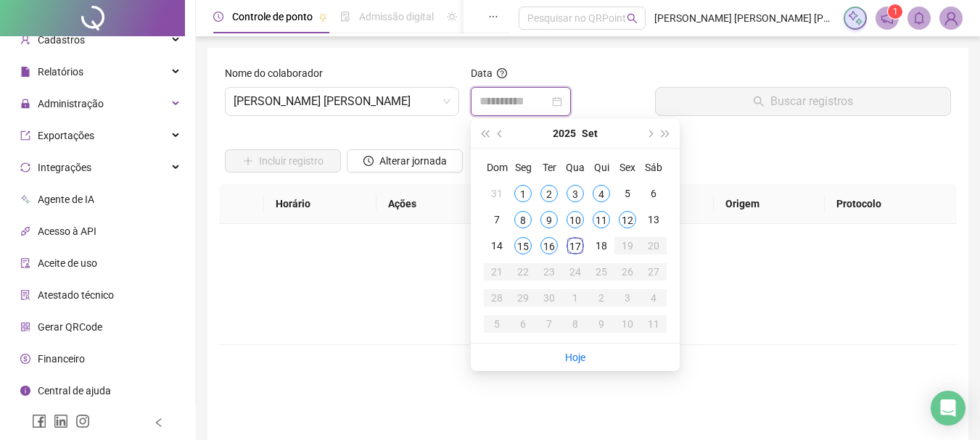
type input "**********"
click at [573, 242] on div "17" at bounding box center [575, 245] width 17 height 17
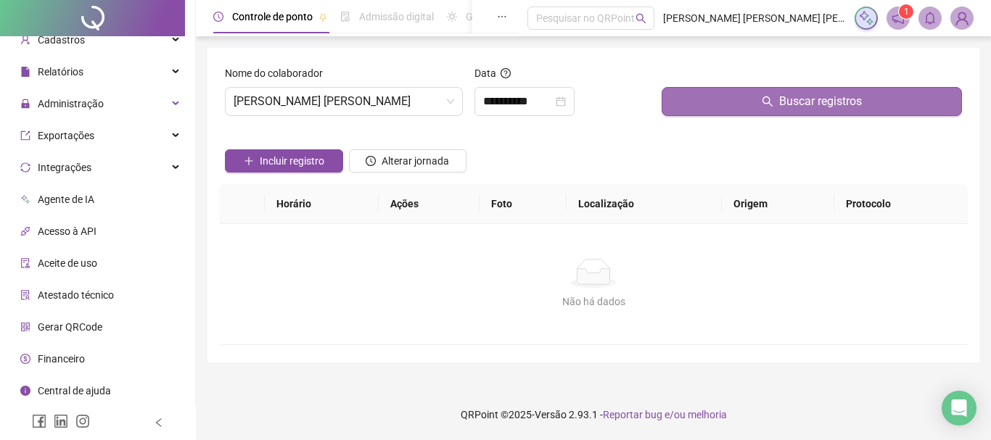
click at [666, 104] on button "Buscar registros" at bounding box center [812, 101] width 300 height 29
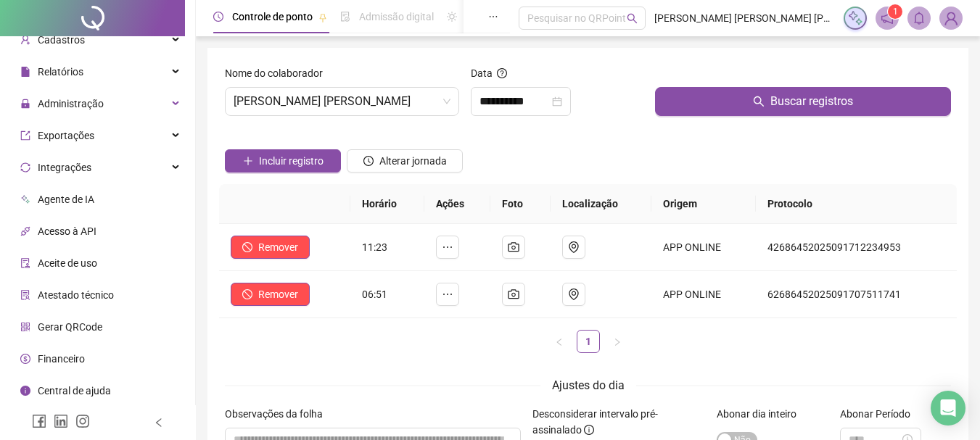
click at [600, 167] on div "Incluir registro Alterar jornada" at bounding box center [588, 156] width 732 height 57
click at [394, 104] on span "[PERSON_NAME] [PERSON_NAME]" at bounding box center [342, 102] width 217 height 28
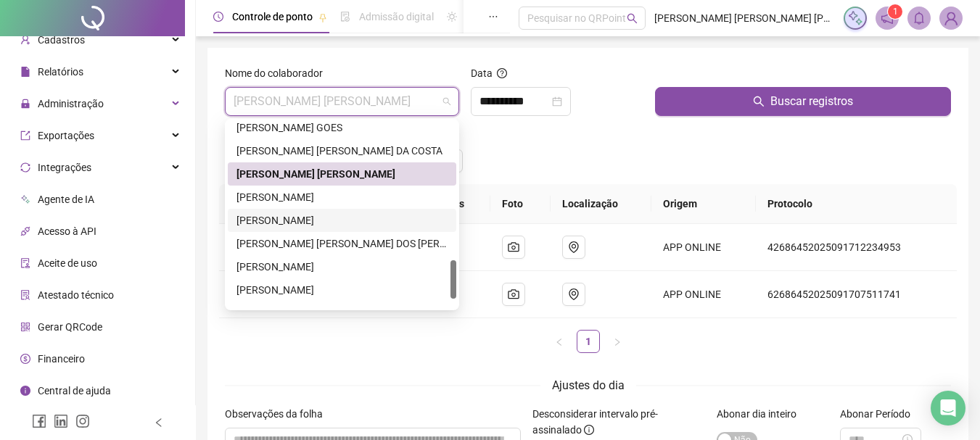
click at [315, 220] on div "[PERSON_NAME]" at bounding box center [342, 221] width 211 height 16
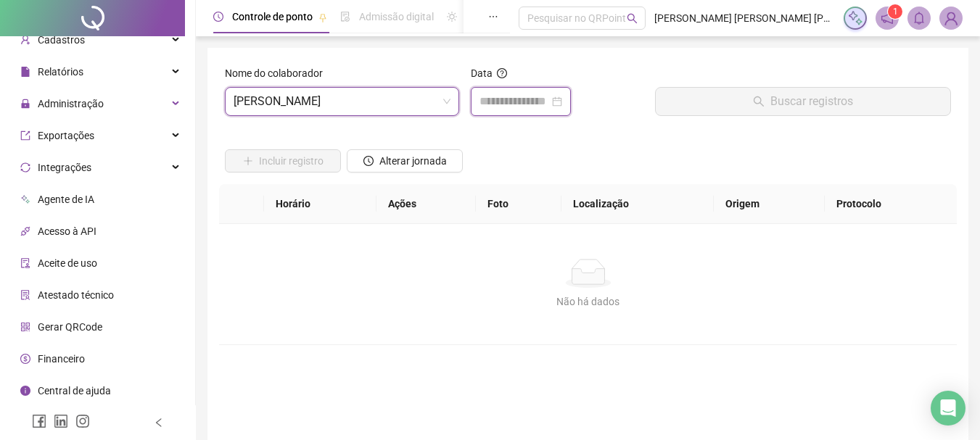
click at [511, 94] on input at bounding box center [515, 101] width 70 height 17
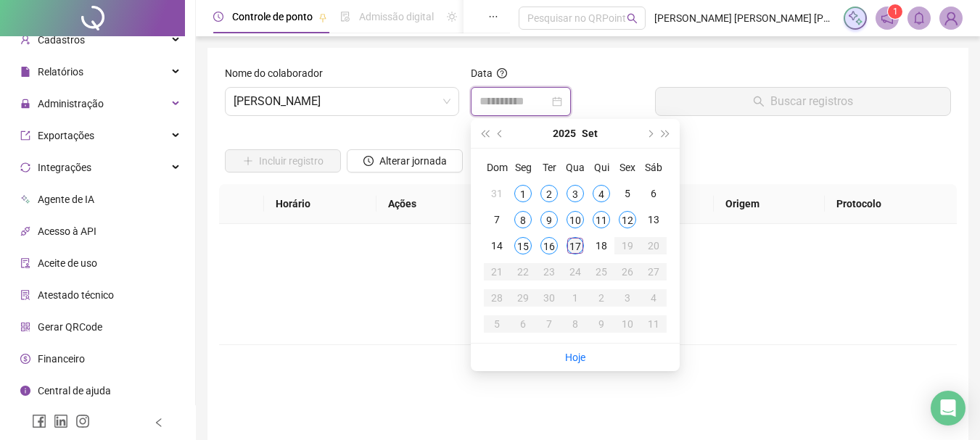
type input "**********"
click at [577, 242] on div "17" at bounding box center [575, 245] width 17 height 17
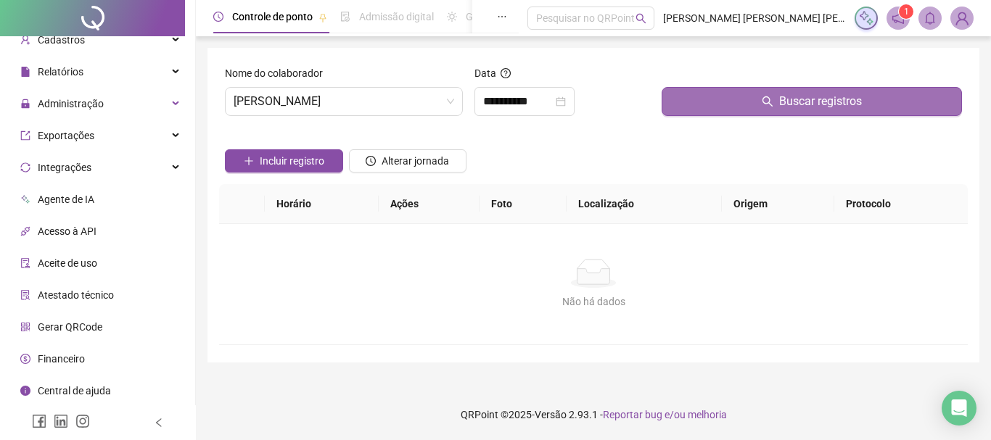
click at [675, 107] on button "Buscar registros" at bounding box center [812, 101] width 300 height 29
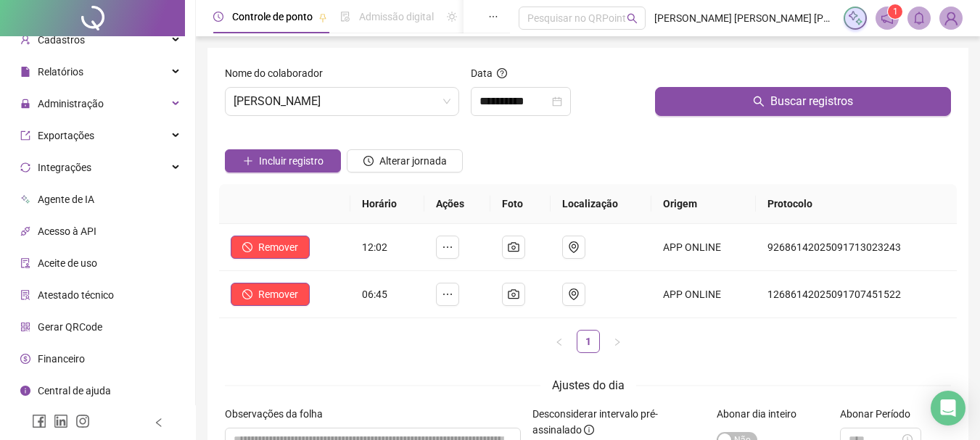
click at [579, 167] on div "Incluir registro Alterar jornada" at bounding box center [588, 156] width 732 height 57
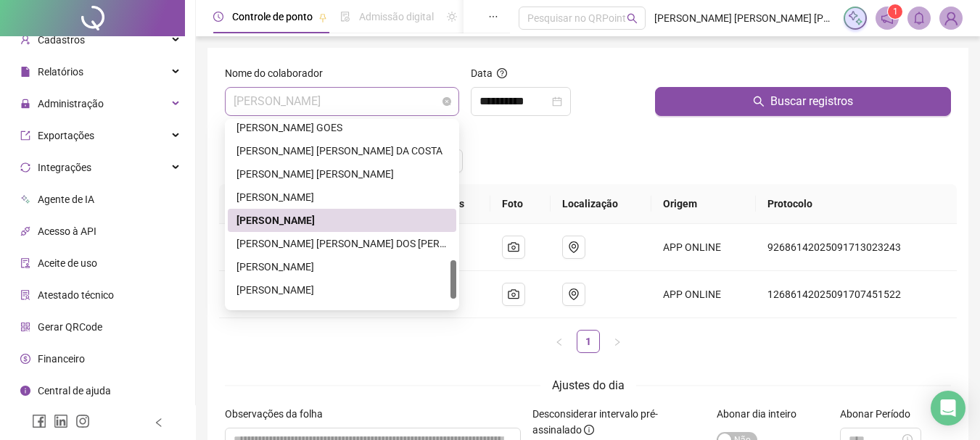
click at [382, 100] on span "[PERSON_NAME]" at bounding box center [342, 102] width 217 height 28
click at [324, 244] on div "[PERSON_NAME] [PERSON_NAME] DOS [PERSON_NAME]" at bounding box center [342, 244] width 211 height 16
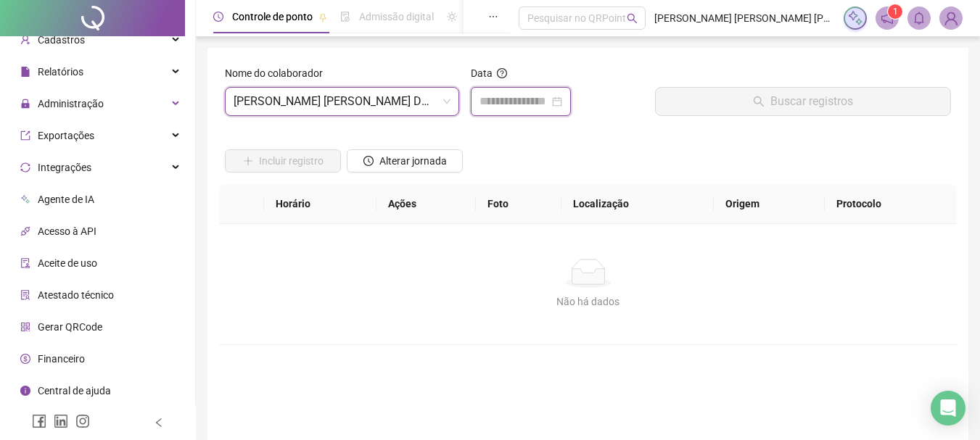
click at [498, 98] on input at bounding box center [515, 101] width 70 height 17
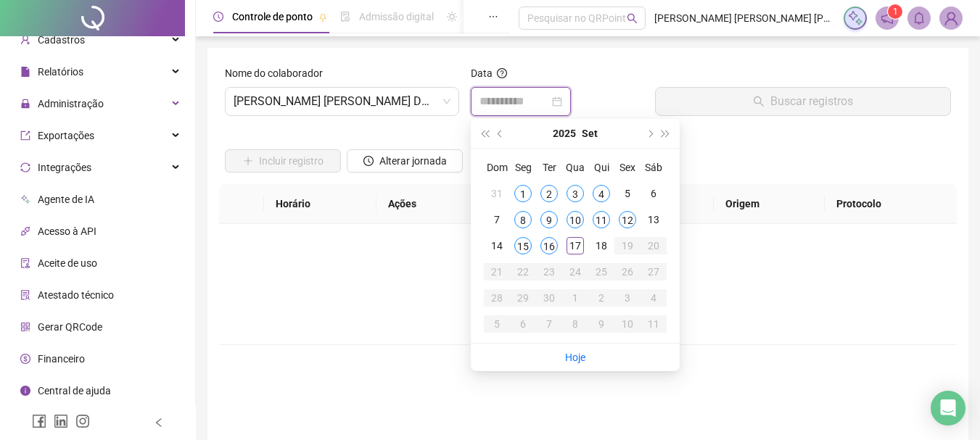
type input "**********"
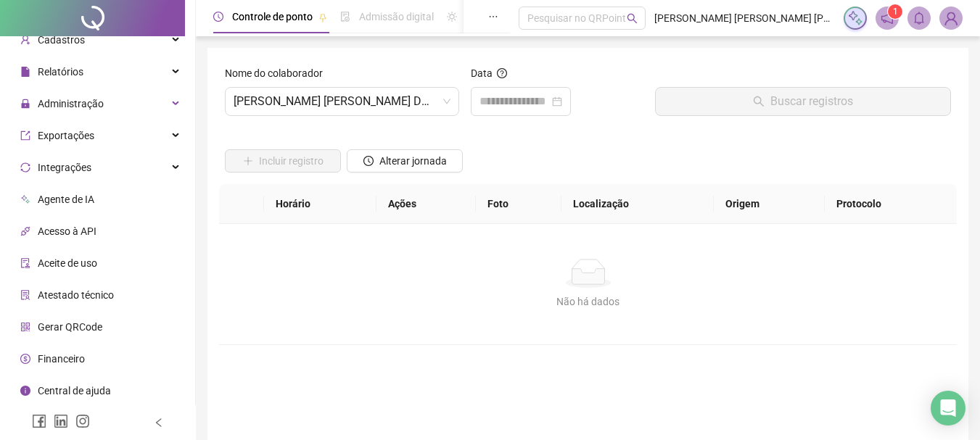
click at [459, 268] on div "Não há dados" at bounding box center [588, 273] width 703 height 29
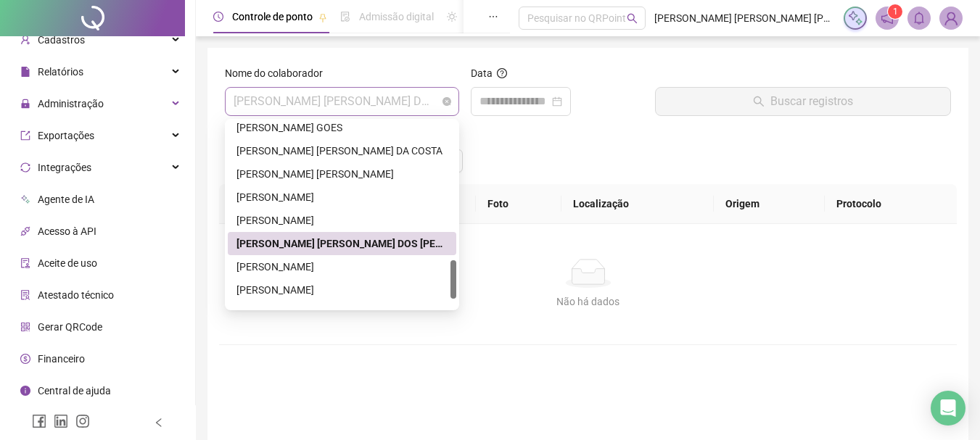
click at [387, 99] on span "[PERSON_NAME] [PERSON_NAME] DOS [PERSON_NAME]" at bounding box center [342, 102] width 217 height 28
click at [315, 268] on div "[PERSON_NAME]" at bounding box center [342, 267] width 211 height 16
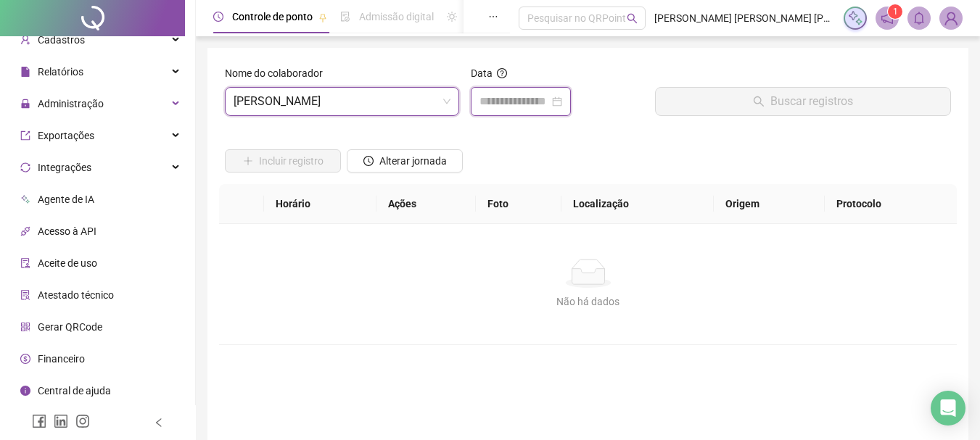
click at [503, 103] on input at bounding box center [515, 101] width 70 height 17
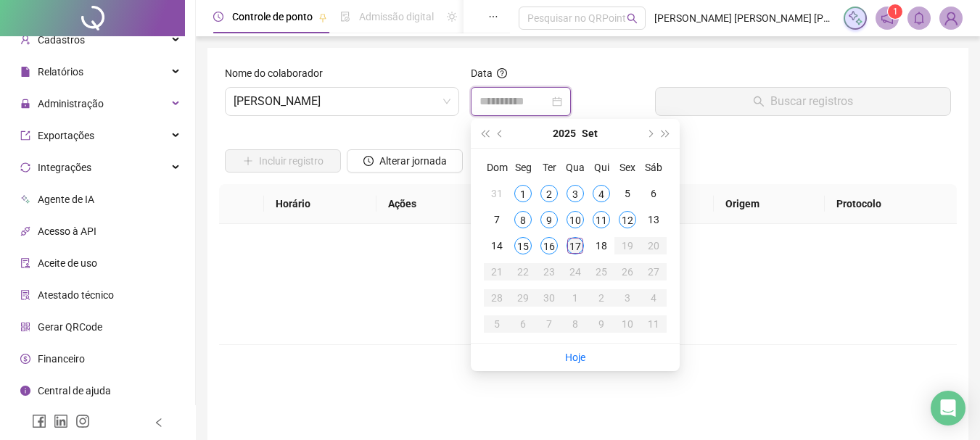
type input "**********"
click at [573, 248] on div "17" at bounding box center [575, 245] width 17 height 17
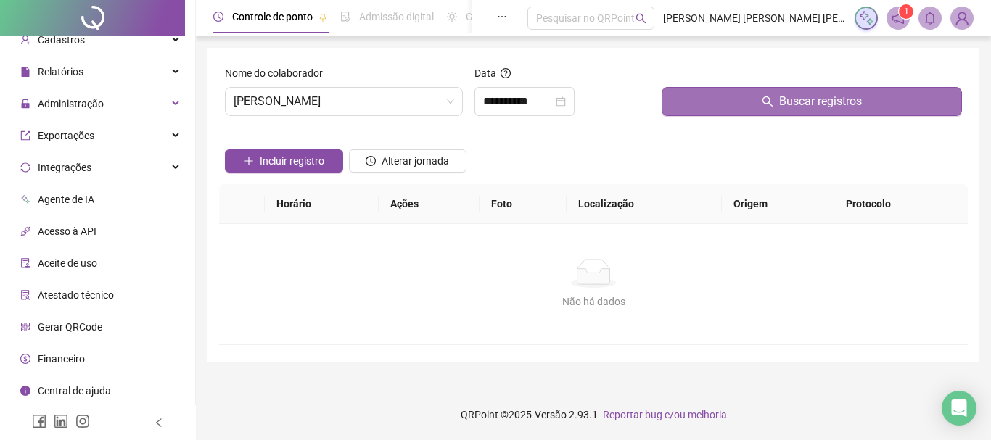
click at [690, 91] on button "Buscar registros" at bounding box center [812, 101] width 300 height 29
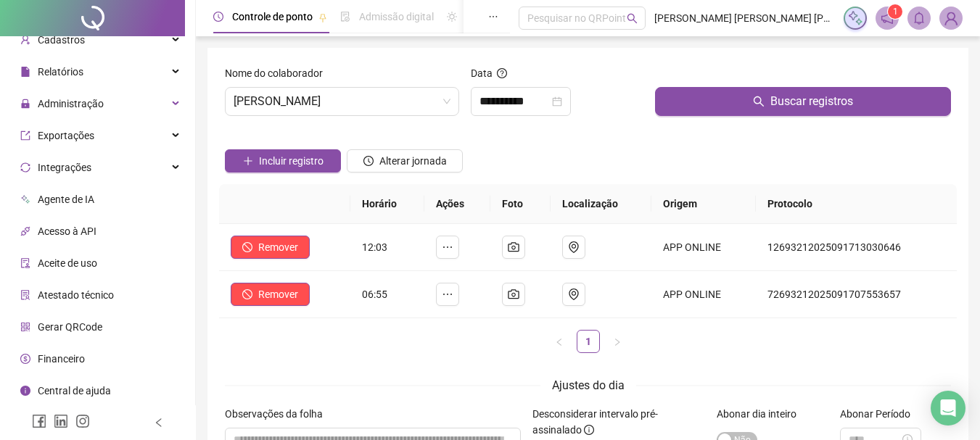
click at [589, 160] on div "Incluir registro Alterar jornada" at bounding box center [588, 156] width 732 height 57
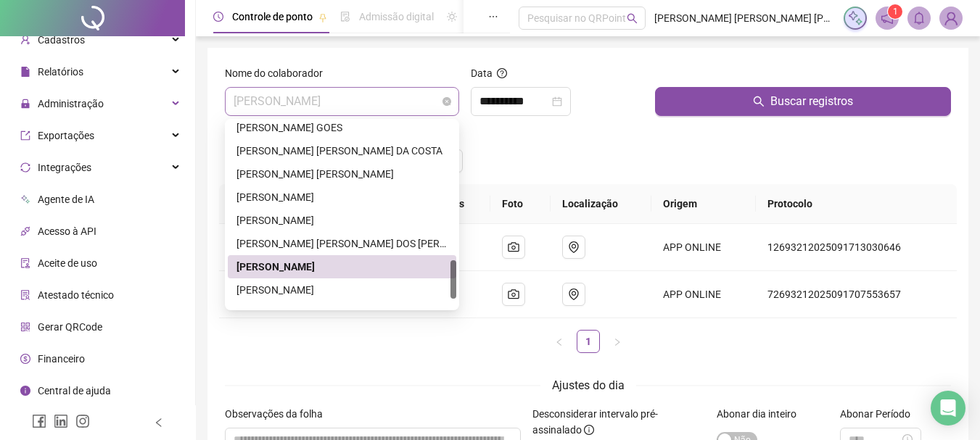
click at [403, 103] on span "[PERSON_NAME]" at bounding box center [342, 102] width 217 height 28
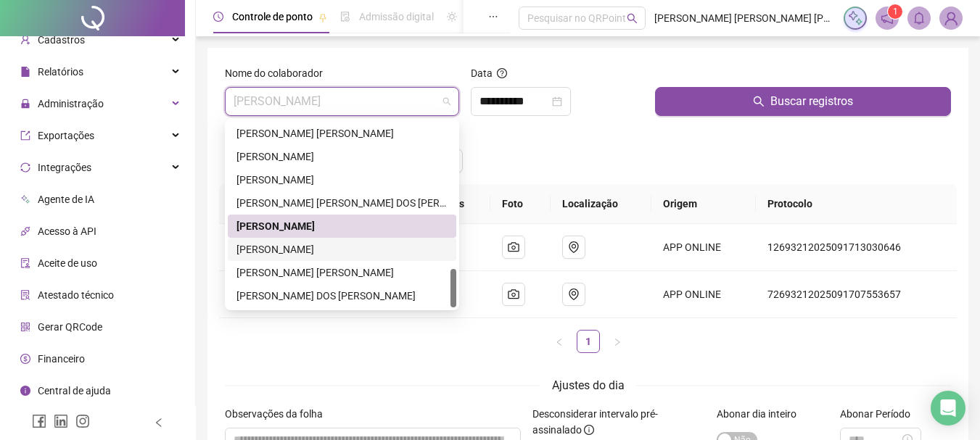
click at [343, 255] on div "[PERSON_NAME]" at bounding box center [342, 250] width 211 height 16
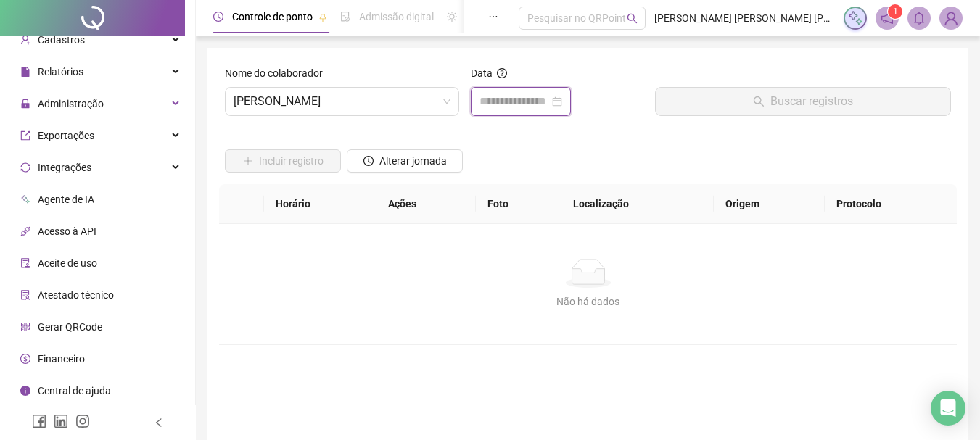
click at [527, 108] on input at bounding box center [515, 101] width 70 height 17
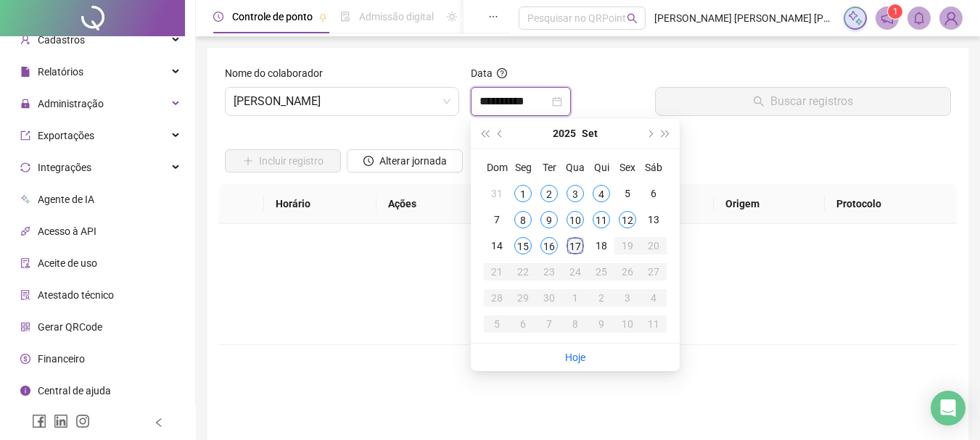
type input "**********"
click at [575, 239] on div "17" at bounding box center [575, 245] width 17 height 17
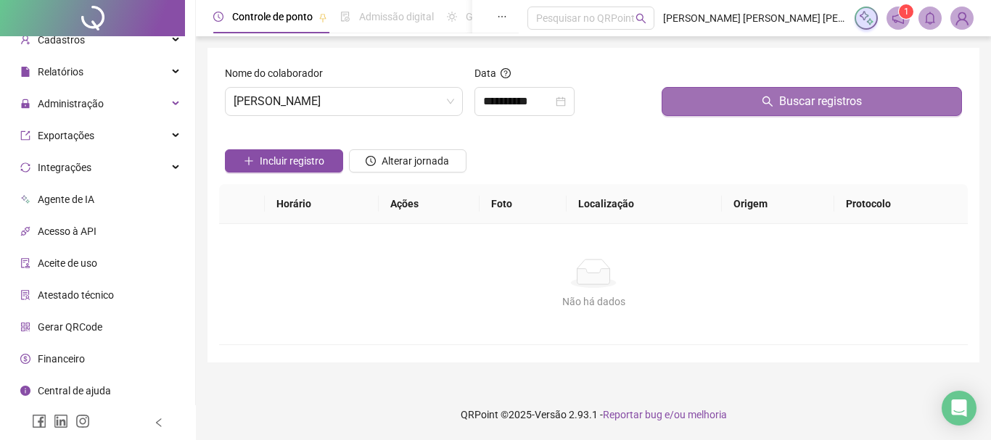
click at [688, 102] on button "Buscar registros" at bounding box center [812, 101] width 300 height 29
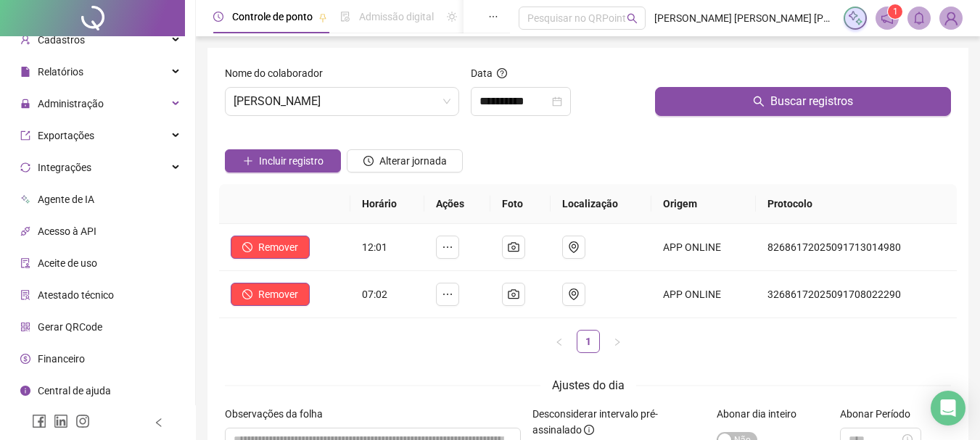
click at [610, 148] on div "Incluir registro Alterar jornada" at bounding box center [588, 156] width 732 height 57
click at [389, 109] on span "[PERSON_NAME]" at bounding box center [342, 102] width 217 height 28
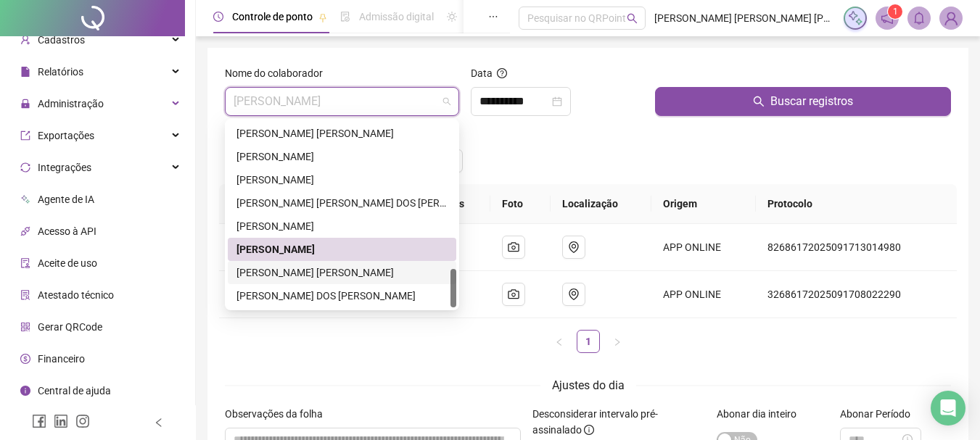
click at [351, 276] on div "[PERSON_NAME] [PERSON_NAME]" at bounding box center [342, 273] width 211 height 16
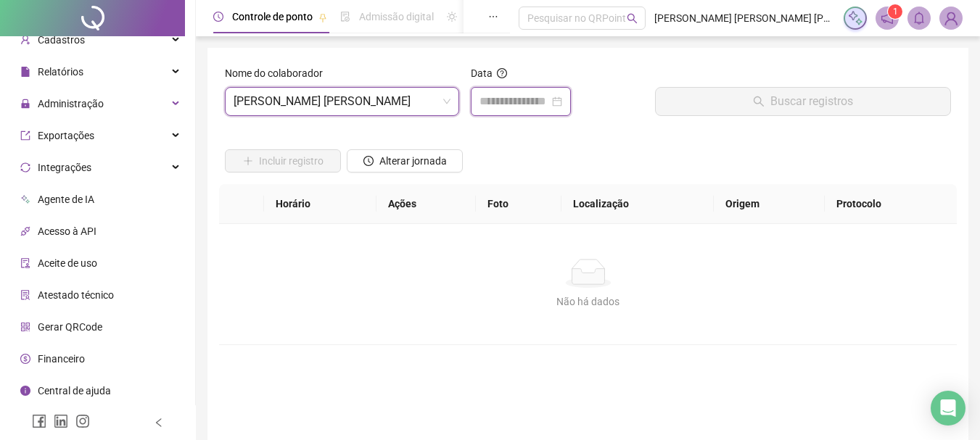
click at [512, 107] on input at bounding box center [515, 101] width 70 height 17
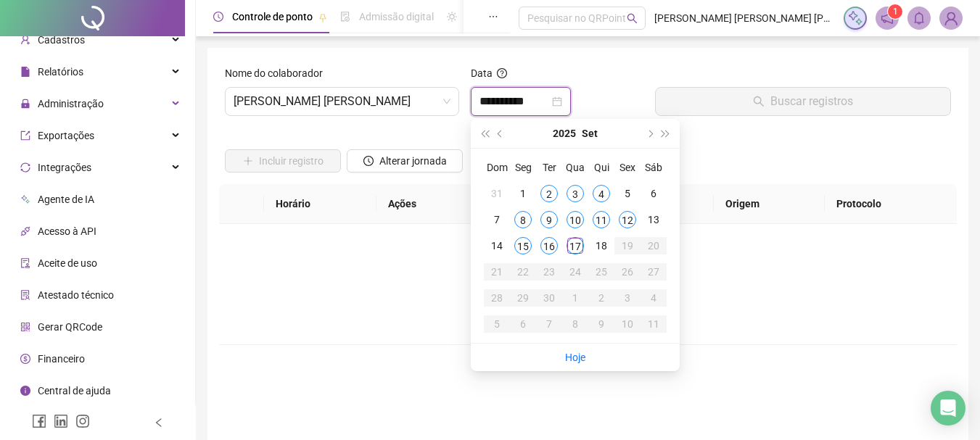
type input "**********"
click at [582, 237] on td "17" at bounding box center [575, 246] width 26 height 26
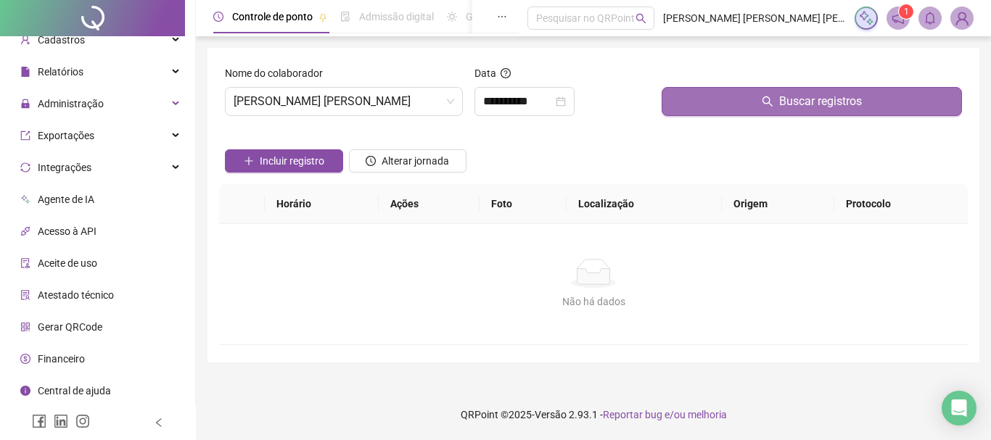
click at [681, 104] on button "Buscar registros" at bounding box center [812, 101] width 300 height 29
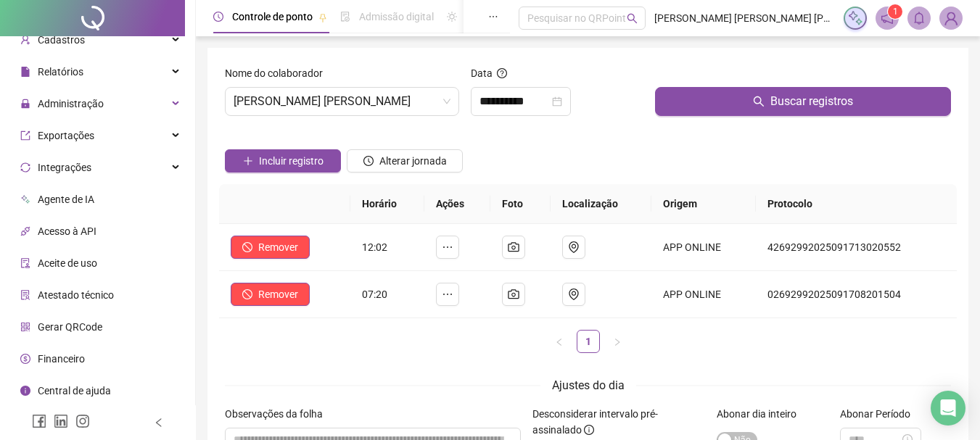
click at [593, 155] on div "Incluir registro Alterar jornada" at bounding box center [588, 156] width 732 height 57
click at [375, 104] on span "[PERSON_NAME] [PERSON_NAME]" at bounding box center [342, 102] width 217 height 28
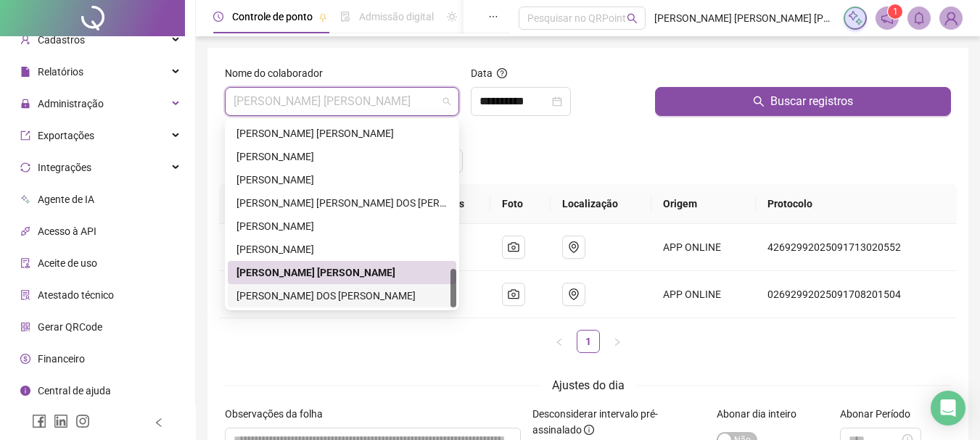
click at [309, 298] on div "[PERSON_NAME] DOS [PERSON_NAME]" at bounding box center [342, 296] width 211 height 16
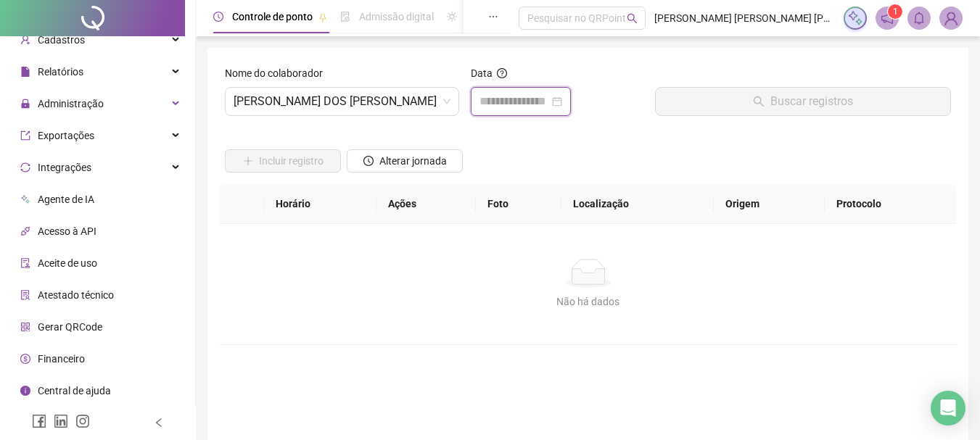
click at [488, 99] on input at bounding box center [515, 101] width 70 height 17
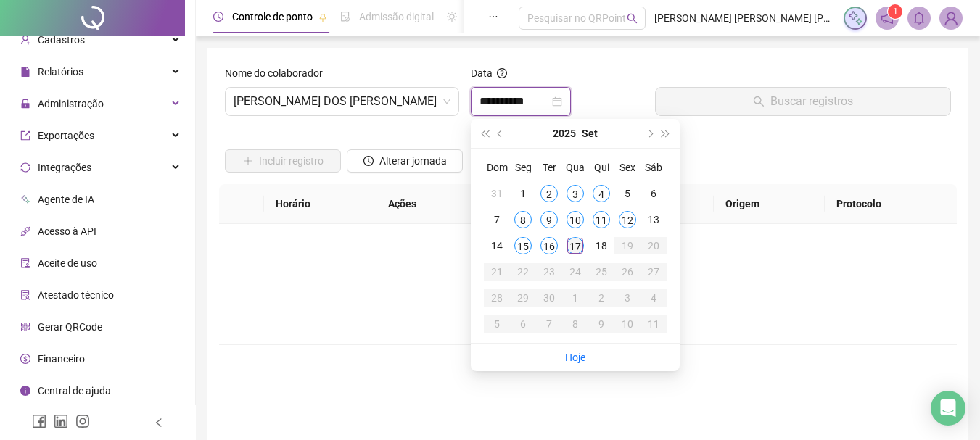
type input "**********"
click at [577, 251] on div "17" at bounding box center [575, 245] width 17 height 17
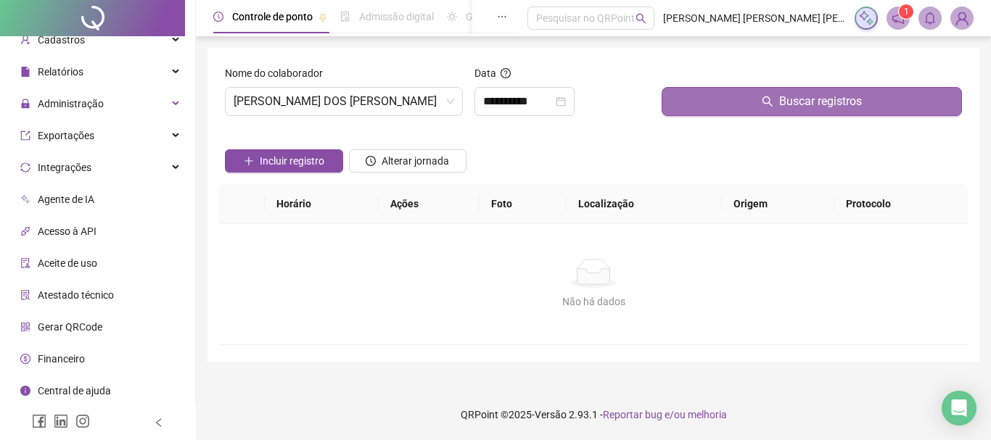
click at [676, 96] on button "Buscar registros" at bounding box center [812, 101] width 300 height 29
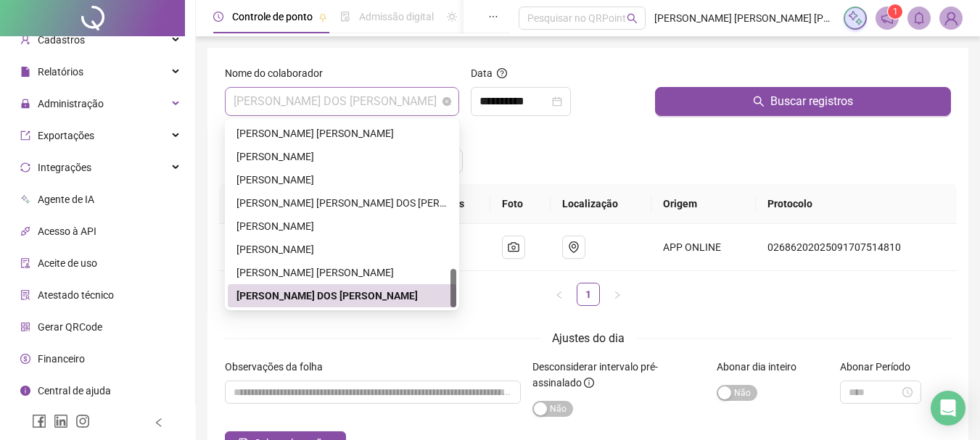
click at [419, 105] on span "[PERSON_NAME] DOS [PERSON_NAME]" at bounding box center [342, 102] width 217 height 28
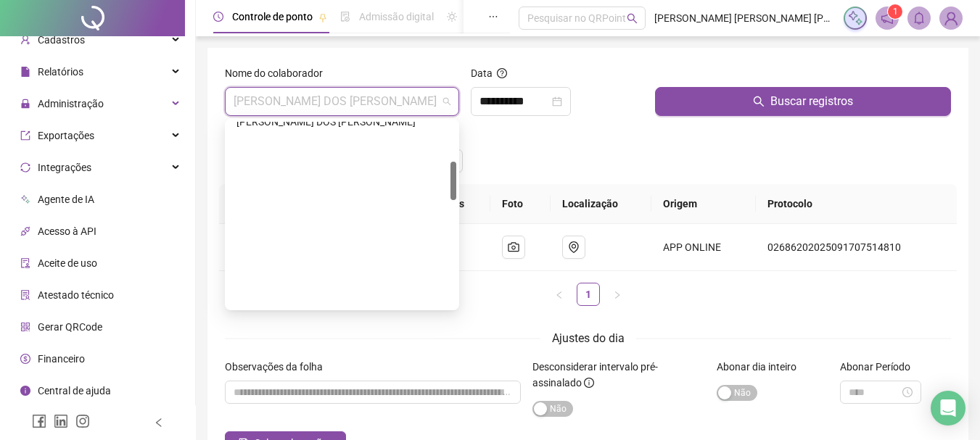
scroll to position [116, 0]
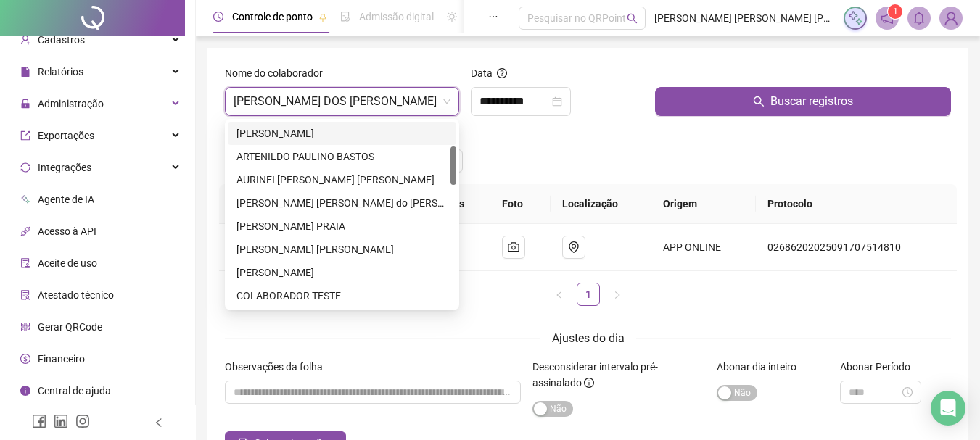
click at [556, 136] on div "Incluir registro Alterar jornada" at bounding box center [588, 156] width 732 height 57
